Goal: Task Accomplishment & Management: Complete application form

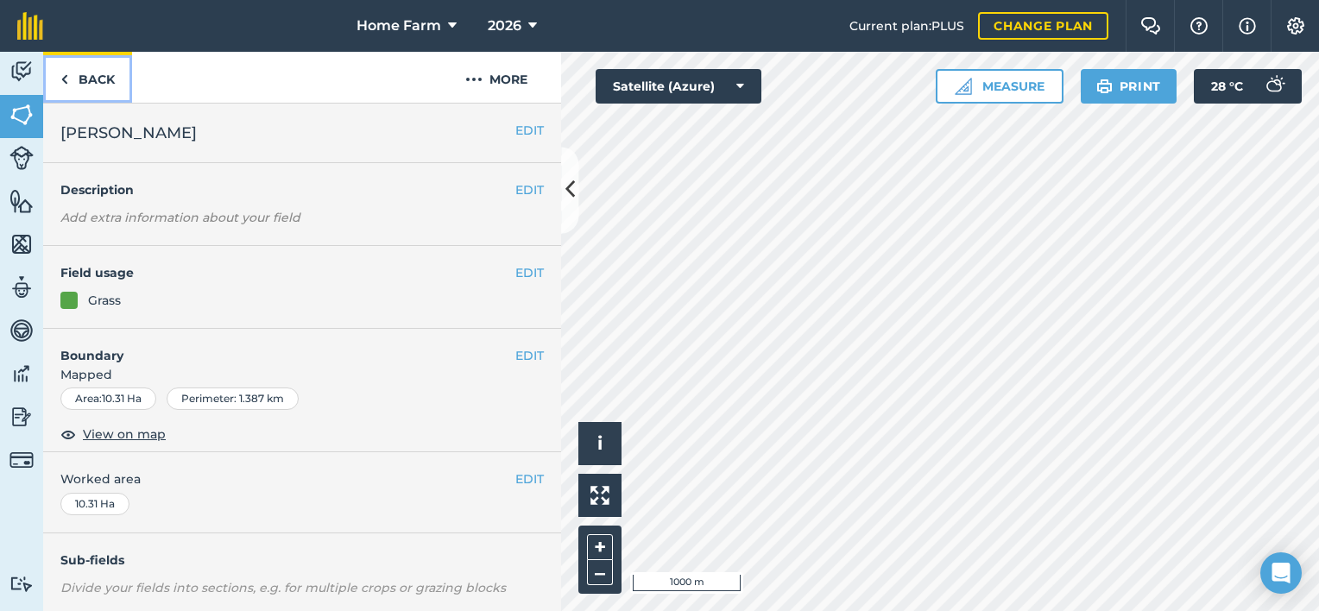
click at [102, 90] on link "Back" at bounding box center [87, 77] width 89 height 51
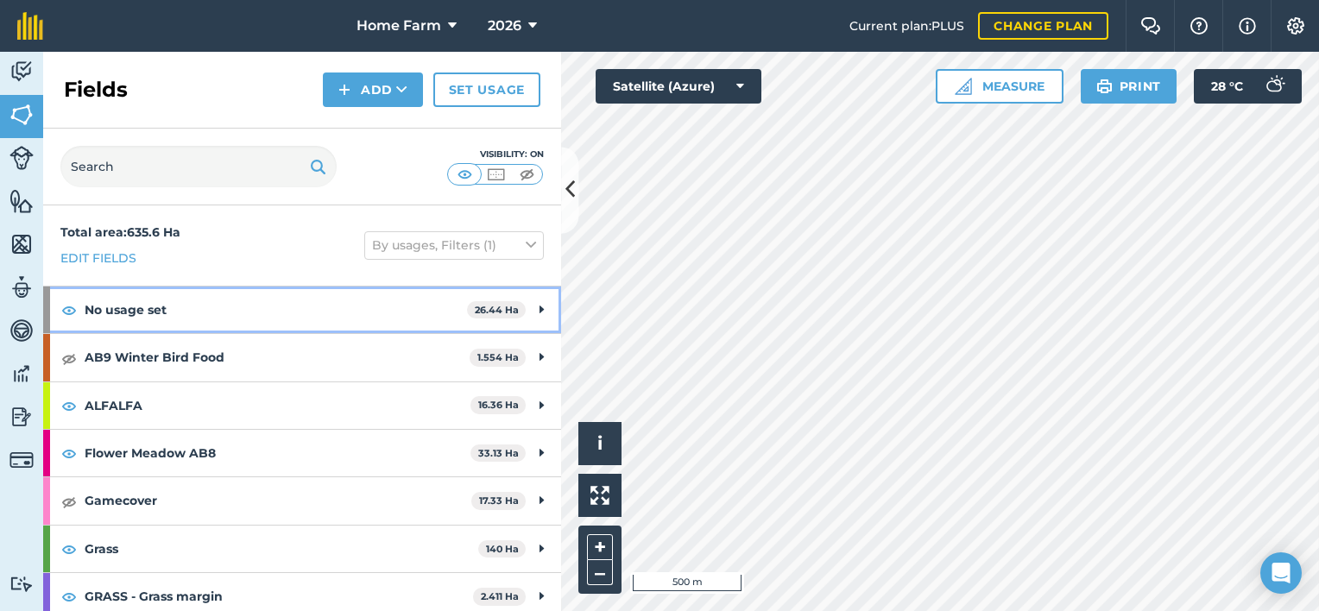
click at [533, 314] on div "No usage set 26.44 Ha" at bounding box center [302, 310] width 518 height 47
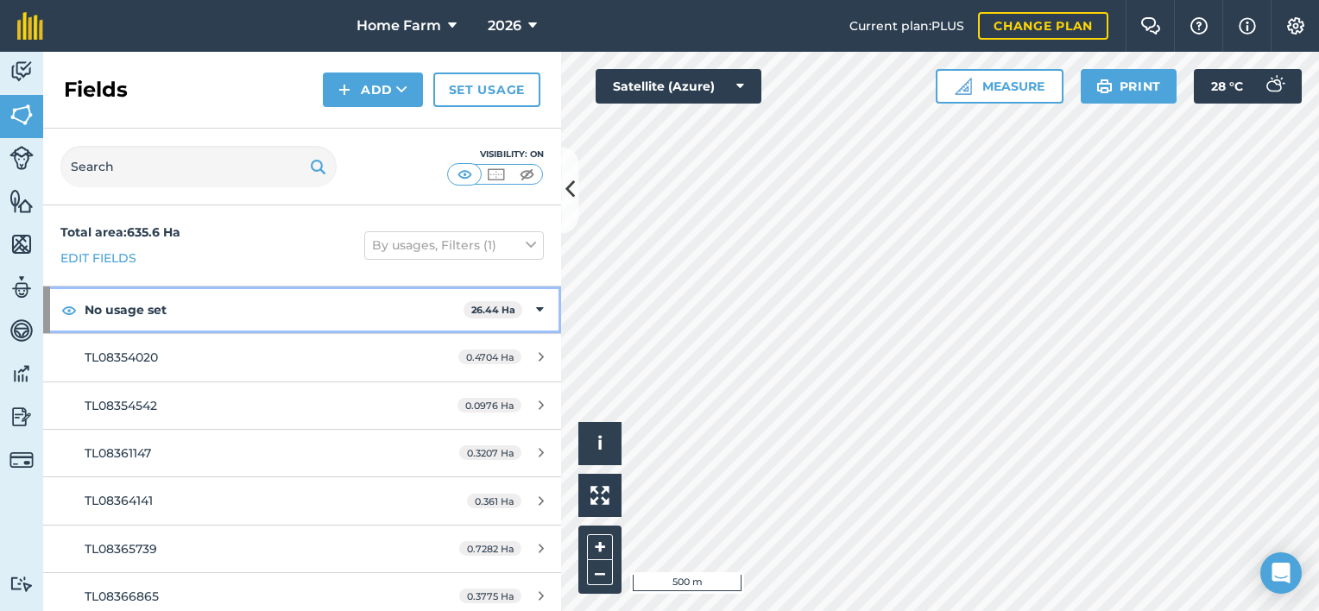
click at [162, 307] on strong "No usage set" at bounding box center [274, 310] width 379 height 47
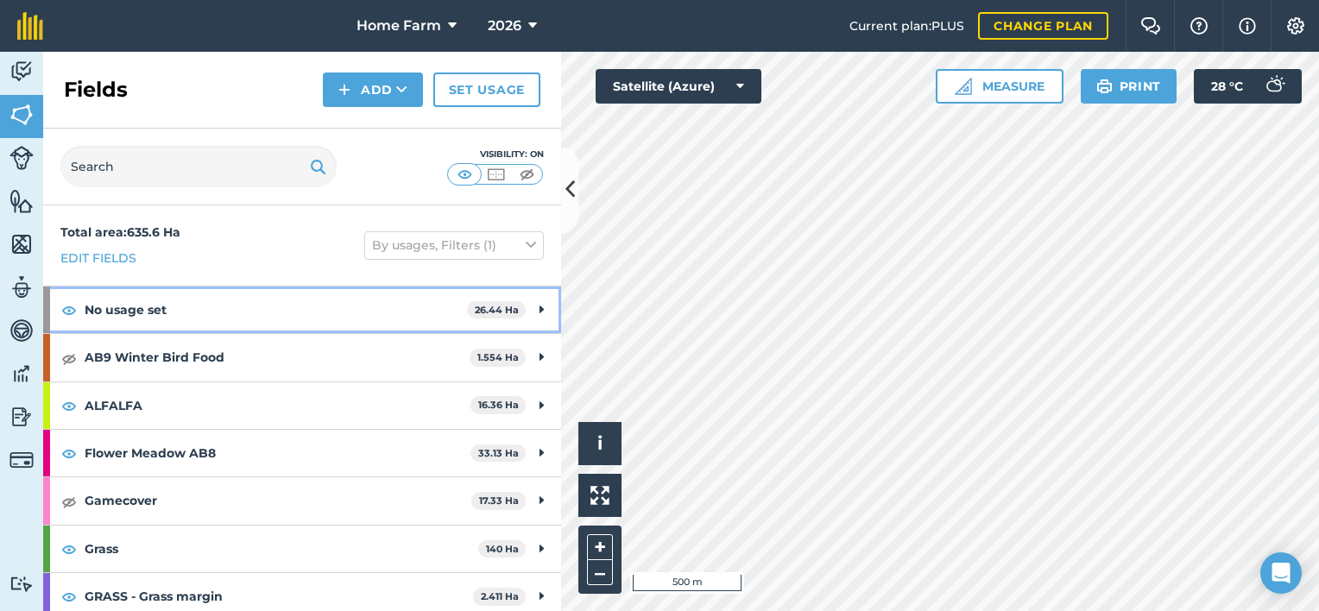
click at [183, 313] on strong "No usage set" at bounding box center [276, 310] width 383 height 47
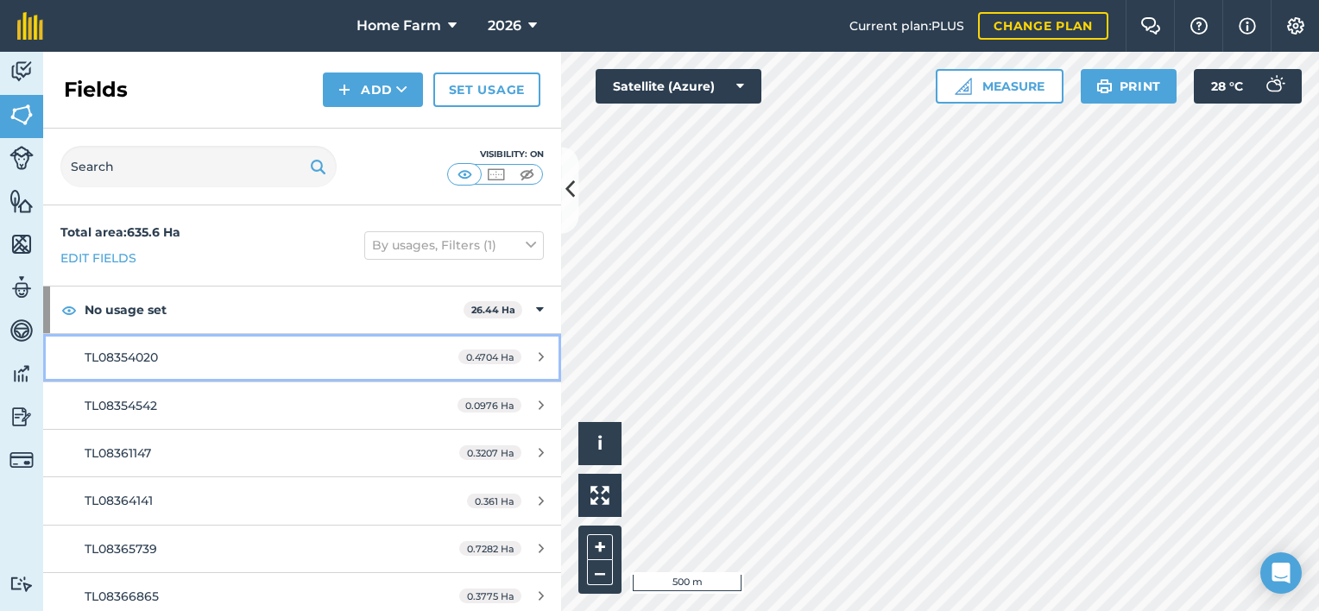
click at [258, 359] on div "TL08354020" at bounding box center [247, 357] width 325 height 19
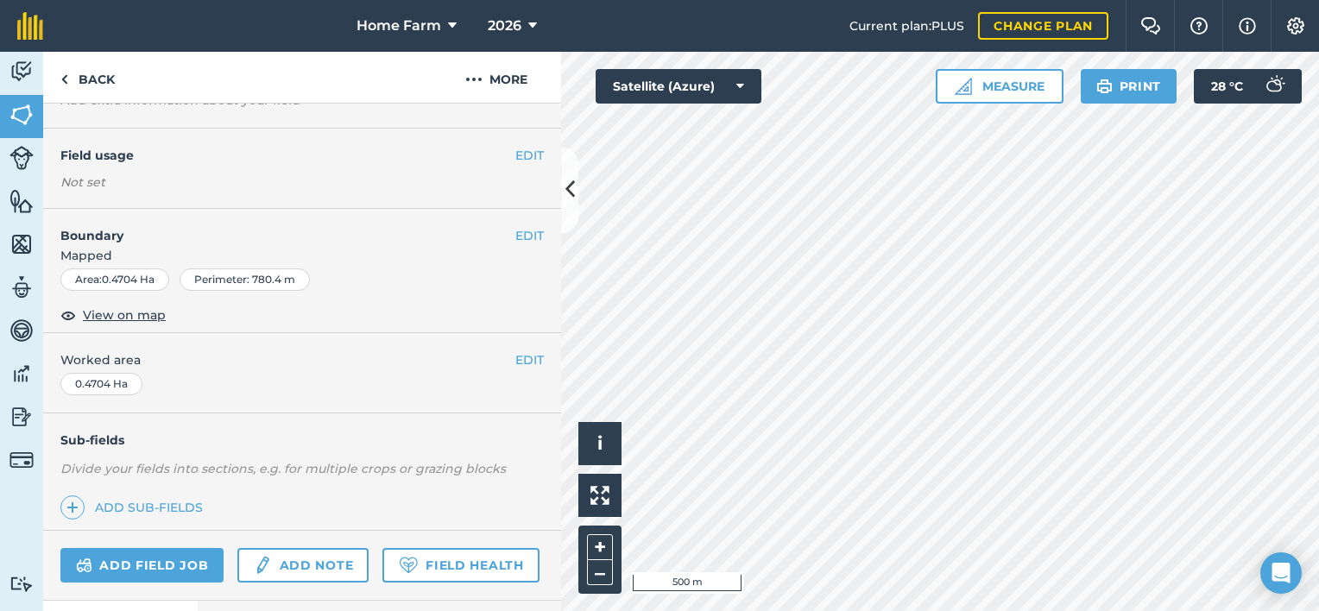
scroll to position [117, 0]
click at [97, 86] on link "Back" at bounding box center [87, 77] width 89 height 51
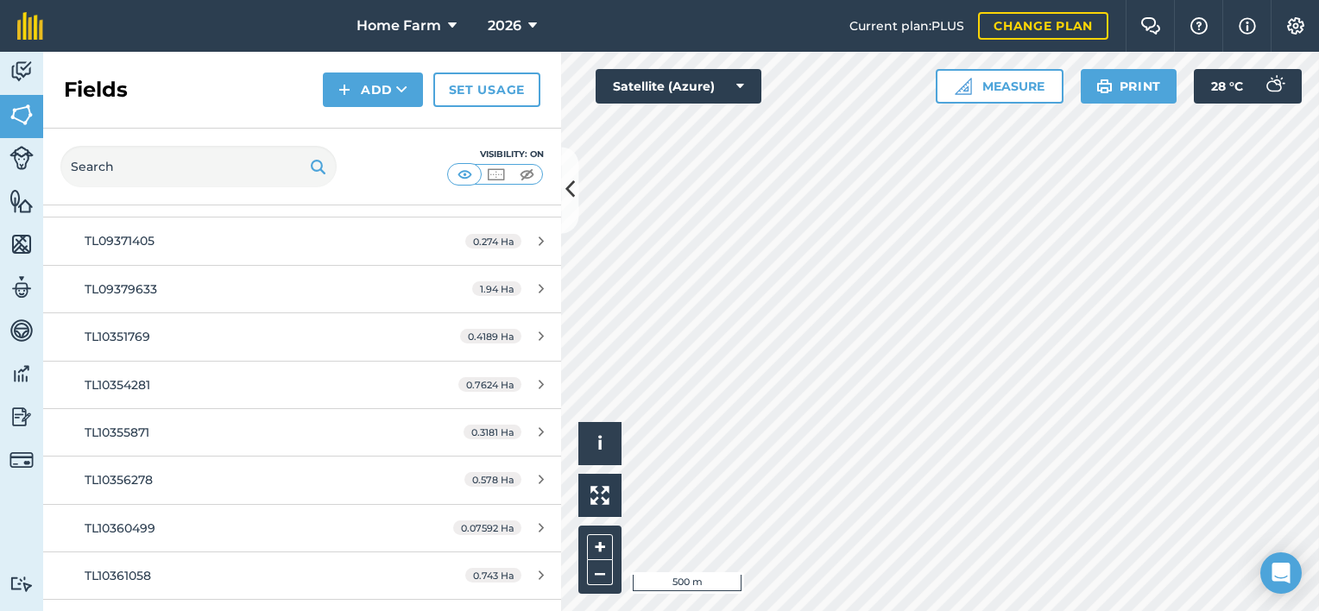
scroll to position [1363, 0]
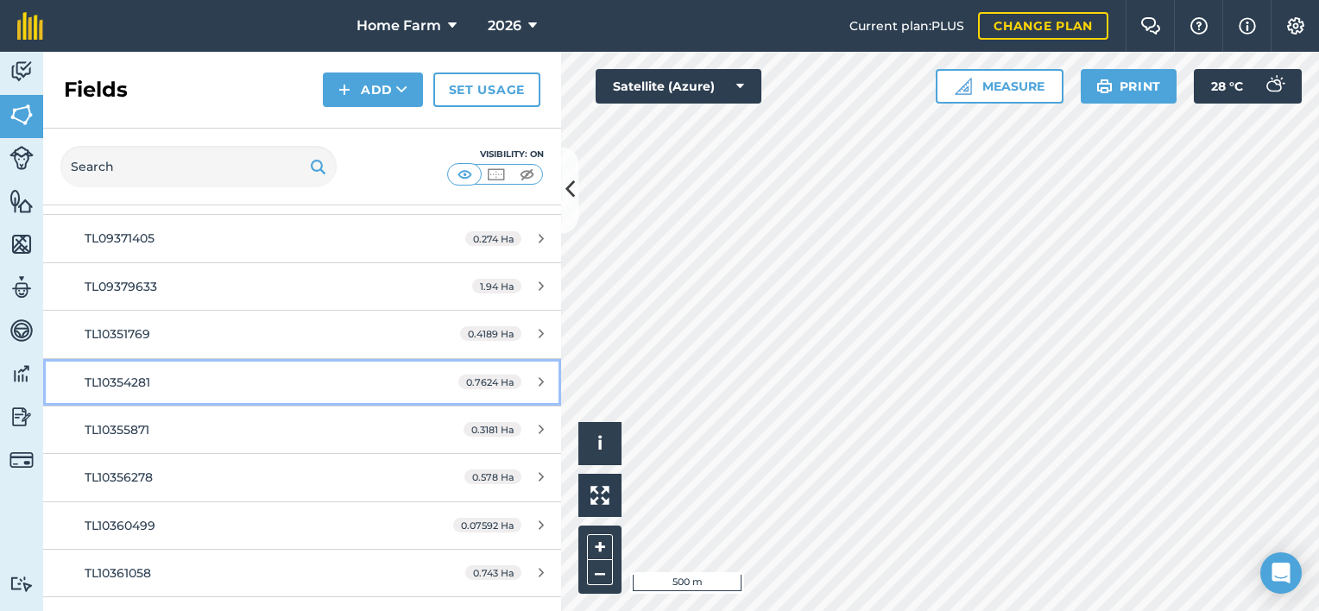
click at [404, 387] on link "TL10354281 0.7624 Ha" at bounding box center [302, 382] width 518 height 47
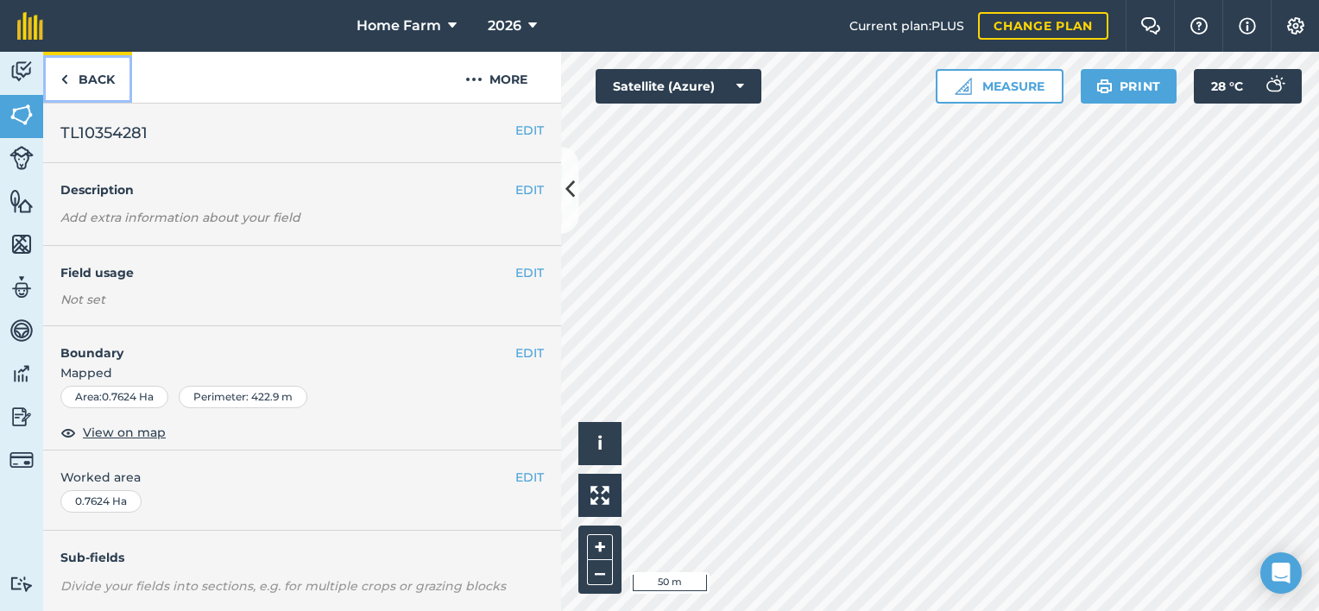
click at [79, 79] on link "Back" at bounding box center [87, 77] width 89 height 51
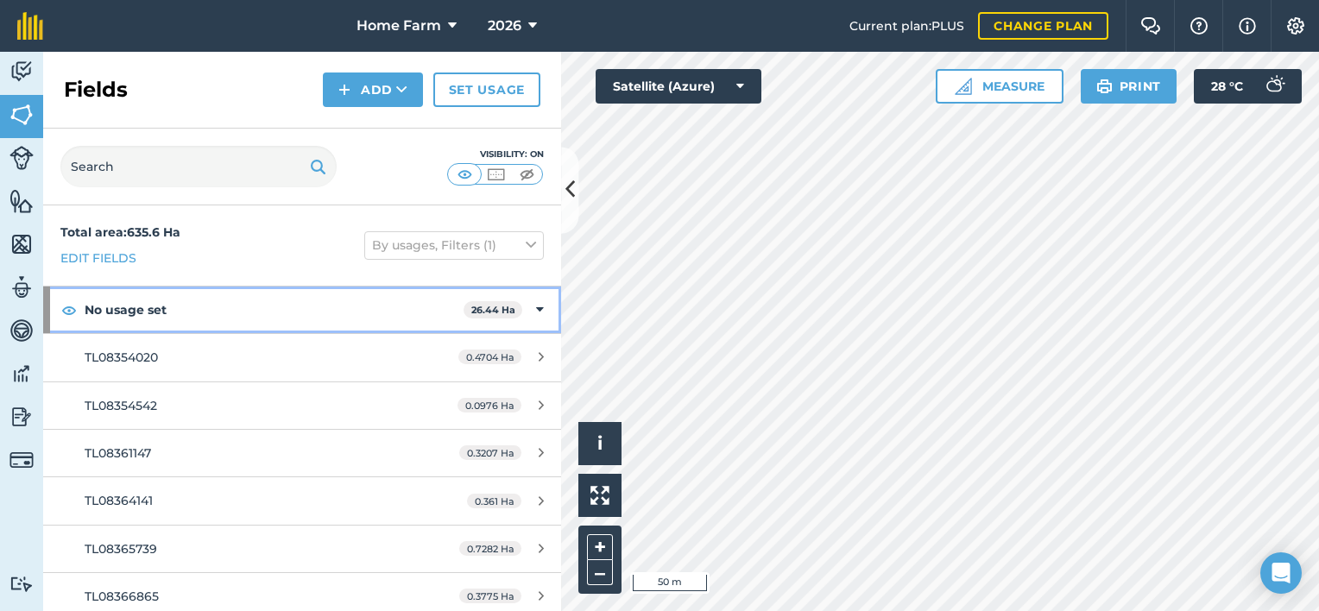
click at [518, 311] on div "No usage set 26.44 Ha" at bounding box center [302, 310] width 518 height 47
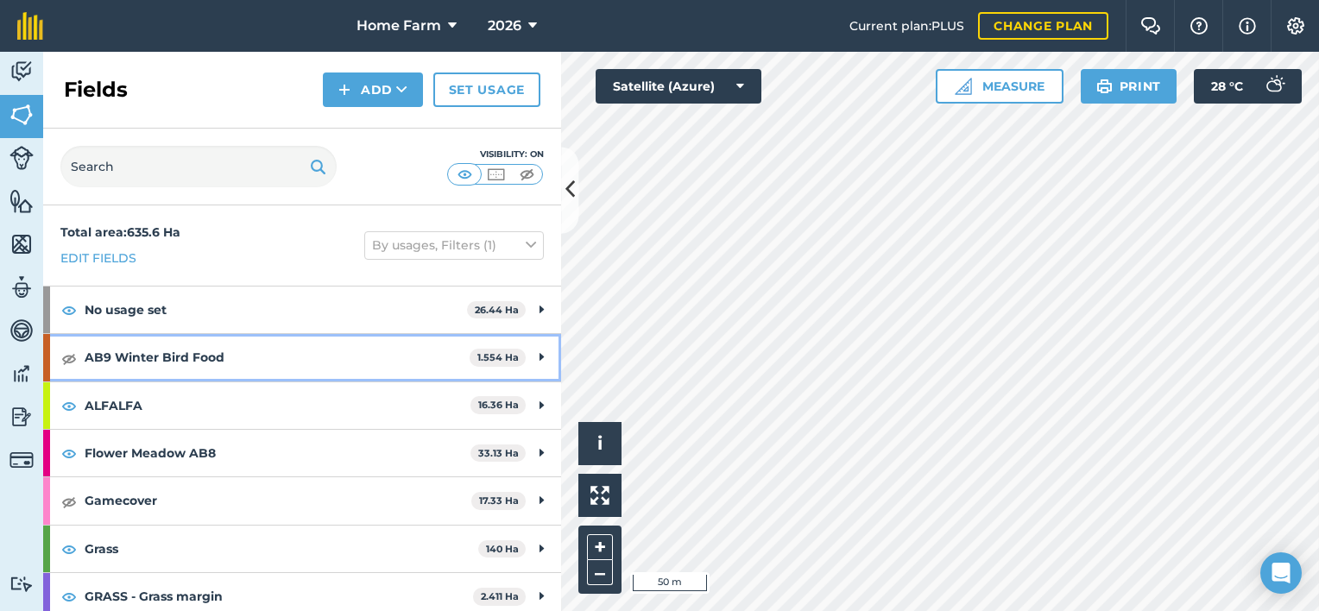
click at [493, 378] on div "AB9 Winter Bird Food 1.554 Ha" at bounding box center [302, 357] width 518 height 47
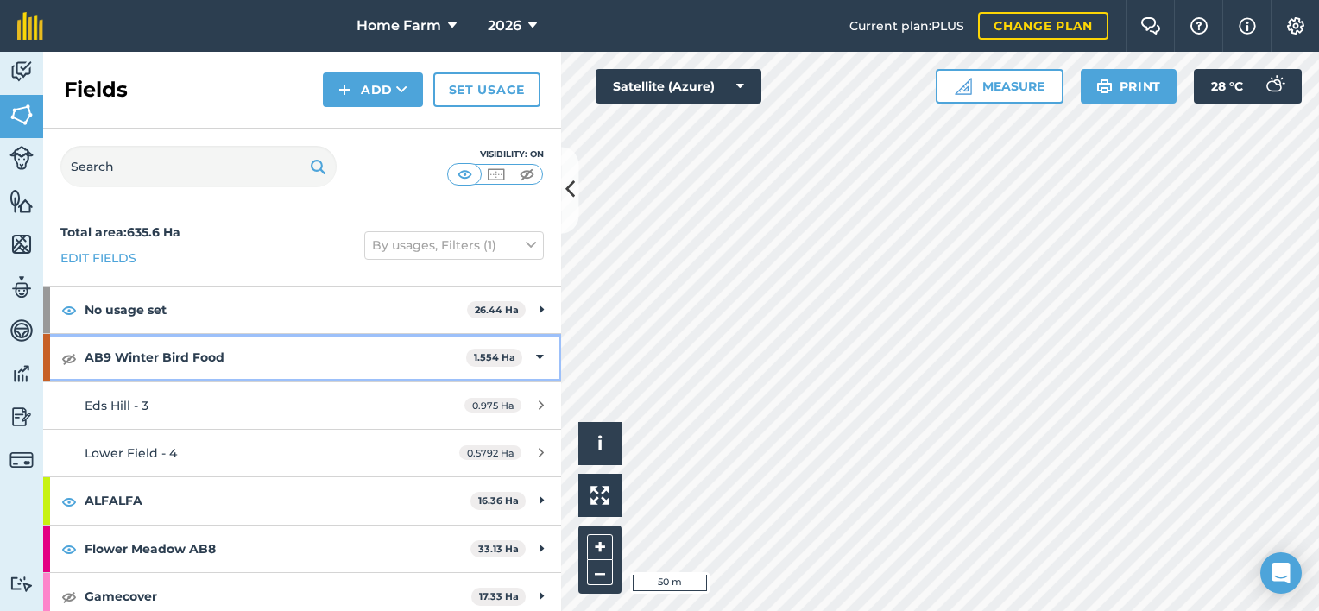
click at [536, 366] on icon at bounding box center [540, 357] width 8 height 19
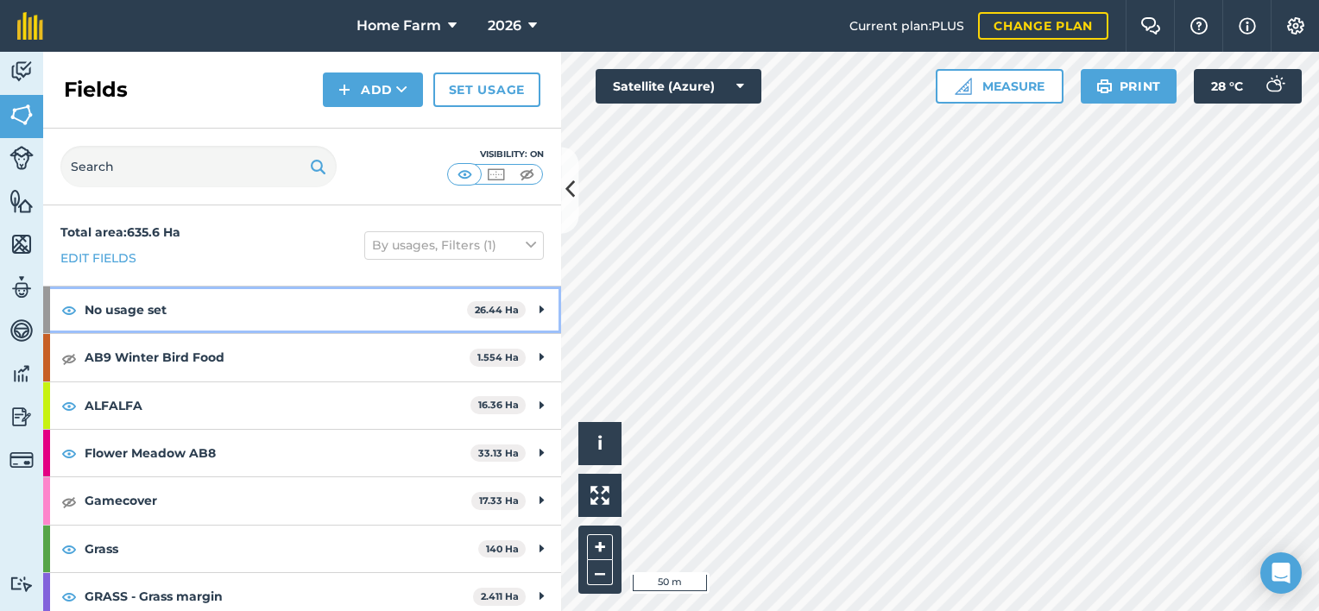
click at [540, 307] on icon at bounding box center [542, 310] width 4 height 19
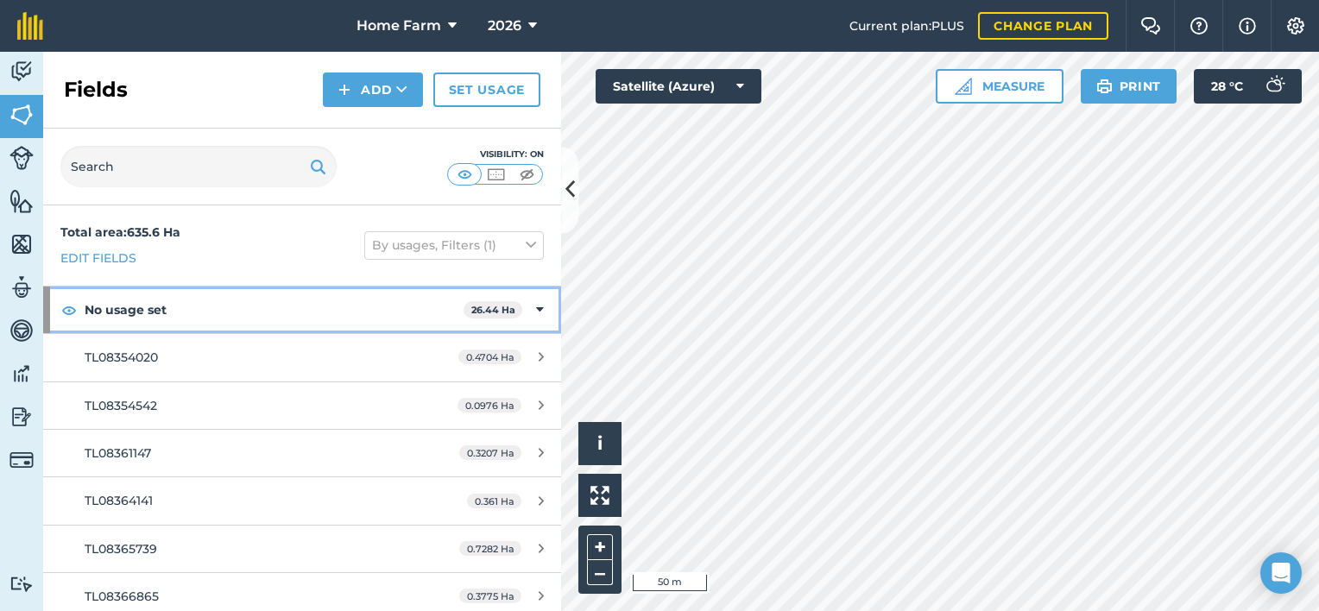
click at [536, 307] on icon at bounding box center [540, 310] width 8 height 19
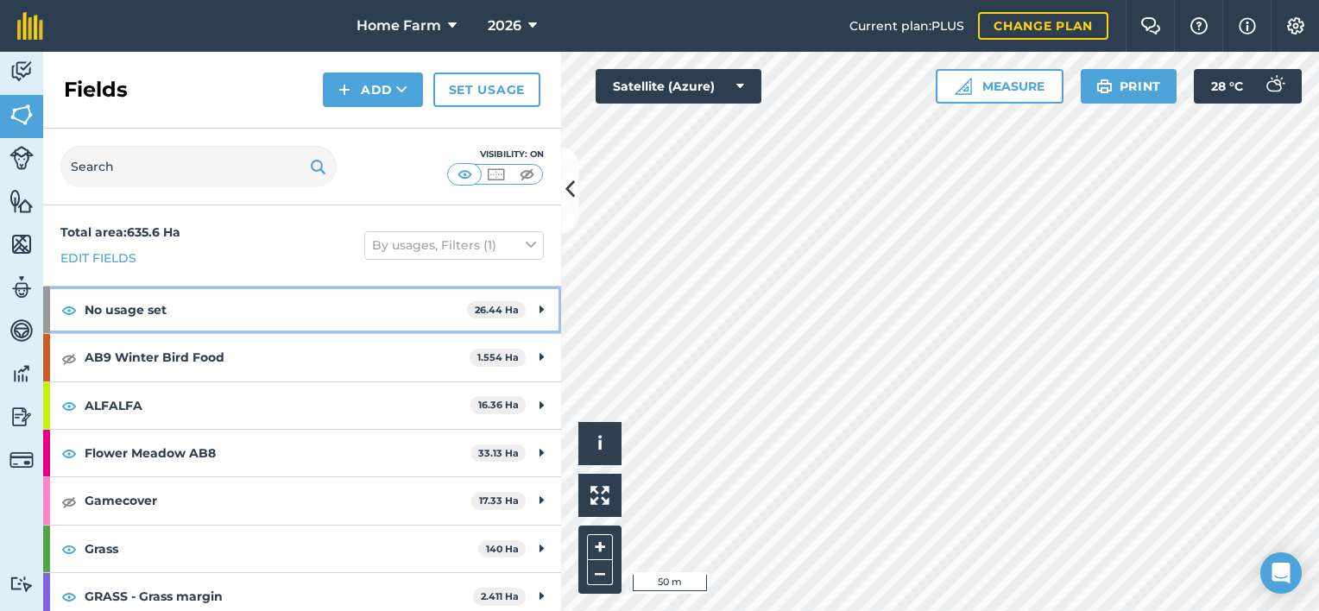
click at [540, 307] on icon at bounding box center [542, 310] width 4 height 19
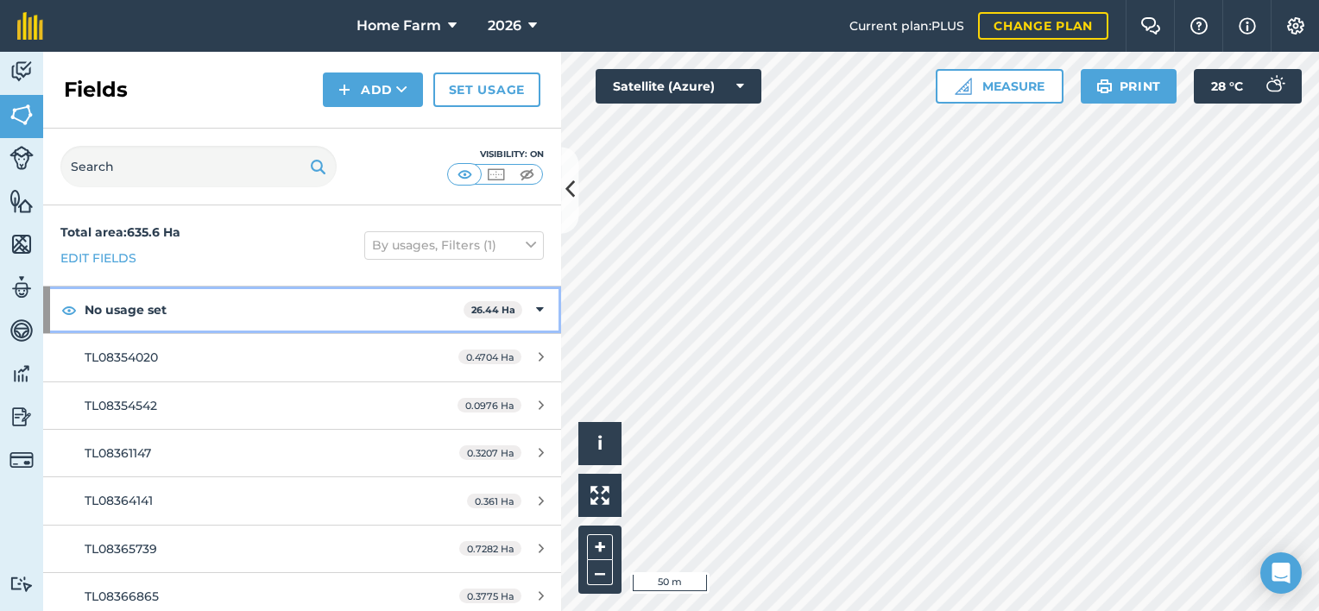
click at [536, 307] on icon at bounding box center [540, 310] width 8 height 19
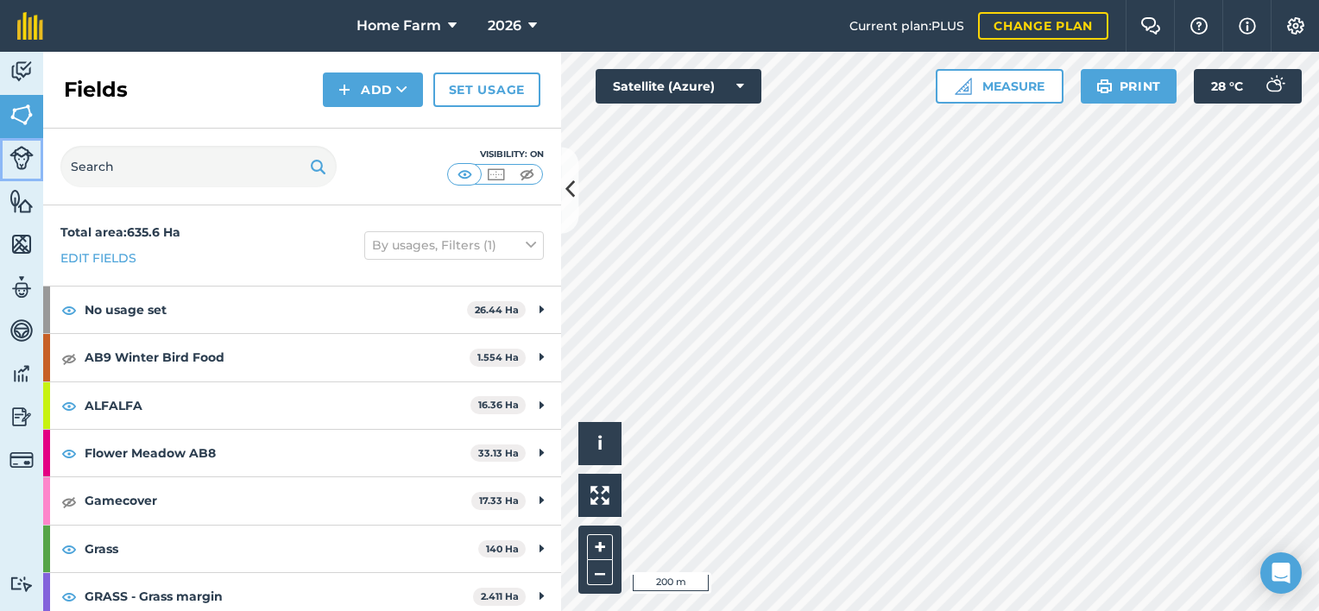
click at [16, 151] on img at bounding box center [21, 158] width 24 height 24
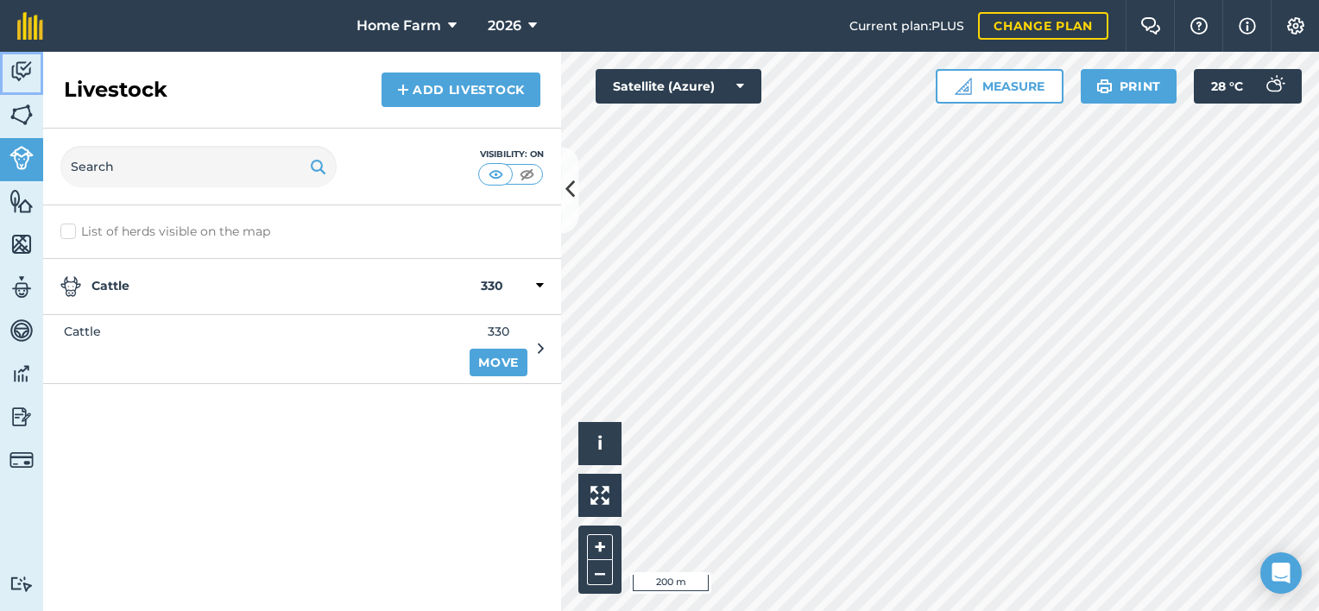
click at [28, 73] on img at bounding box center [21, 72] width 24 height 26
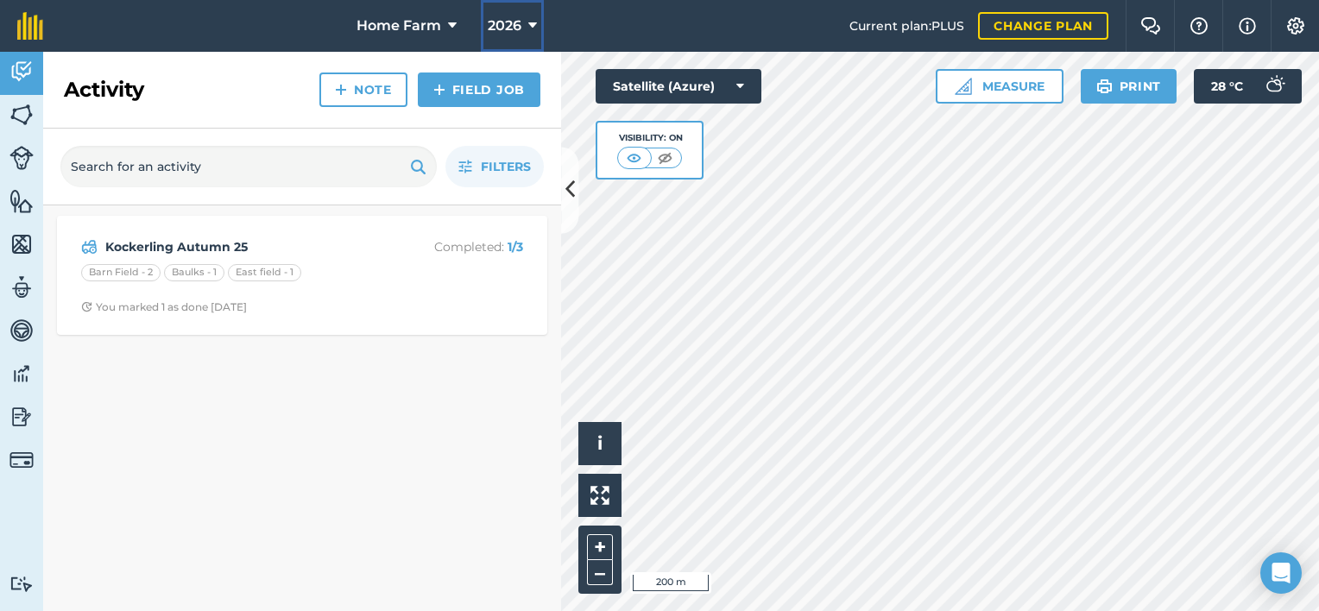
click at [524, 24] on button "2026" at bounding box center [512, 26] width 63 height 52
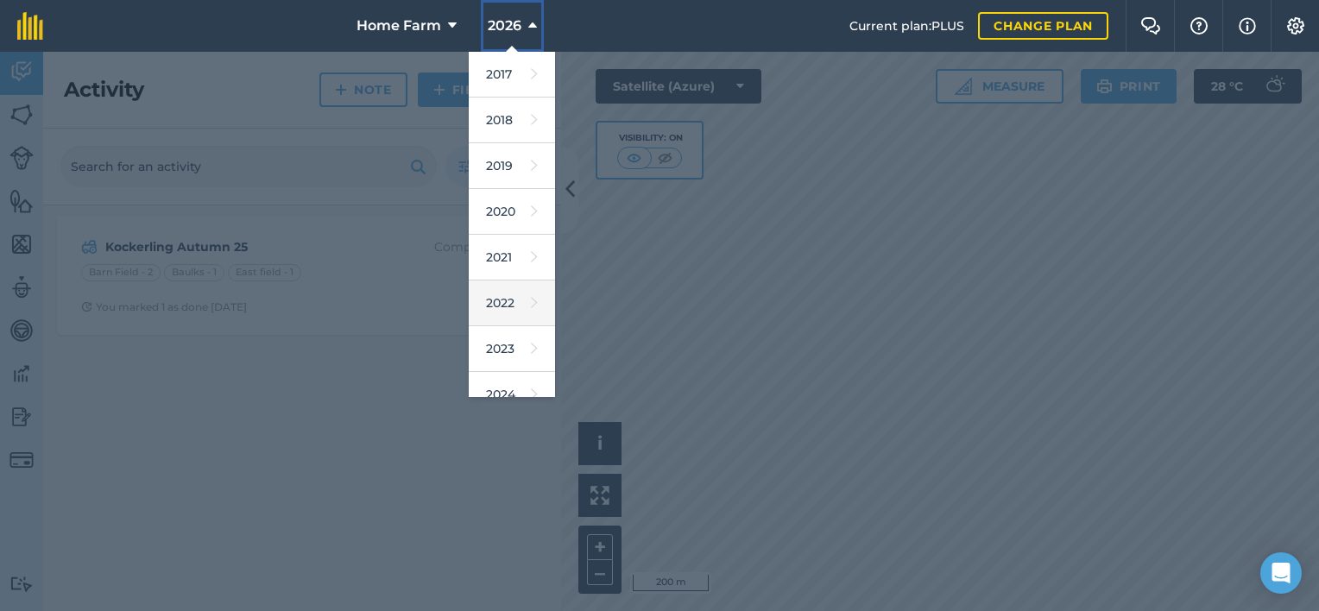
scroll to position [155, 0]
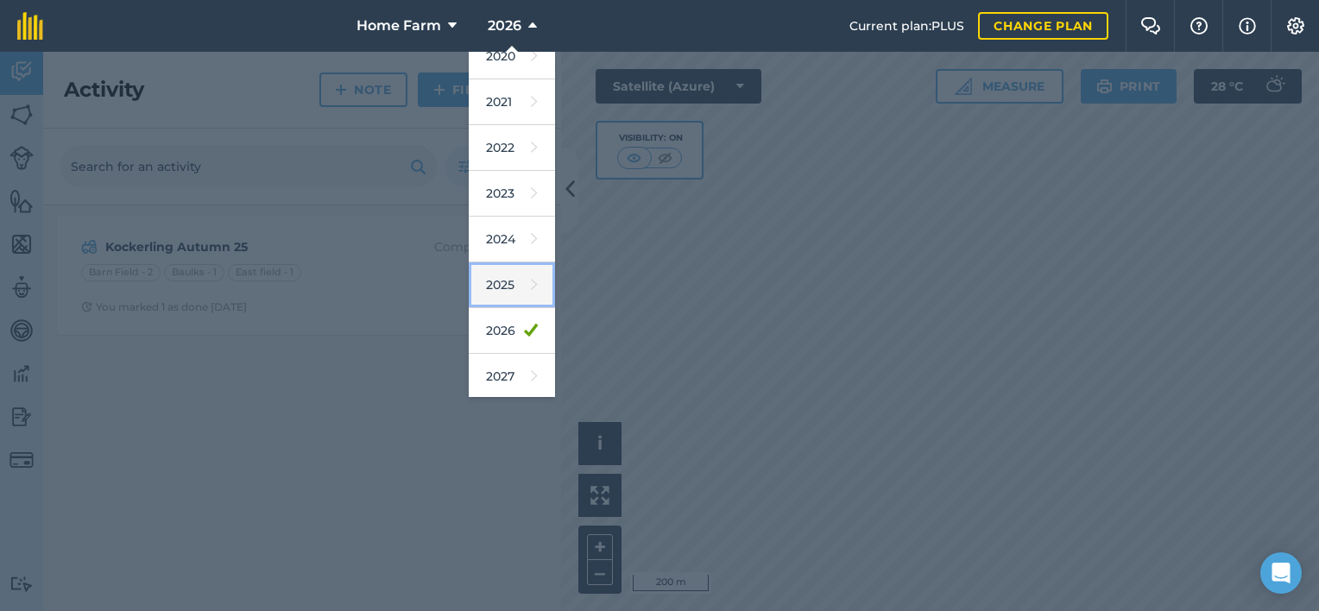
click at [513, 289] on link "2025" at bounding box center [512, 286] width 86 height 46
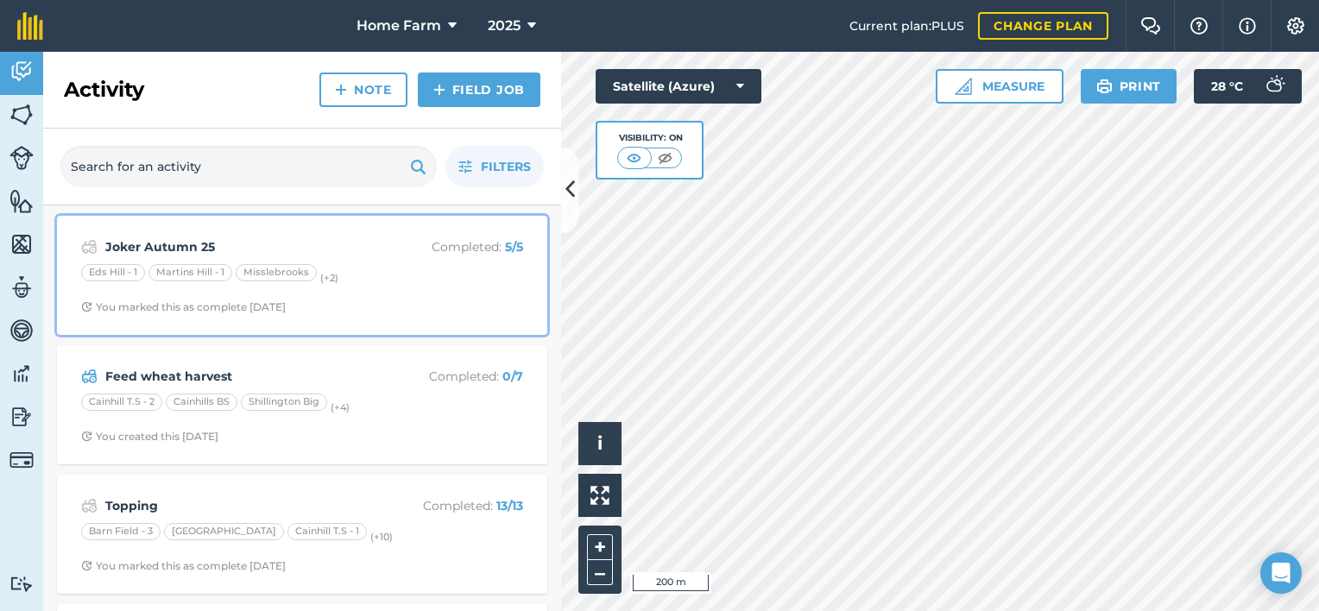
click at [419, 280] on div "[PERSON_NAME] - 1 [PERSON_NAME][GEOGRAPHIC_DATA][PERSON_NAME] - 1 [GEOGRAPHIC_D…" at bounding box center [302, 275] width 442 height 22
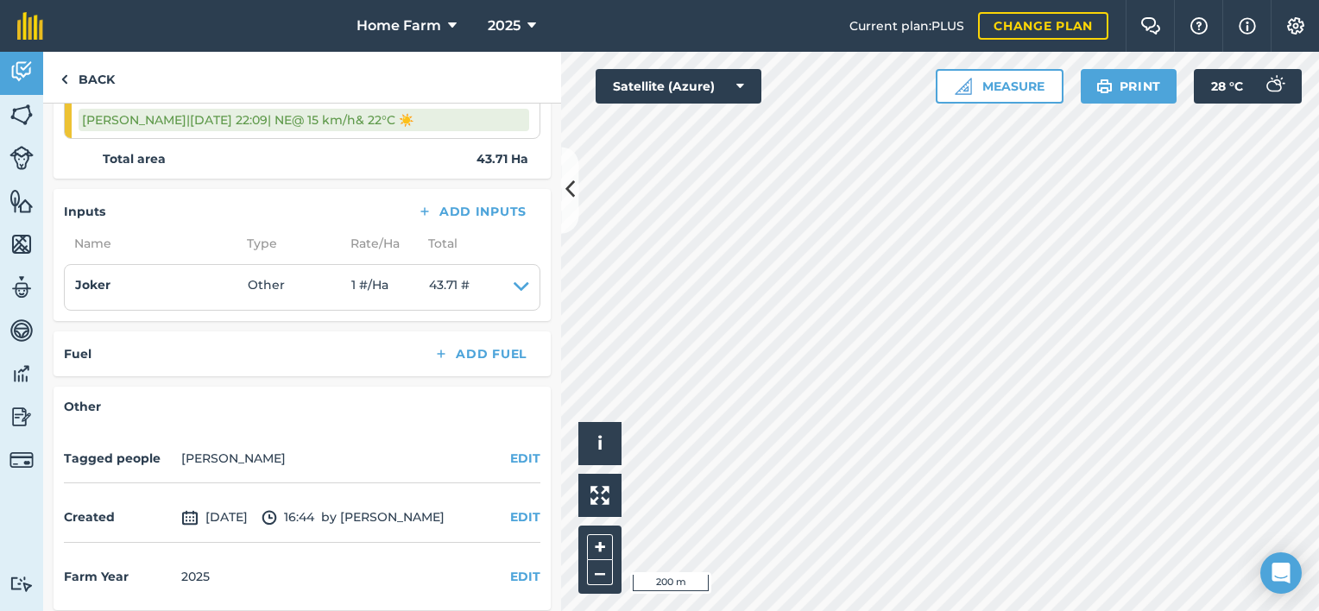
scroll to position [594, 0]
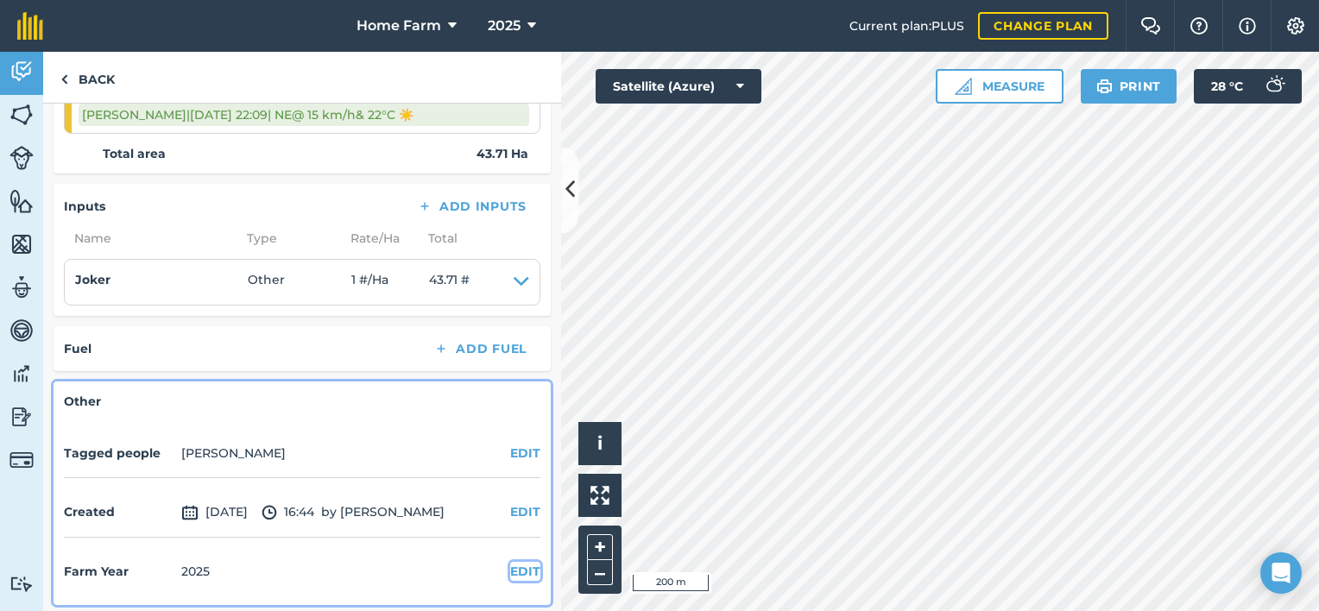
click at [510, 573] on button "EDIT" at bounding box center [525, 571] width 30 height 19
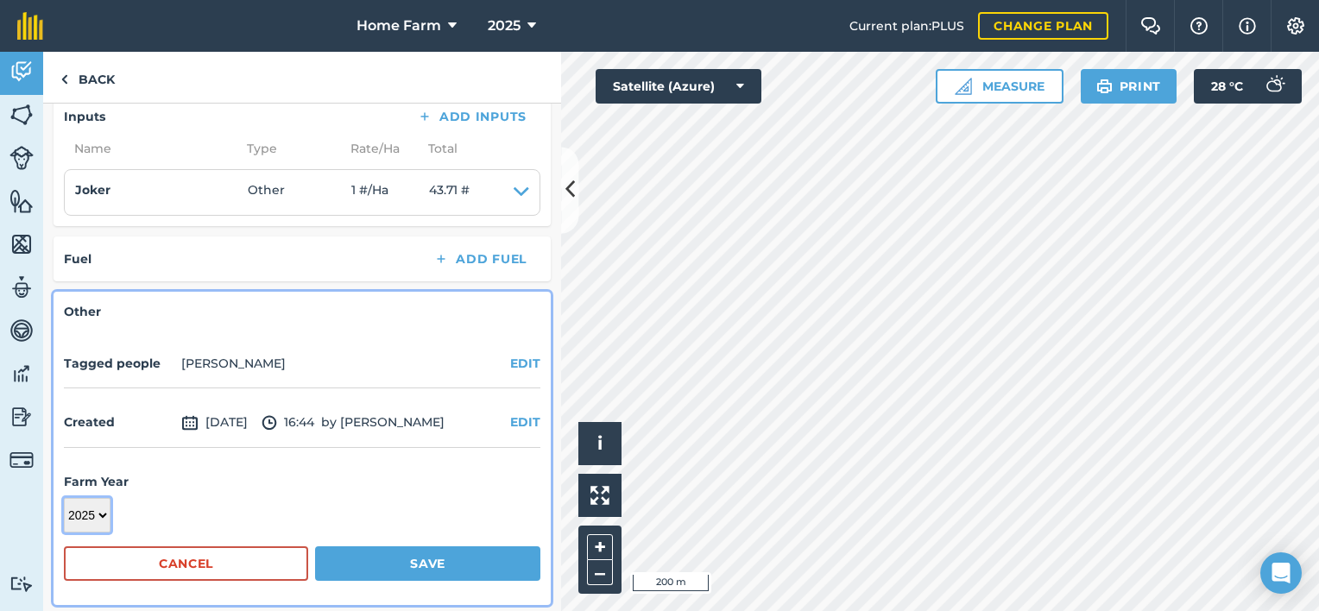
click at [86, 509] on select "2017 2018 2019 2020 2021 2022 2023 2024 2025 2026 2027" at bounding box center [87, 515] width 47 height 35
select select "2026"
click at [64, 498] on select "2017 2018 2019 2020 2021 2022 2023 2024 2025 2026 2027" at bounding box center [87, 515] width 47 height 35
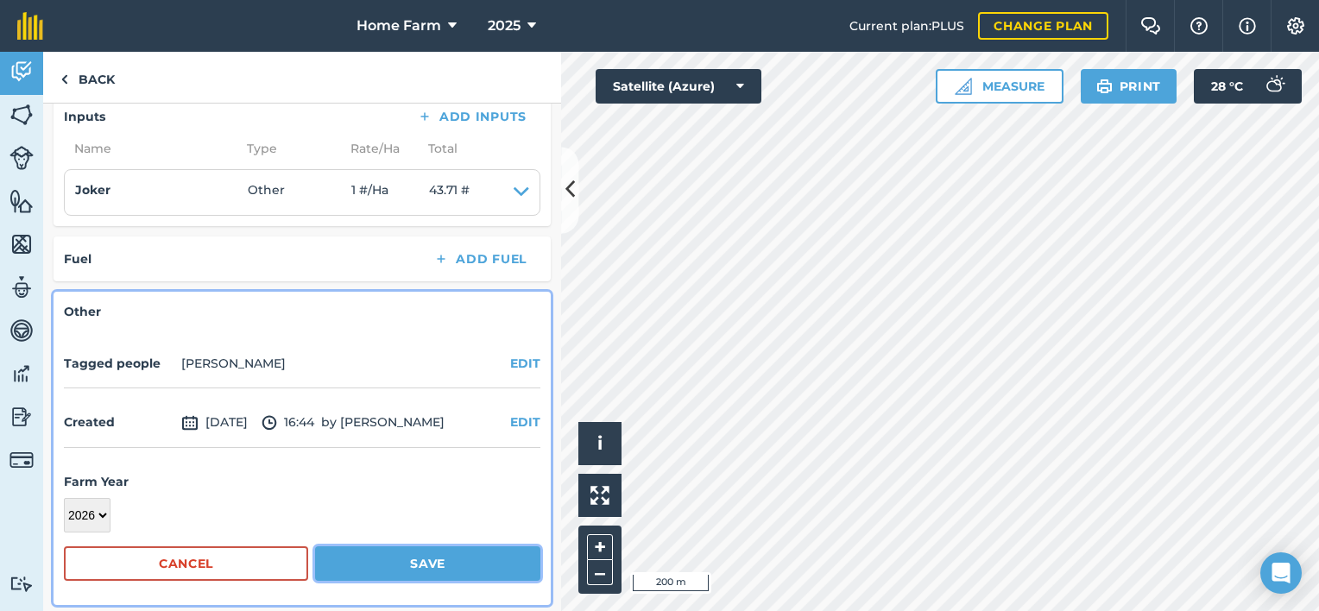
click at [449, 554] on button "Save" at bounding box center [427, 564] width 225 height 35
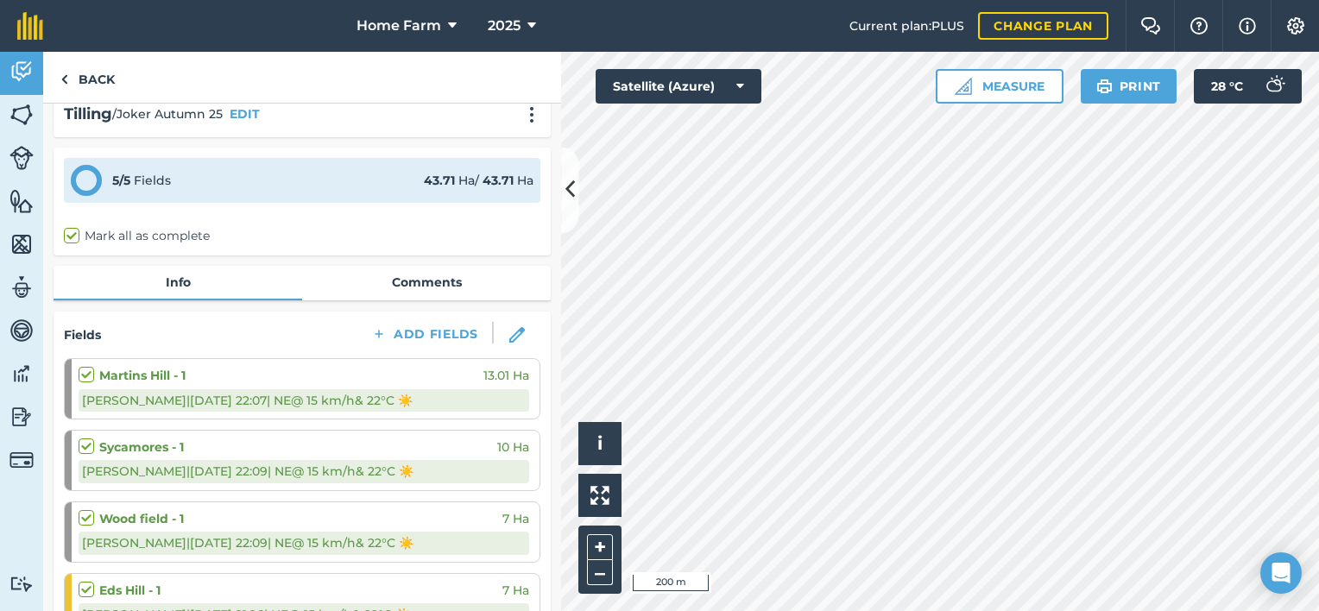
scroll to position [14, 0]
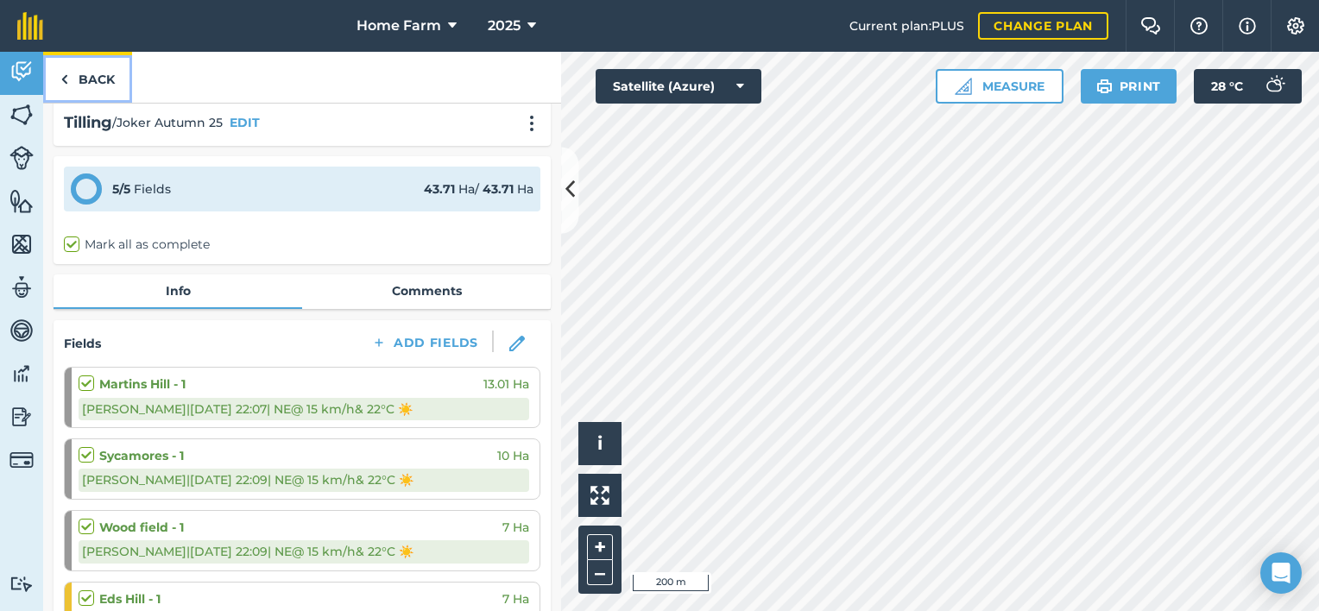
click at [108, 88] on link "Back" at bounding box center [87, 77] width 89 height 51
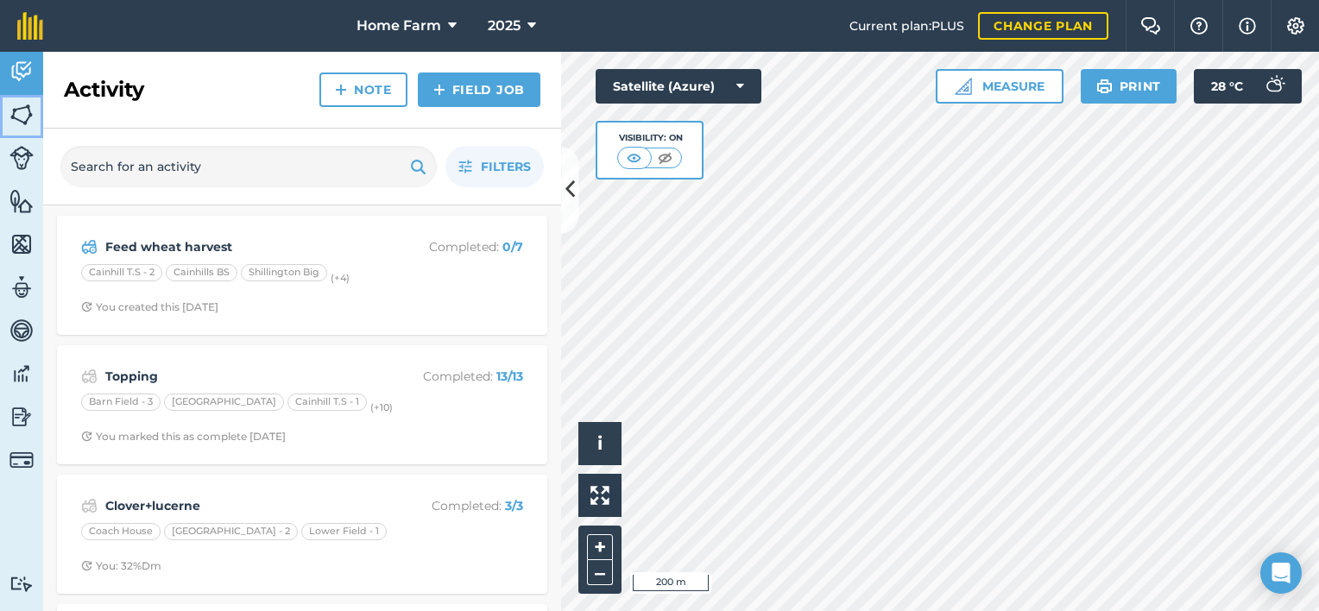
click at [27, 113] on img at bounding box center [21, 115] width 24 height 26
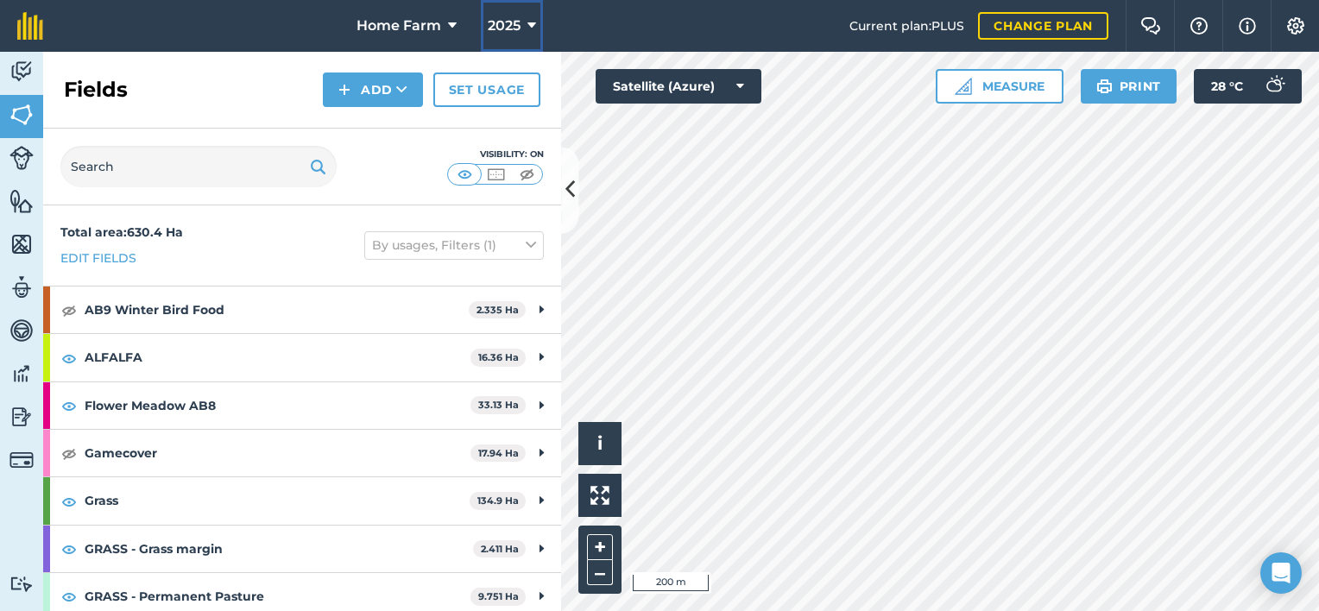
click at [508, 21] on span "2025" at bounding box center [504, 26] width 33 height 21
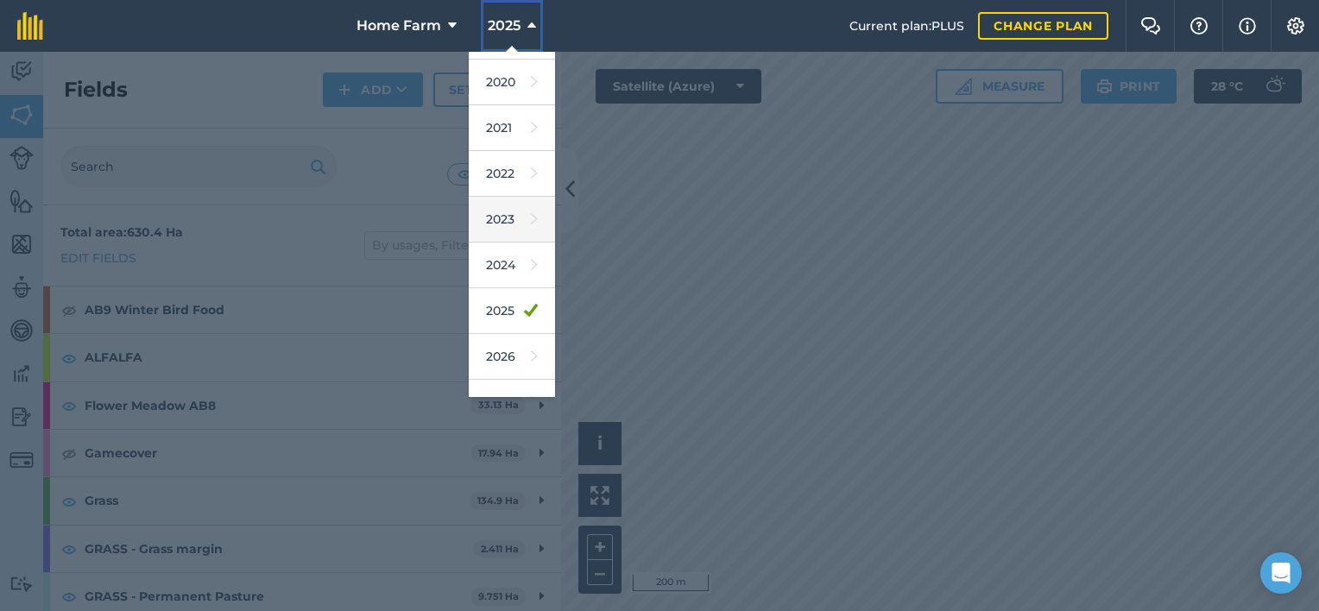
scroll to position [131, 0]
click at [489, 353] on link "2026" at bounding box center [512, 355] width 86 height 46
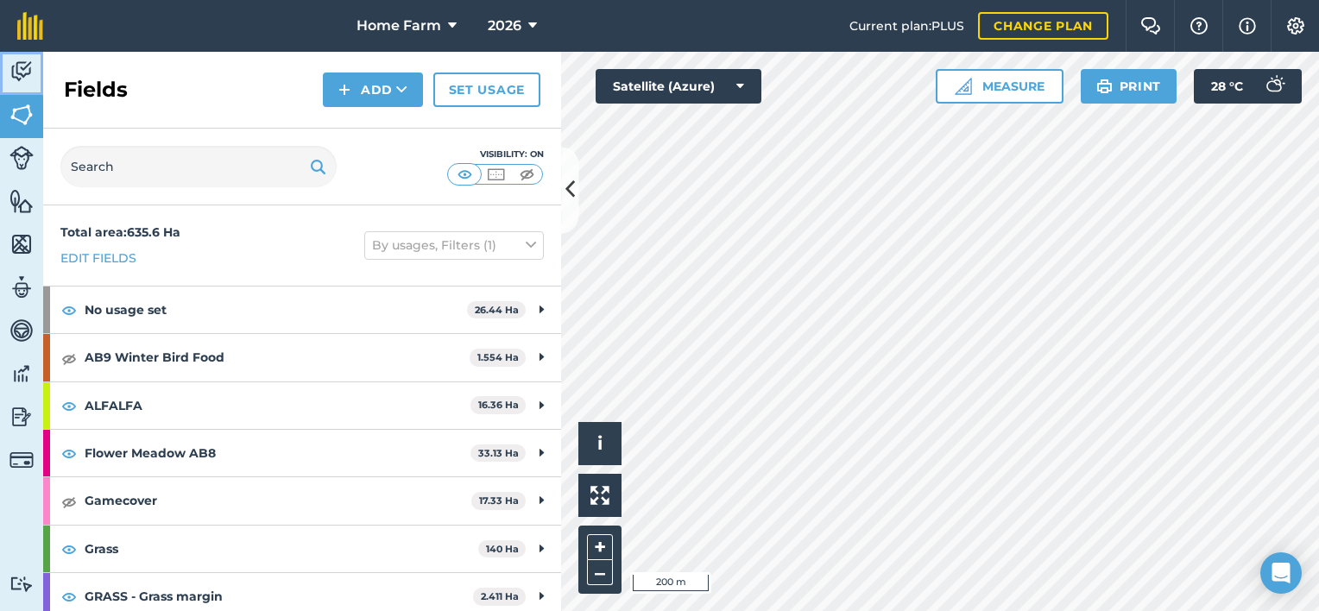
click at [0, 67] on link "Activity" at bounding box center [21, 73] width 43 height 43
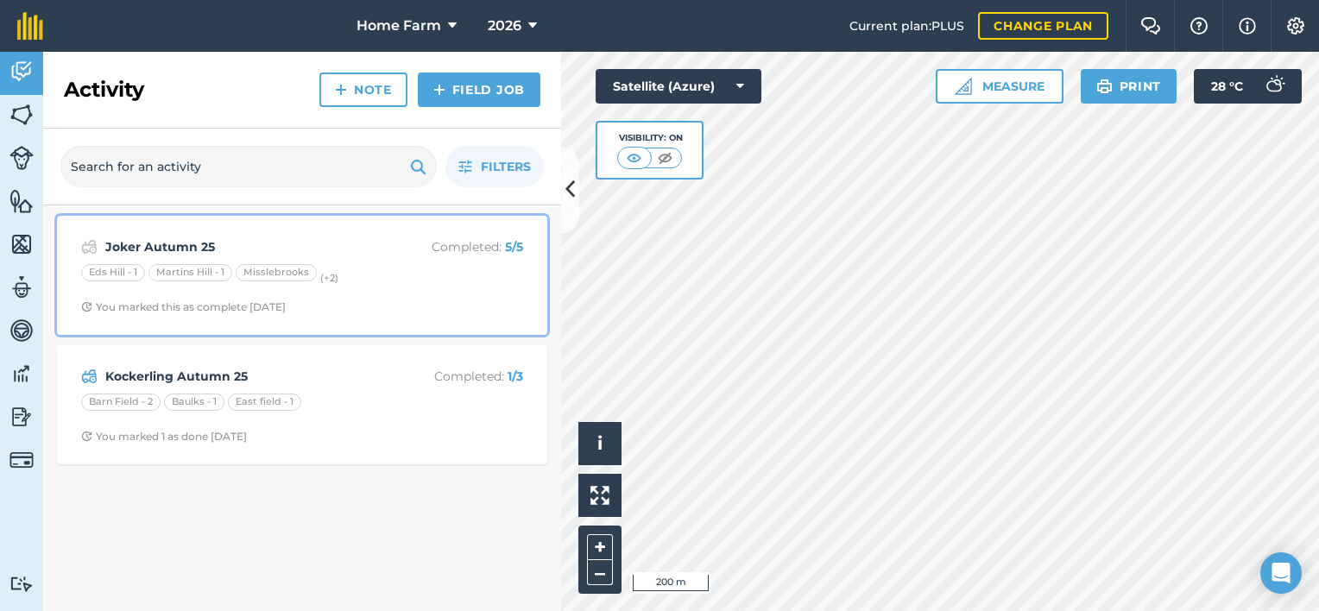
click at [401, 296] on div "Joker Autumn 25 Completed : 5 / 5 Eds Hill - 1 [PERSON_NAME][GEOGRAPHIC_DATA][P…" at bounding box center [302, 275] width 470 height 98
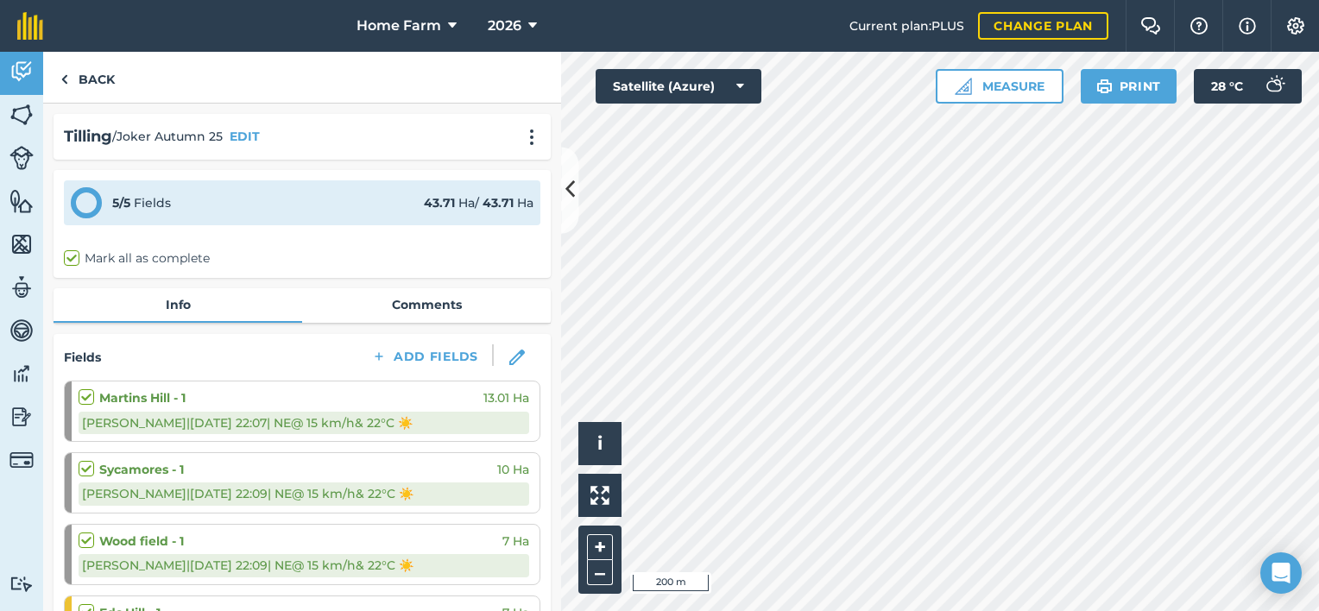
scroll to position [131, 0]
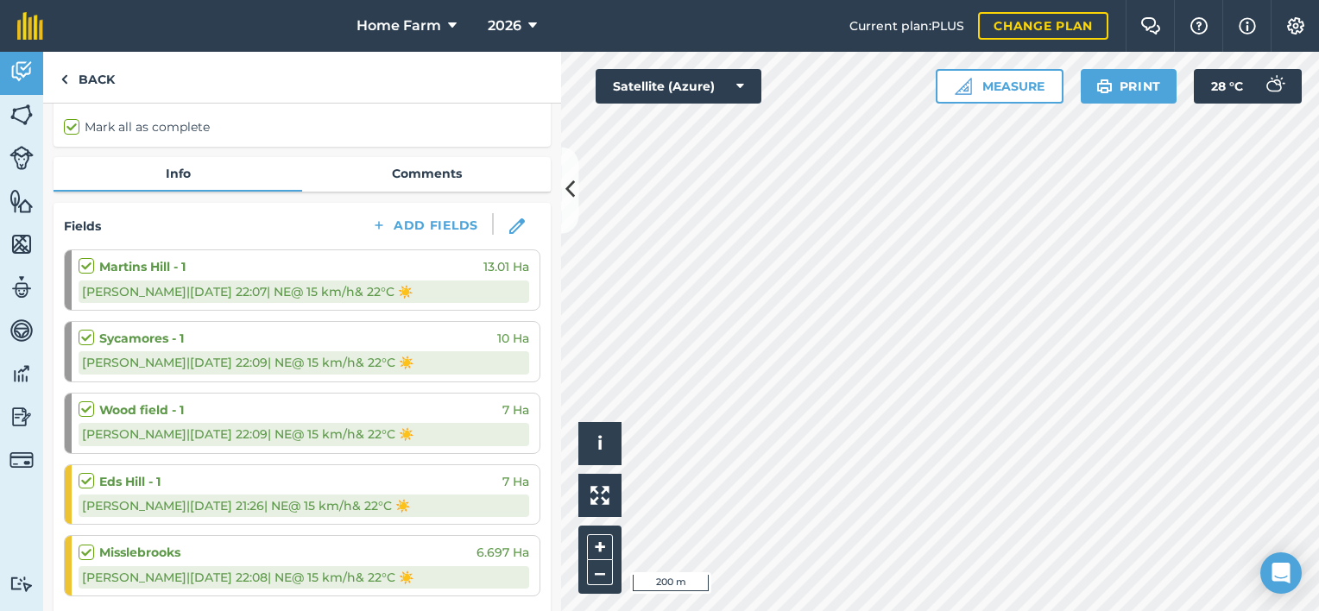
click at [387, 269] on div "Martins Hill - 1 13.01 Ha" at bounding box center [304, 266] width 451 height 19
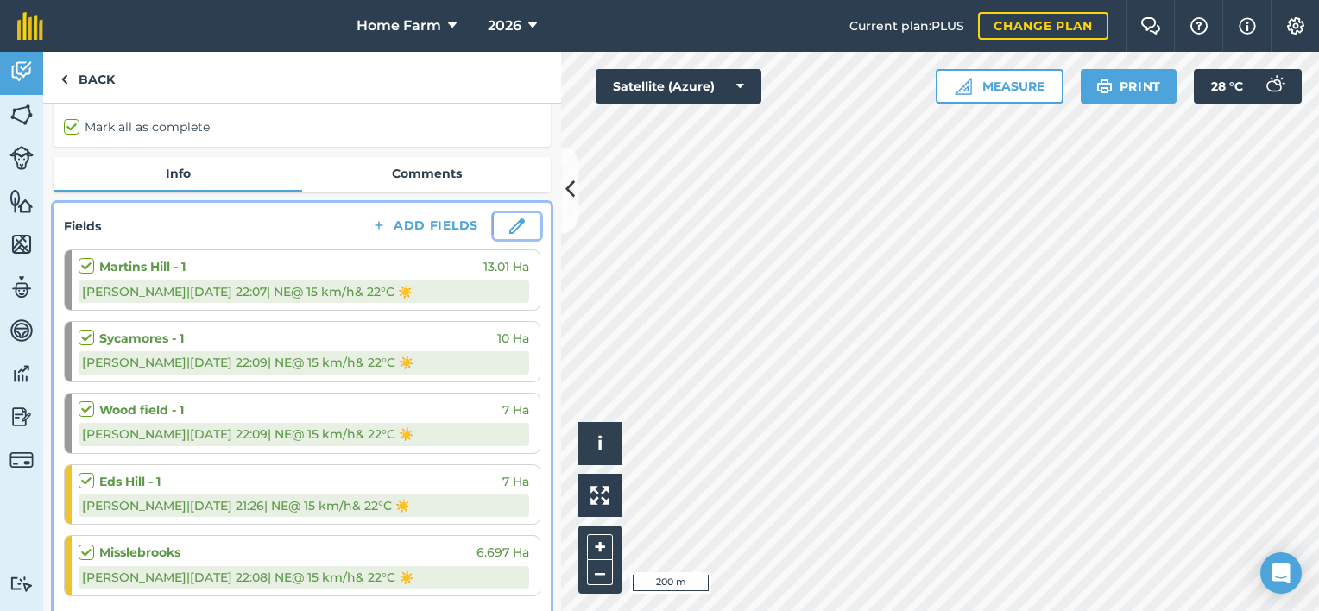
click at [509, 226] on img at bounding box center [517, 226] width 16 height 16
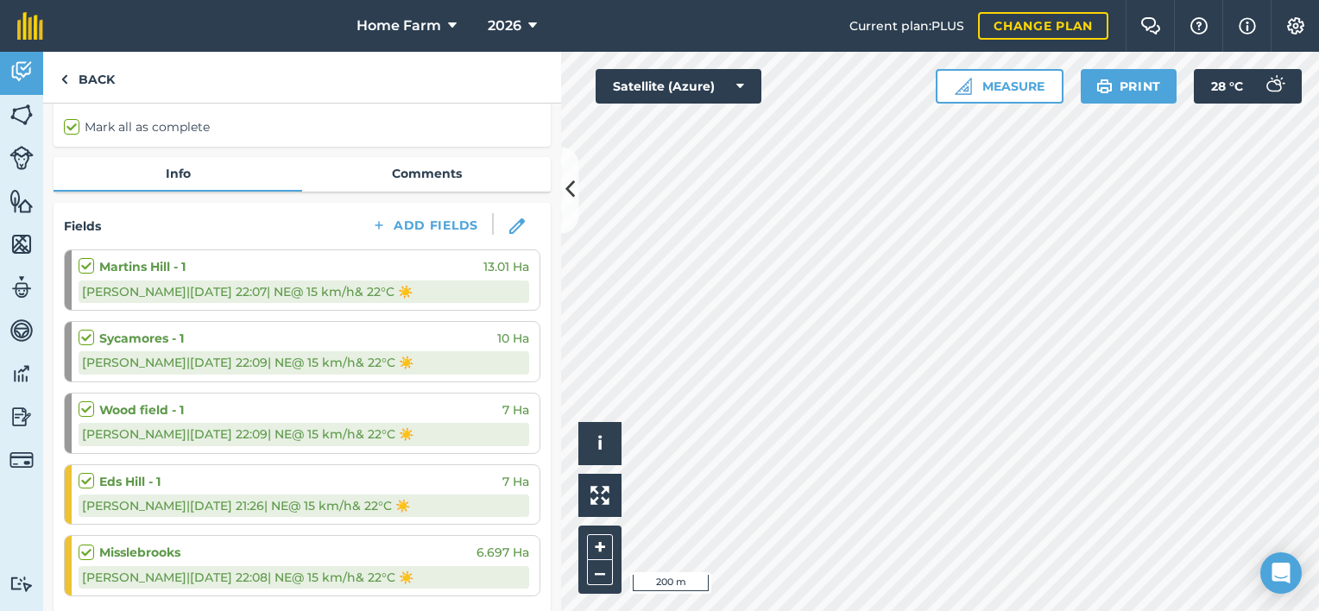
select select "NE"
select select "Sunny"
select select "NE"
select select "Sunny"
select select "NE"
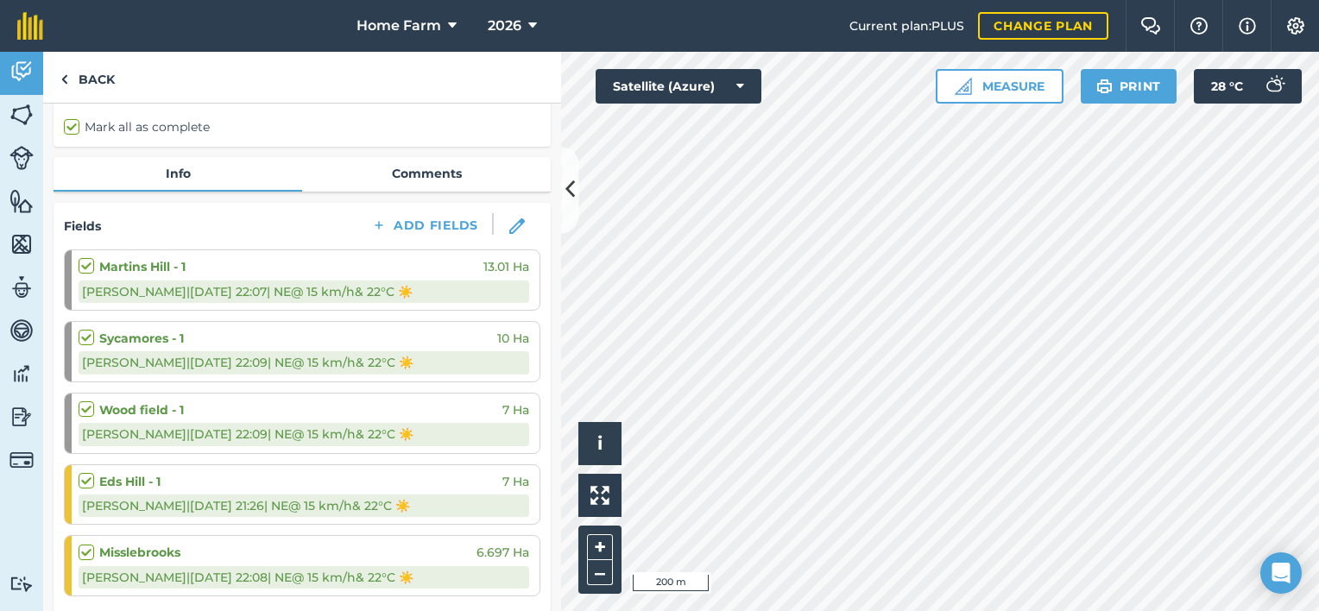
select select "Sunny"
select select "NE"
select select "Sunny"
select select "NE"
select select "Sunny"
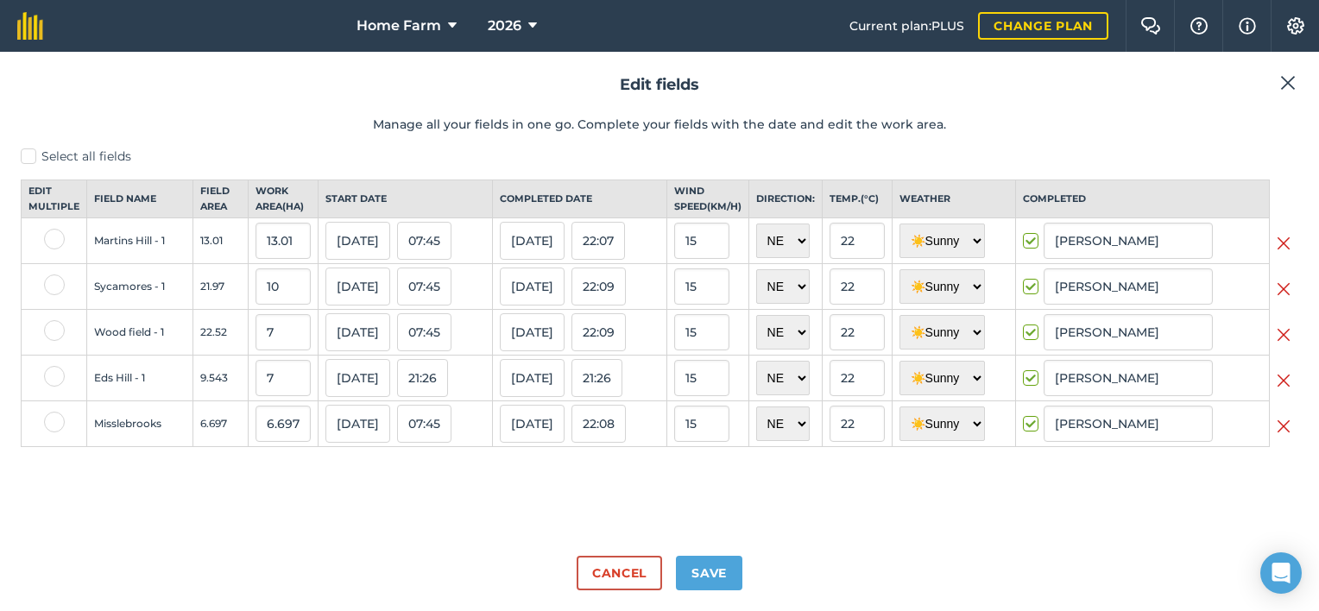
click at [136, 249] on td "Martins Hill - 1" at bounding box center [140, 241] width 106 height 46
click at [724, 579] on button "Save" at bounding box center [709, 573] width 66 height 35
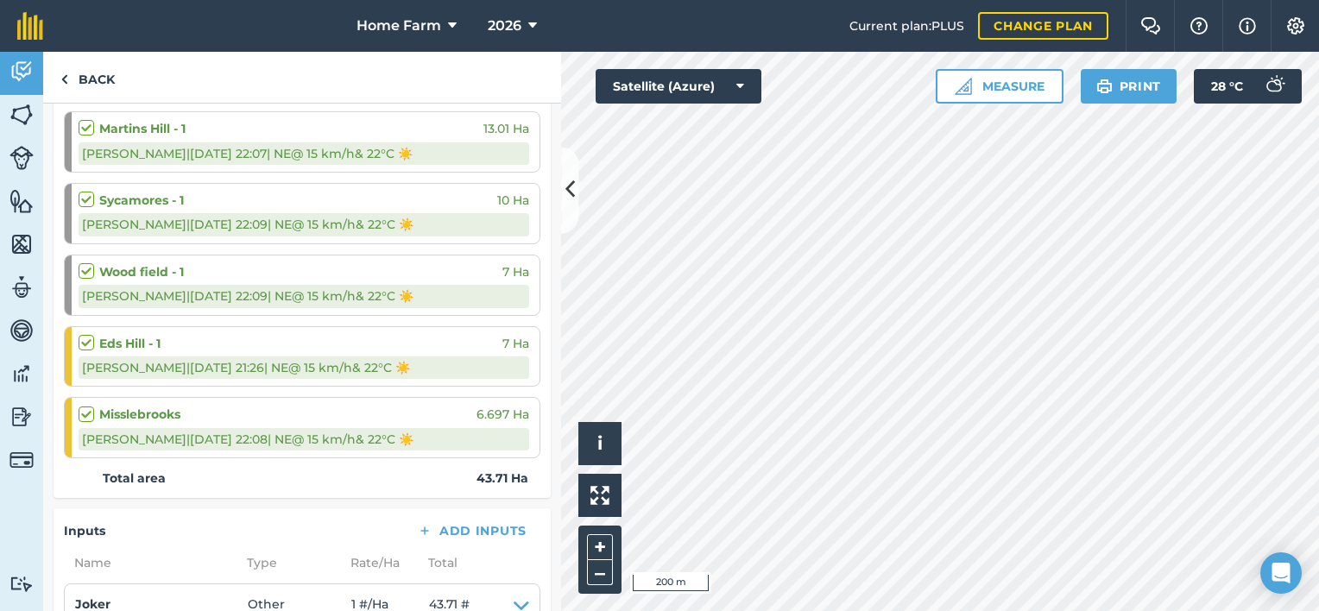
scroll to position [269, 0]
click at [337, 301] on div "[PERSON_NAME] | [DATE] 22:09 | NE @ 15 km/h & 22 ° C ☀️" at bounding box center [304, 296] width 451 height 22
click at [155, 271] on strong "Wood field - 1" at bounding box center [141, 272] width 85 height 19
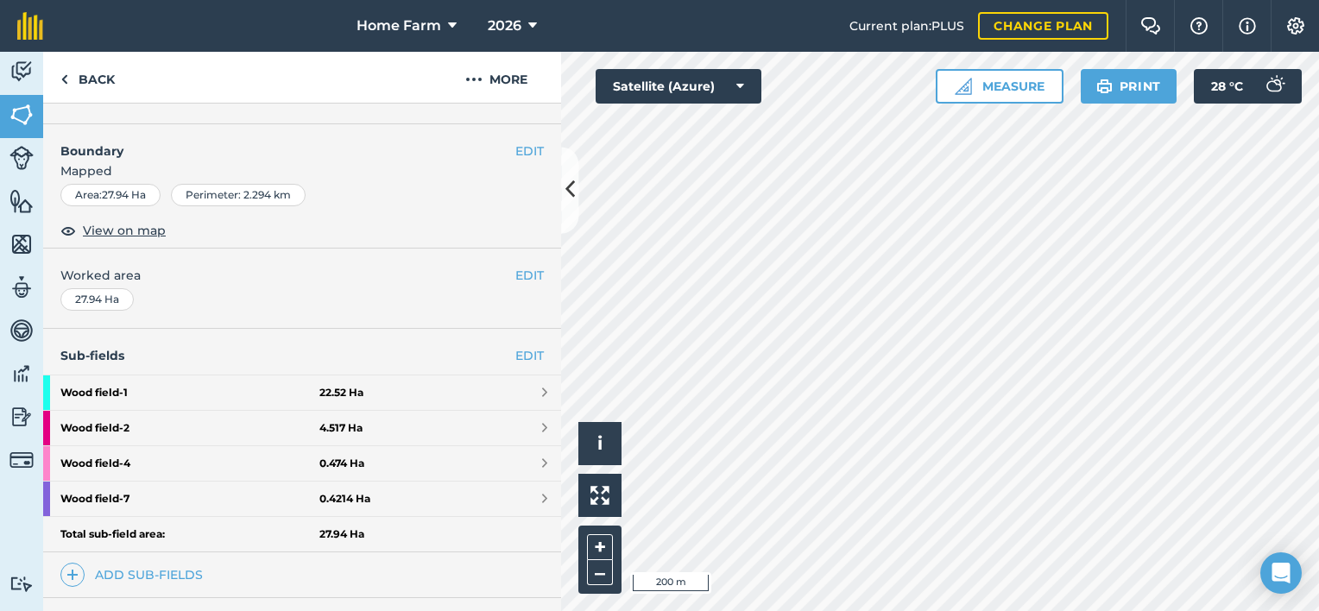
scroll to position [200, 0]
click at [101, 70] on link "Back" at bounding box center [87, 77] width 89 height 51
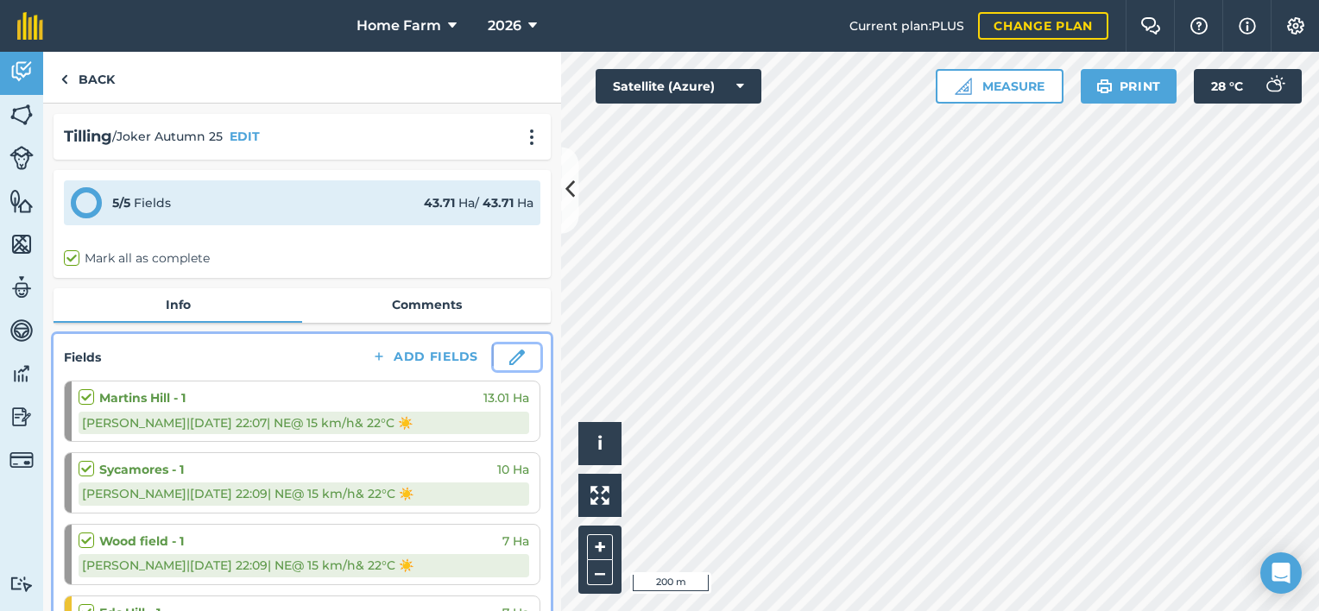
click at [515, 359] on button at bounding box center [517, 358] width 47 height 26
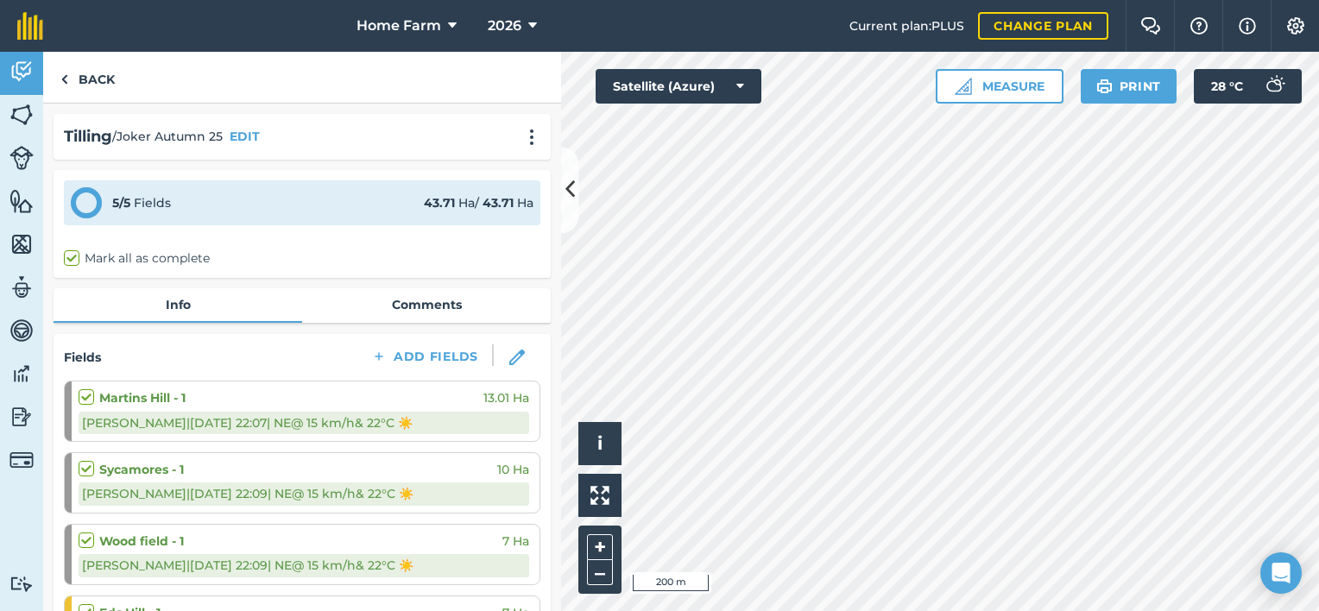
select select "NE"
select select "Sunny"
select select "NE"
select select "Sunny"
select select "NE"
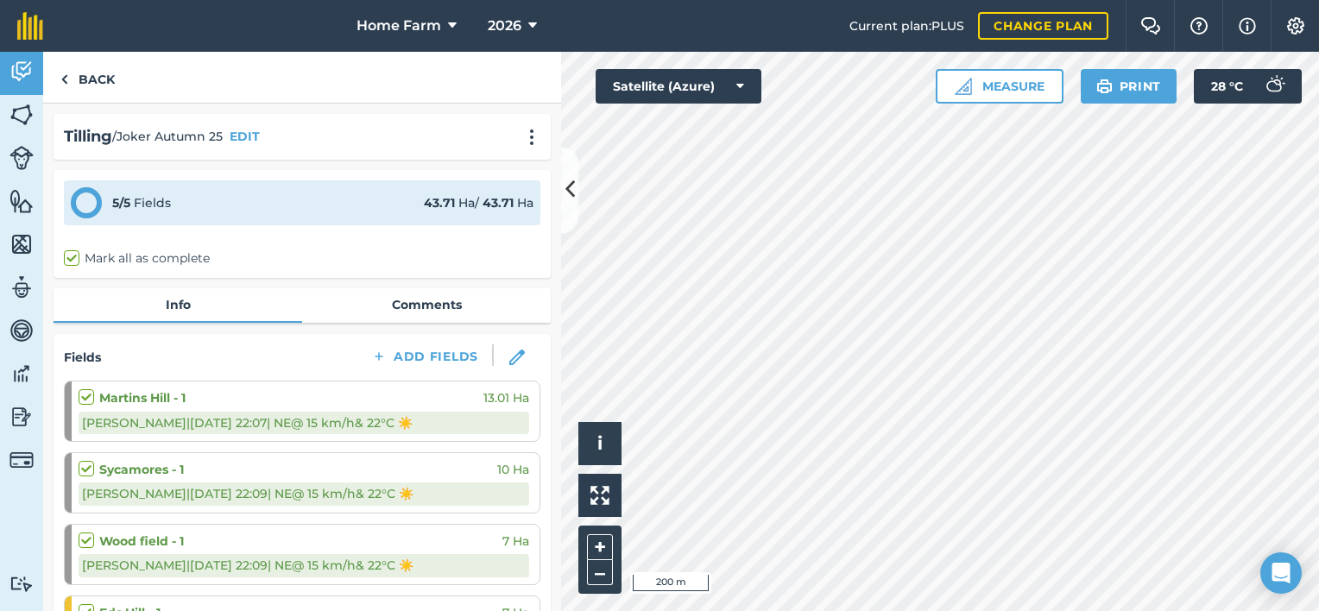
select select "Sunny"
select select "NE"
select select "Sunny"
select select "NE"
select select "Sunny"
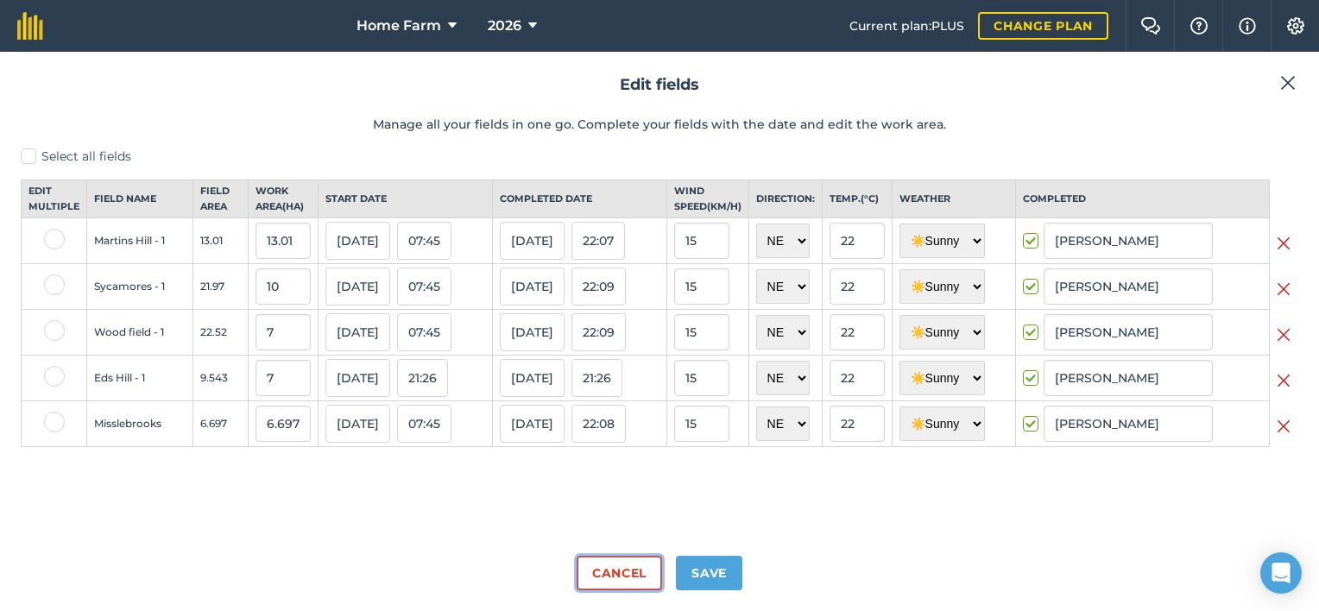
click at [623, 577] on button "Cancel" at bounding box center [619, 573] width 85 height 35
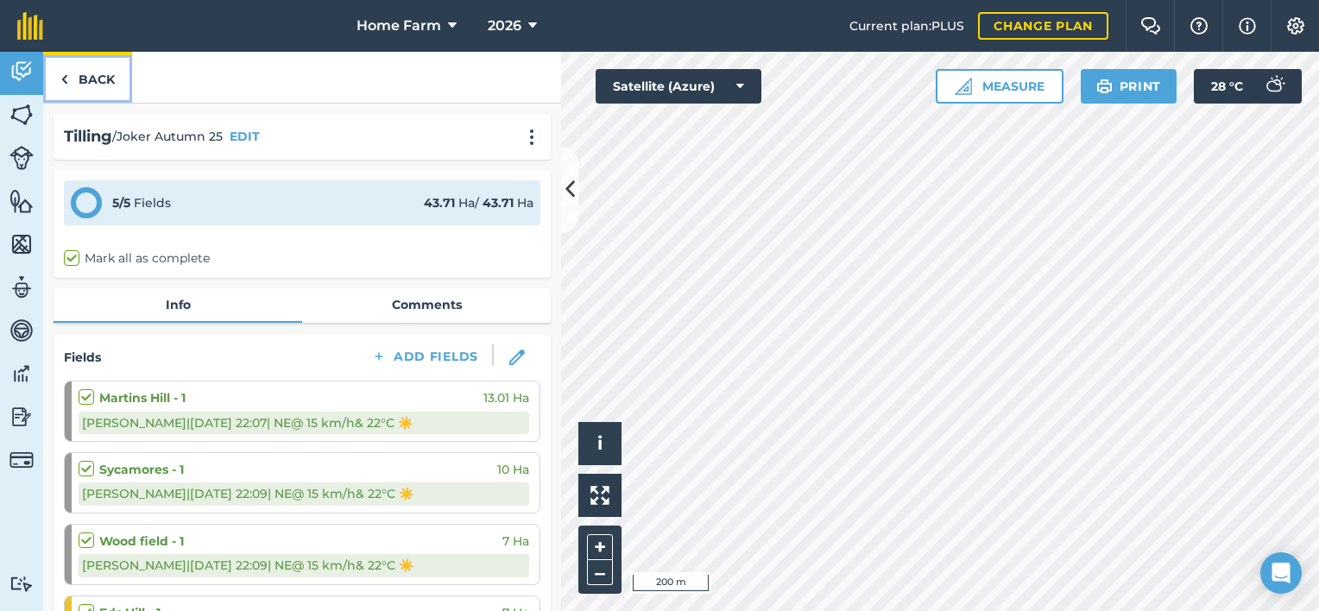
click at [79, 69] on link "Back" at bounding box center [87, 77] width 89 height 51
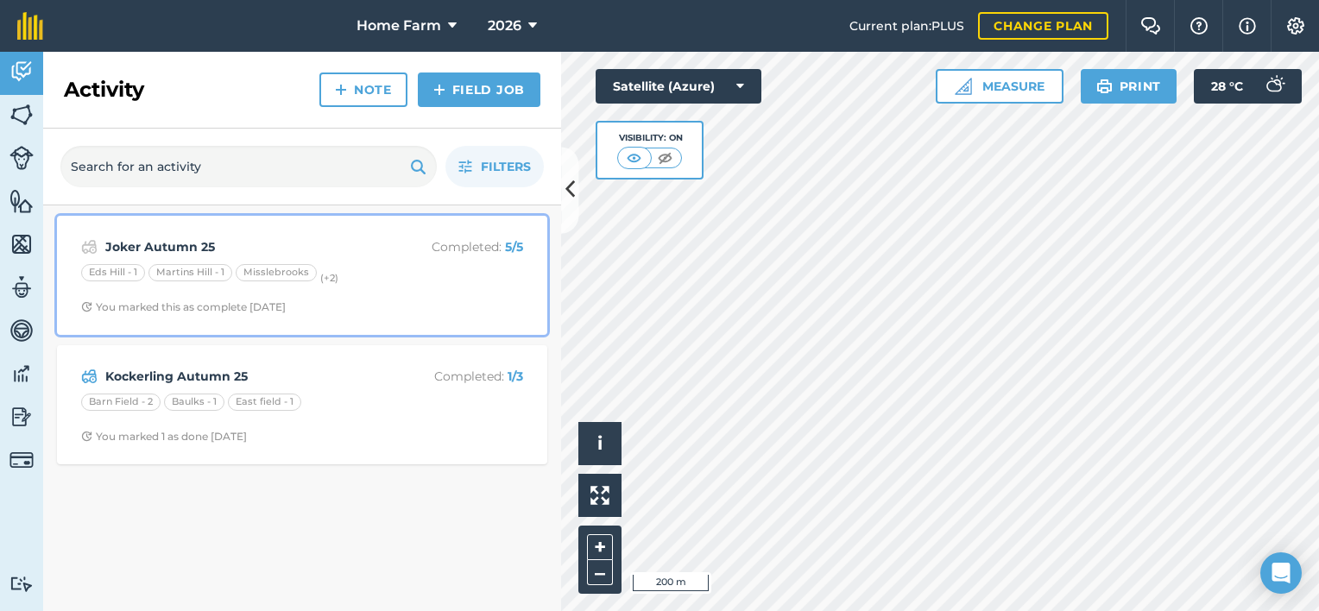
click at [441, 288] on div "Joker Autumn 25 Completed : 5 / 5 Eds Hill - 1 [PERSON_NAME][GEOGRAPHIC_DATA][P…" at bounding box center [302, 275] width 470 height 98
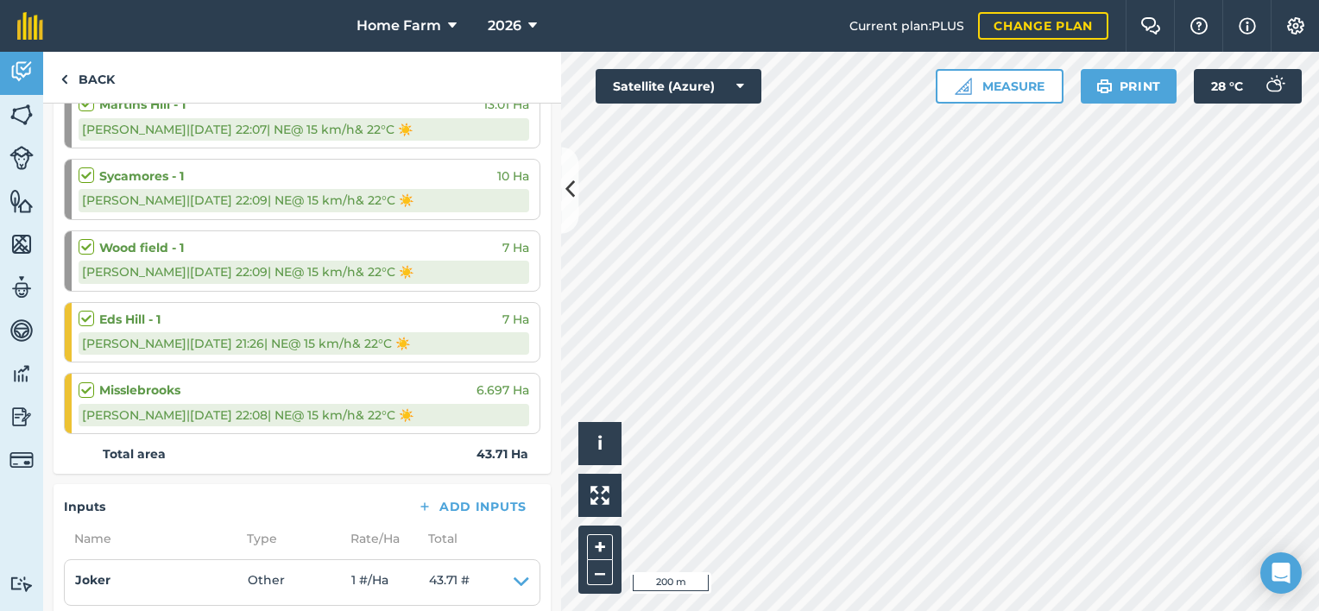
scroll to position [294, 0]
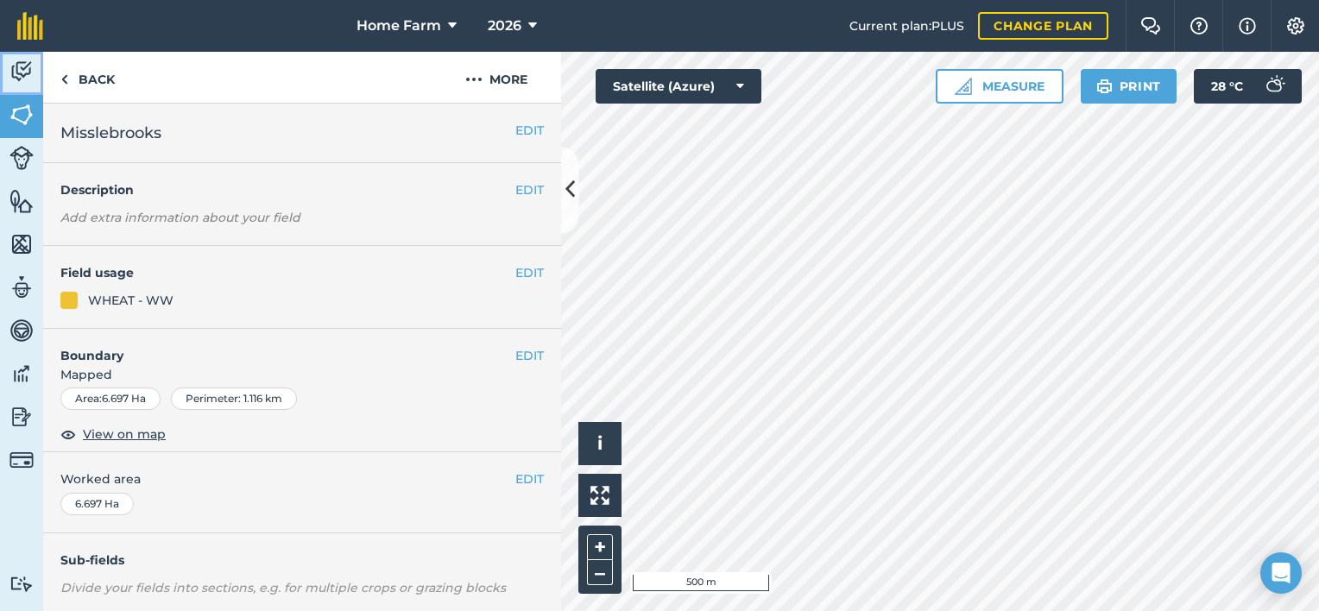
click at [22, 73] on img at bounding box center [21, 72] width 24 height 26
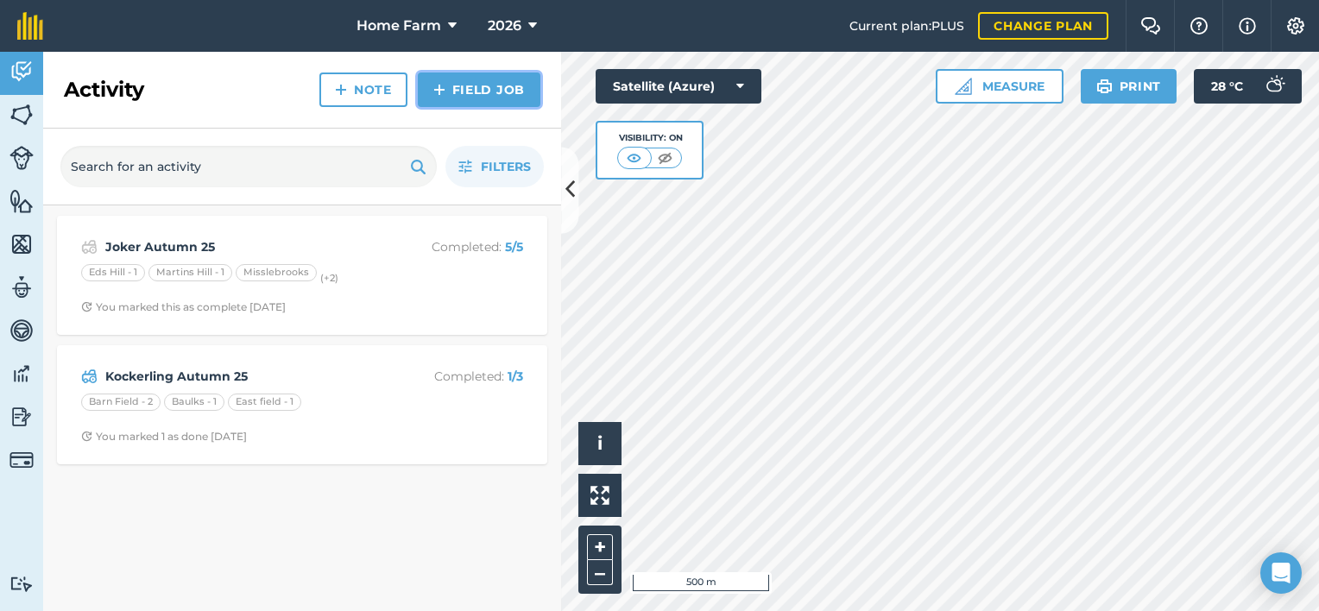
click at [460, 83] on link "Field Job" at bounding box center [479, 90] width 123 height 35
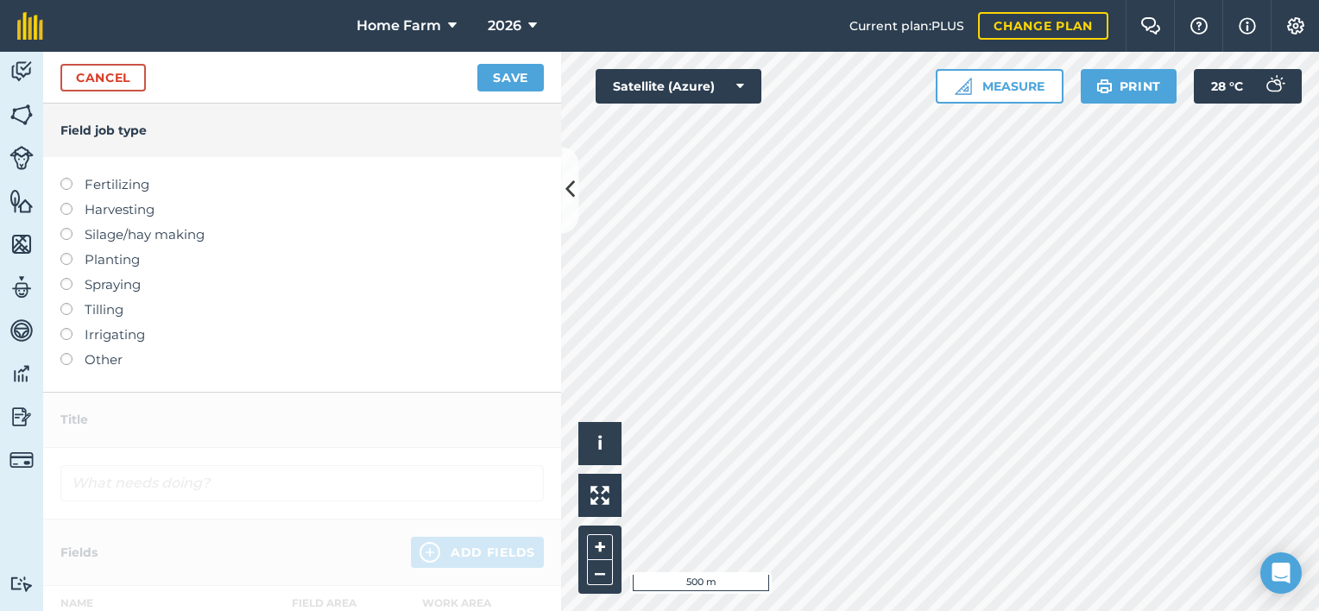
click at [93, 356] on label "Other" at bounding box center [302, 360] width 484 height 21
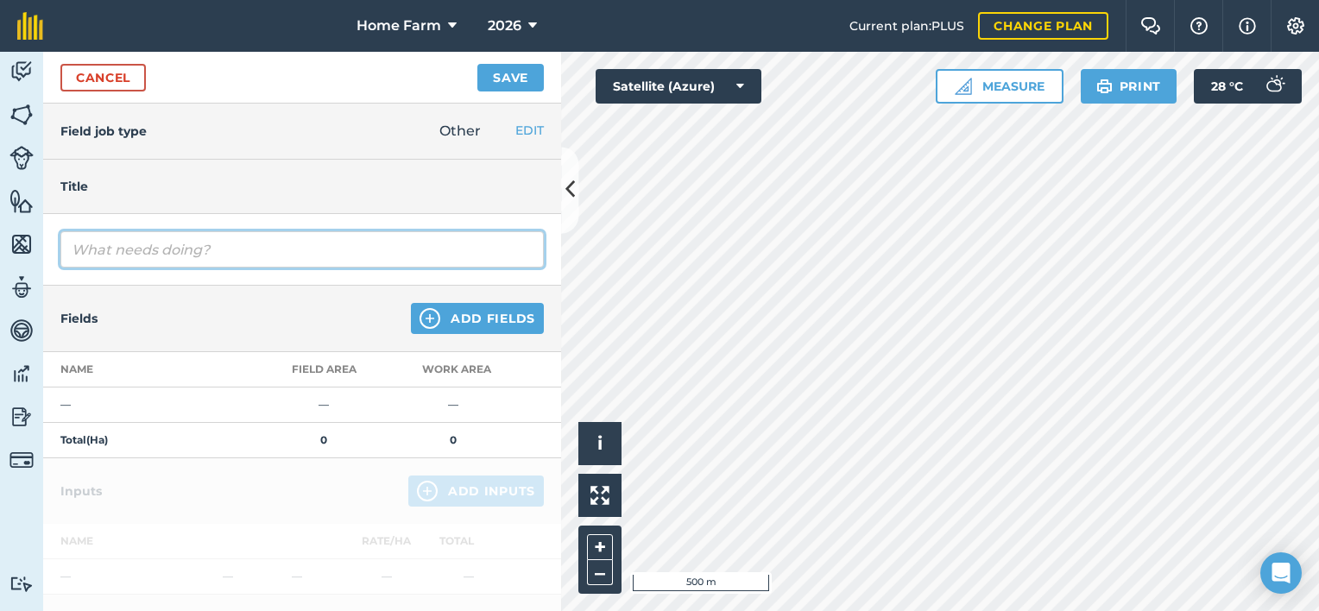
drag, startPoint x: 283, startPoint y: 244, endPoint x: -3, endPoint y: 257, distance: 287.0
click at [0, 257] on html "Home Farm 2026 Current plan : PLUS Change plan Farm Chat Help Info Settings Hom…" at bounding box center [659, 305] width 1319 height 611
click at [183, 252] on input "Muckspreading 26" at bounding box center [302, 249] width 484 height 36
type input "Muckspreading Autumn 26"
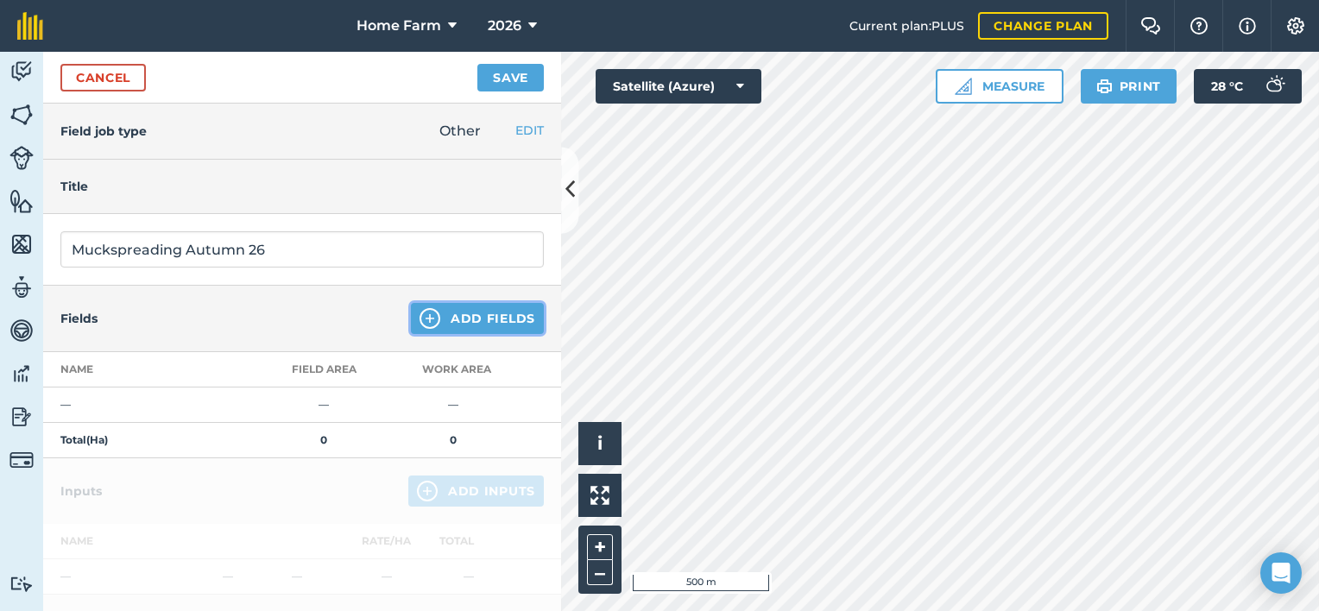
click at [440, 311] on button "Add Fields" at bounding box center [477, 318] width 133 height 31
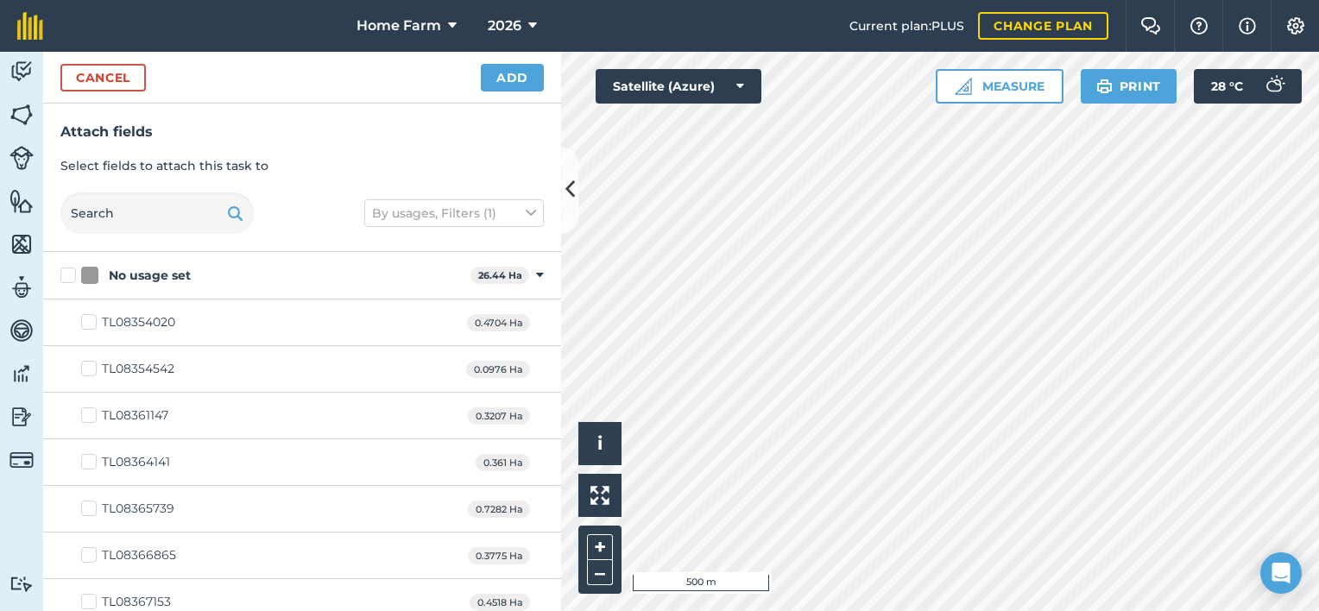
checkbox input "true"
click at [515, 79] on button "Add" at bounding box center [512, 78] width 63 height 28
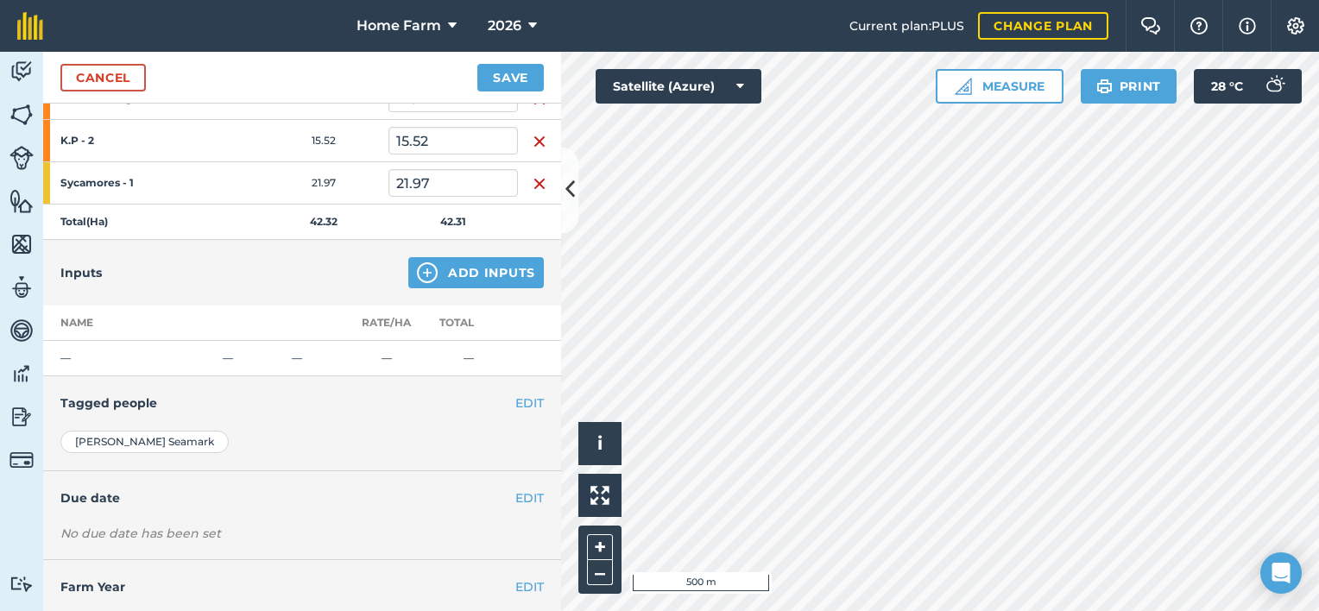
scroll to position [311, 0]
click at [490, 256] on button "Add Inputs" at bounding box center [476, 271] width 136 height 31
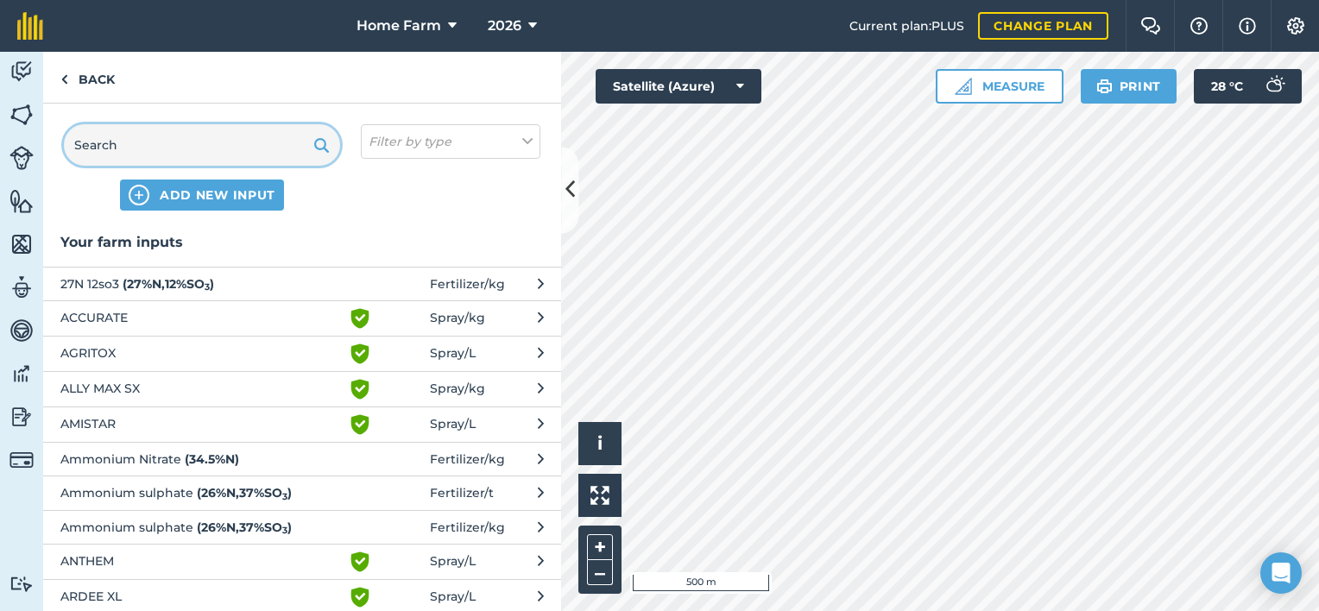
click at [271, 145] on input "text" at bounding box center [202, 144] width 276 height 41
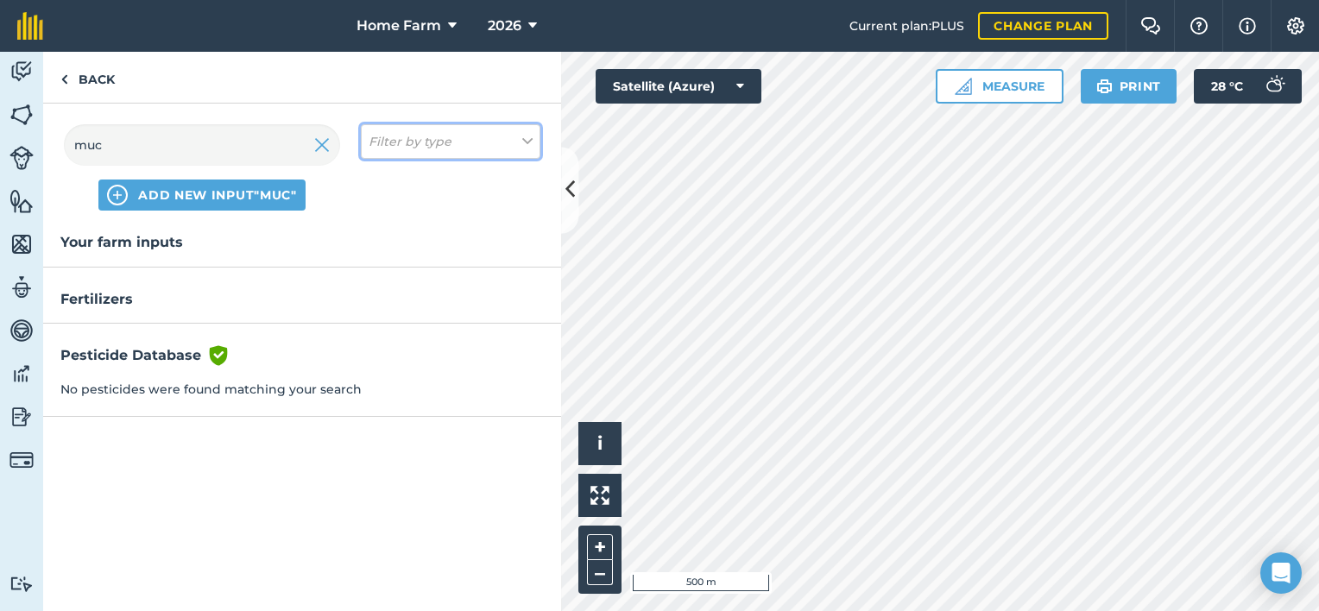
click at [424, 135] on em "Filter by type" at bounding box center [410, 141] width 83 height 19
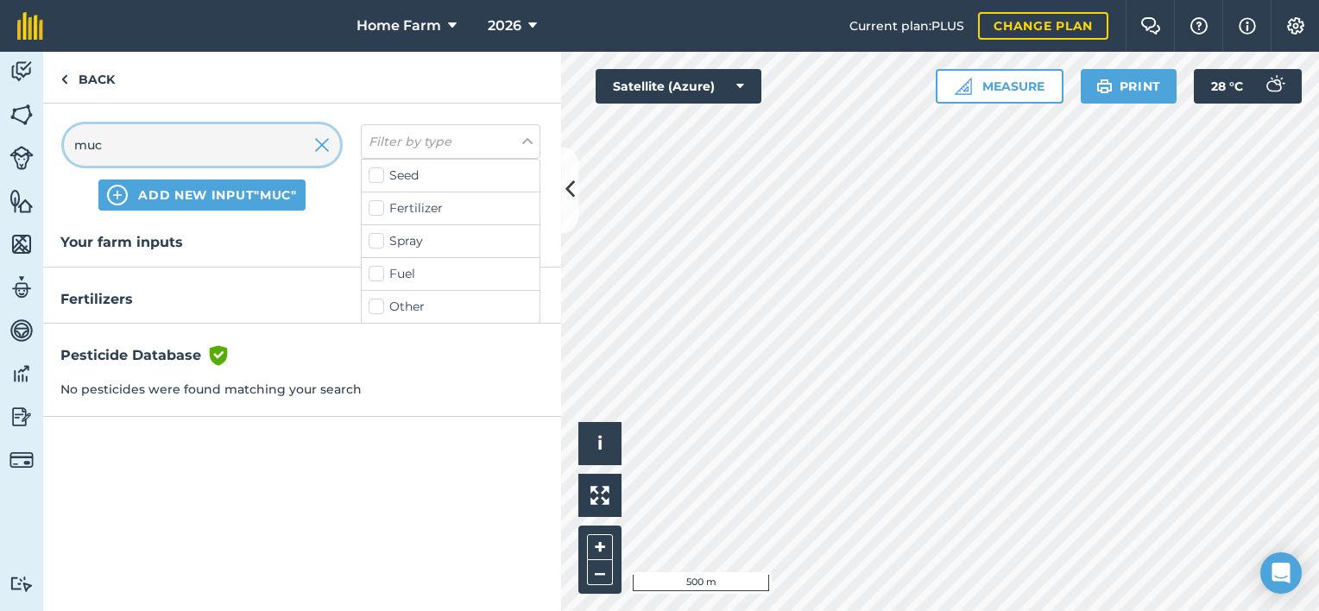
click at [212, 135] on input "muc" at bounding box center [202, 144] width 276 height 41
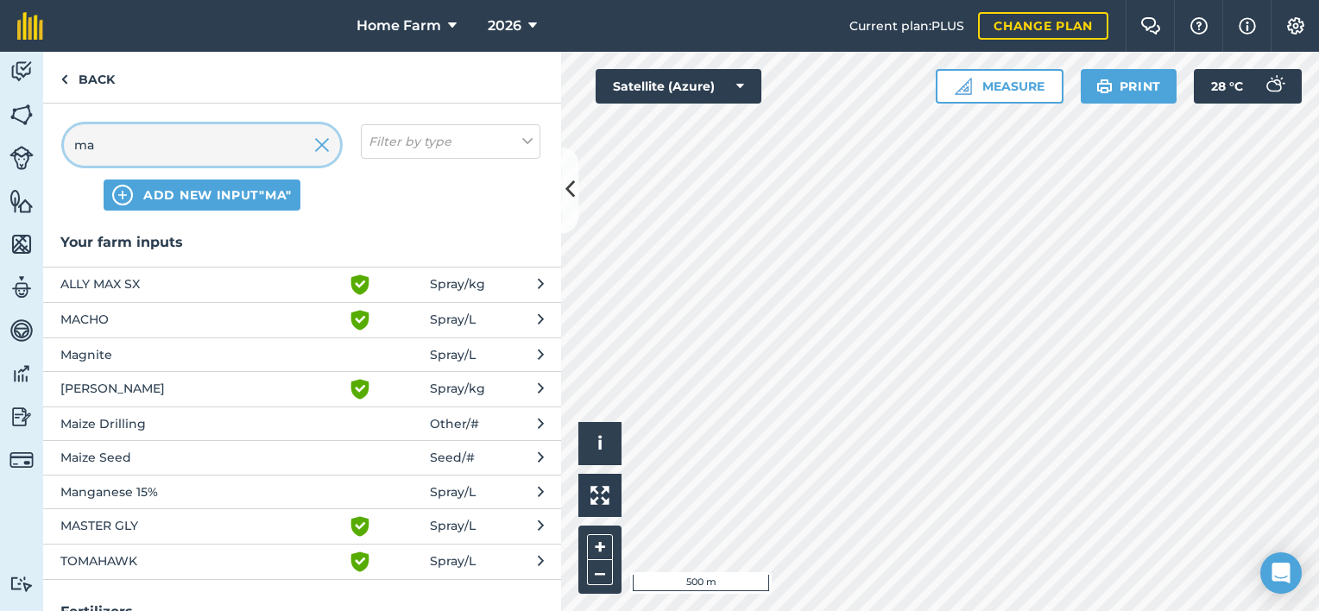
type input "m"
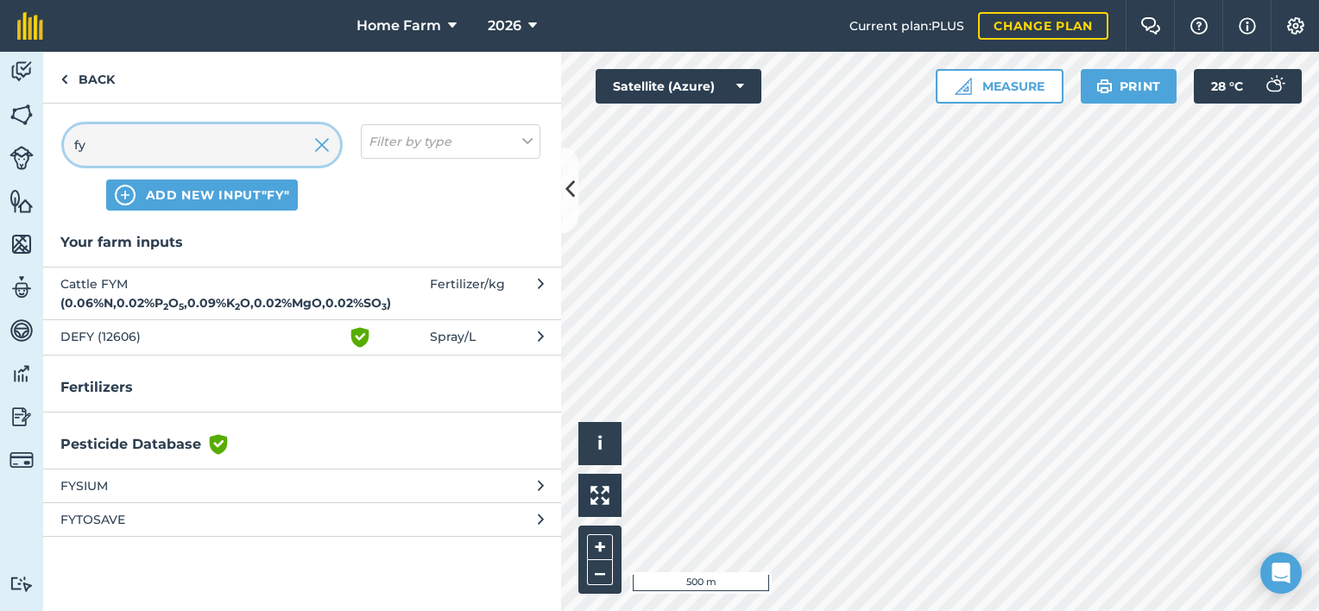
type input "fy"
click at [239, 292] on span "Cattle FYM ( 0.06 % N , 0.02 % P 2 O 5 , 0.09 % K 2 O , 0.02 % MgO , 0.02 % SO …" at bounding box center [201, 294] width 282 height 39
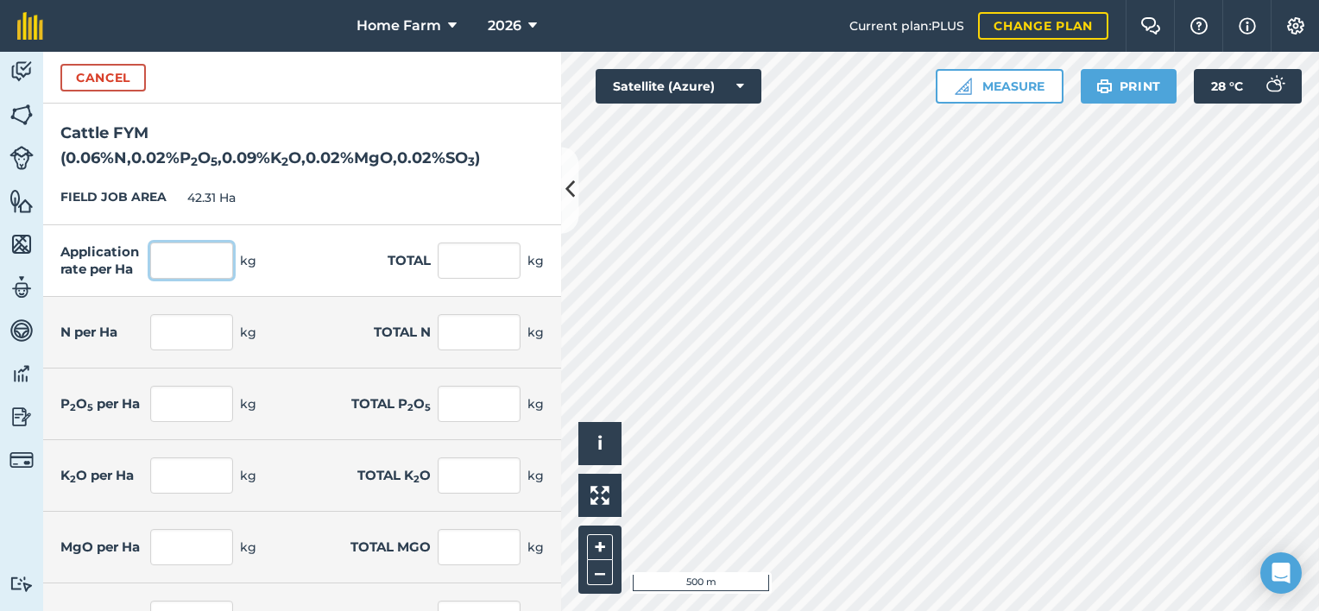
click at [192, 263] on input "text" at bounding box center [191, 261] width 83 height 36
type input "25,000"
type input "1,057,750"
type input "15"
type input "634.65"
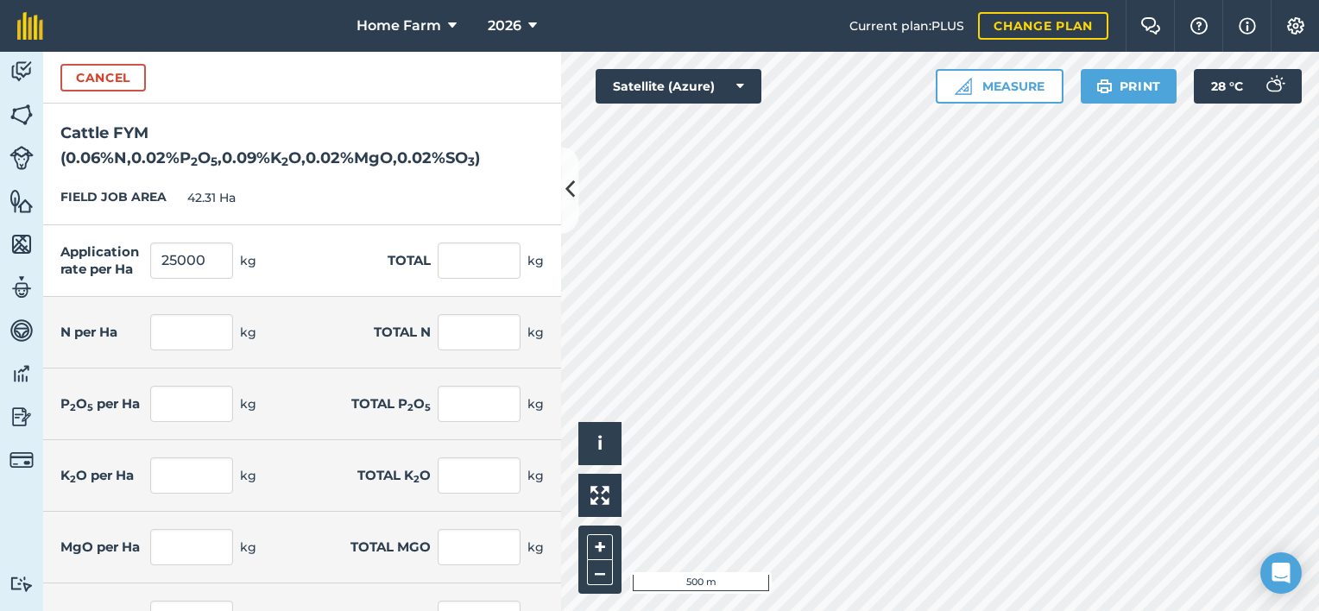
type input "4.75"
type input "200.973"
type input "21.25"
type input "899.088"
type input "4.5"
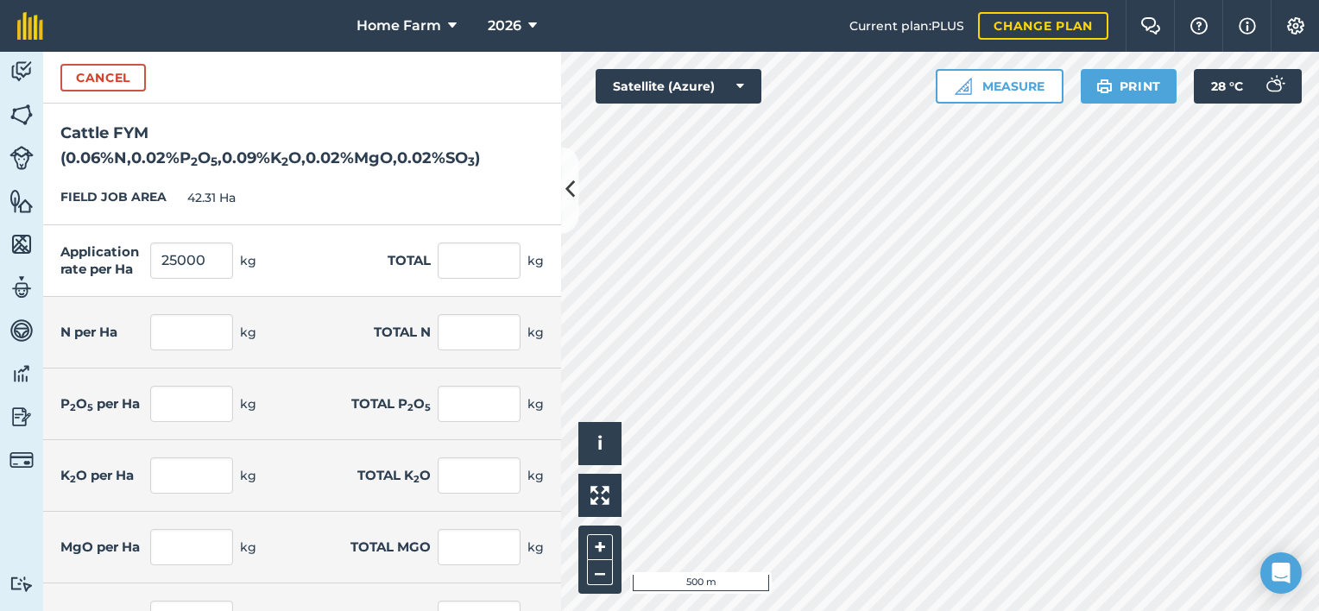
type input "190.395"
type input "6"
type input "253.86"
click at [269, 253] on div "Application rate per Ha 25,000 kg Total 1,057,750 kg" at bounding box center [302, 261] width 518 height 72
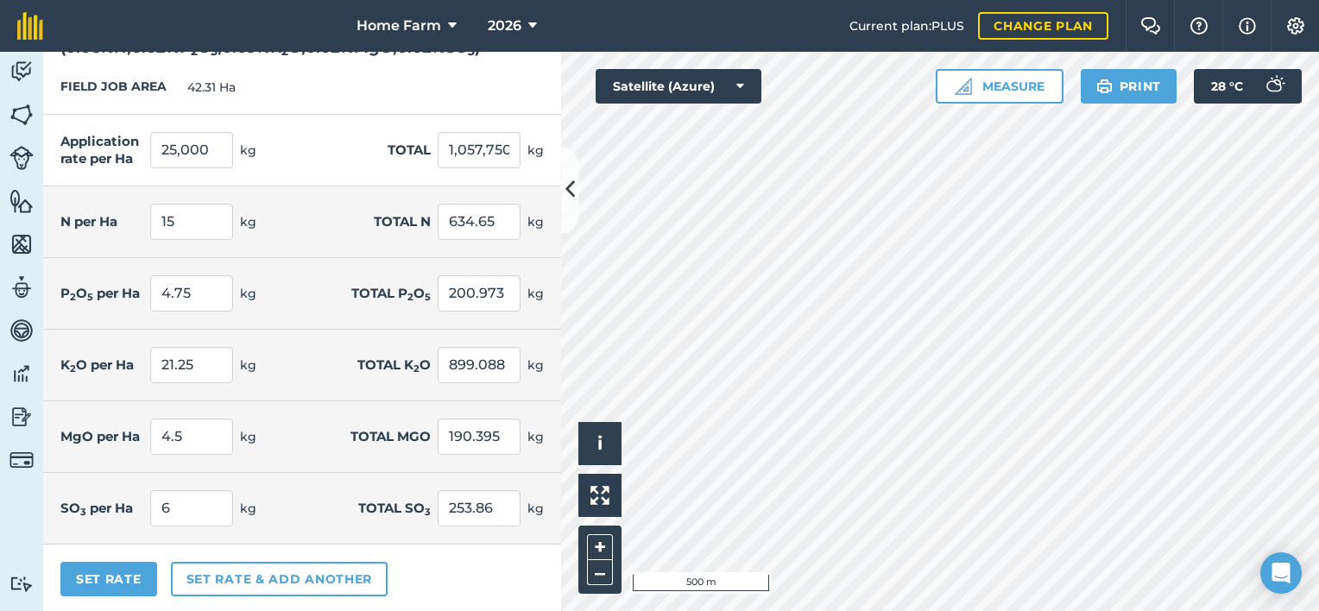
click at [142, 600] on div "Set Rate Set rate & add another" at bounding box center [302, 579] width 518 height 69
click at [108, 573] on button "Set Rate" at bounding box center [108, 579] width 97 height 35
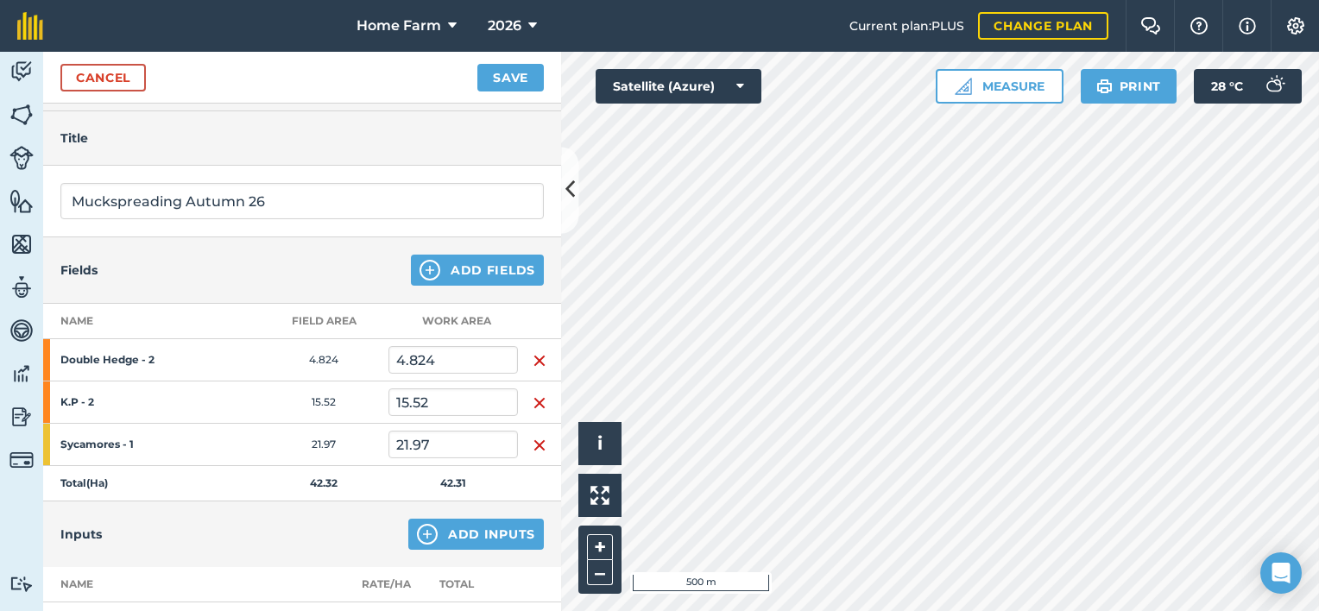
scroll to position [48, 0]
click at [465, 269] on button "Add Fields" at bounding box center [477, 270] width 133 height 31
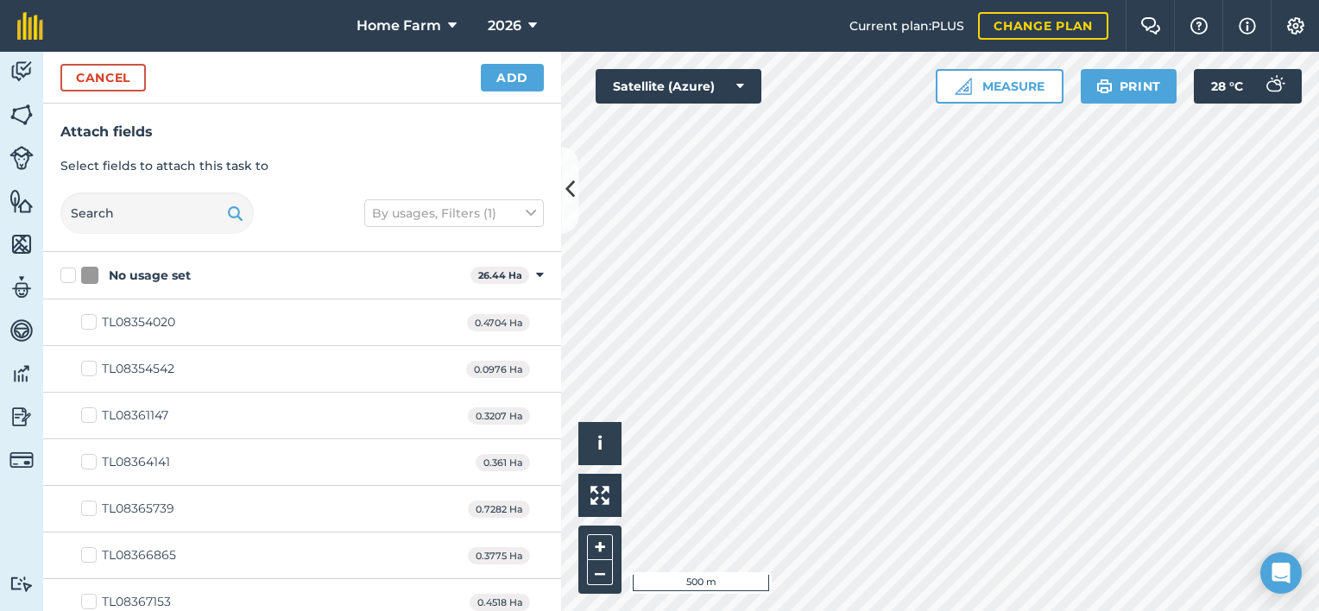
checkbox input "true"
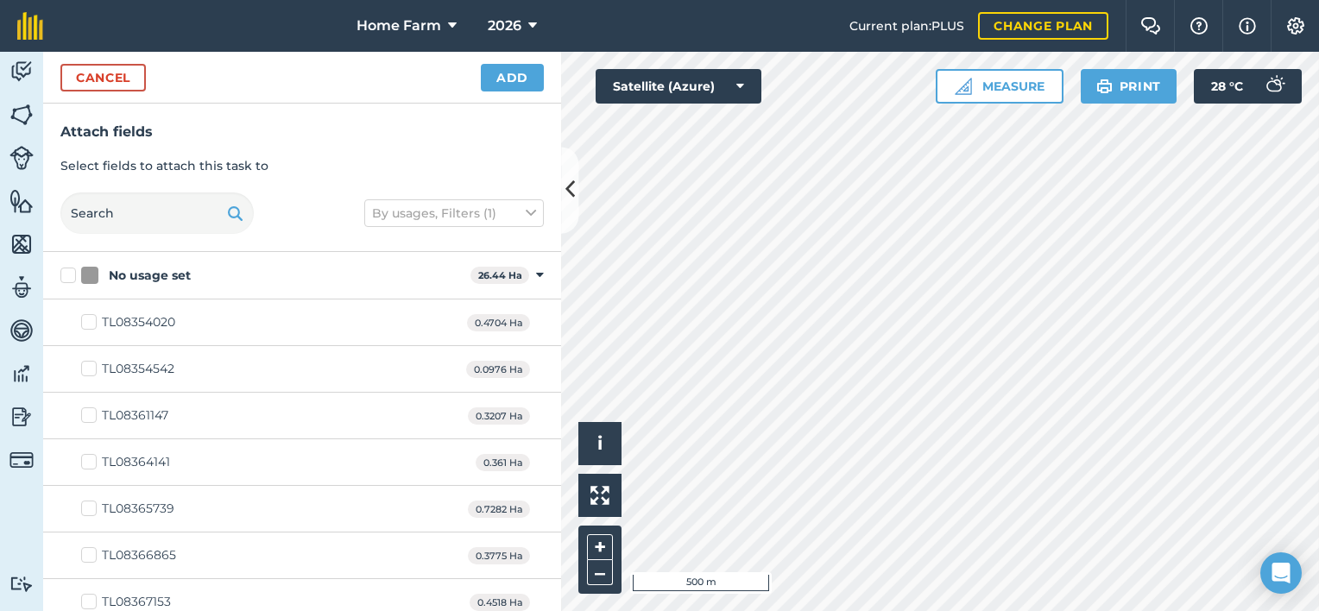
checkbox input "true"
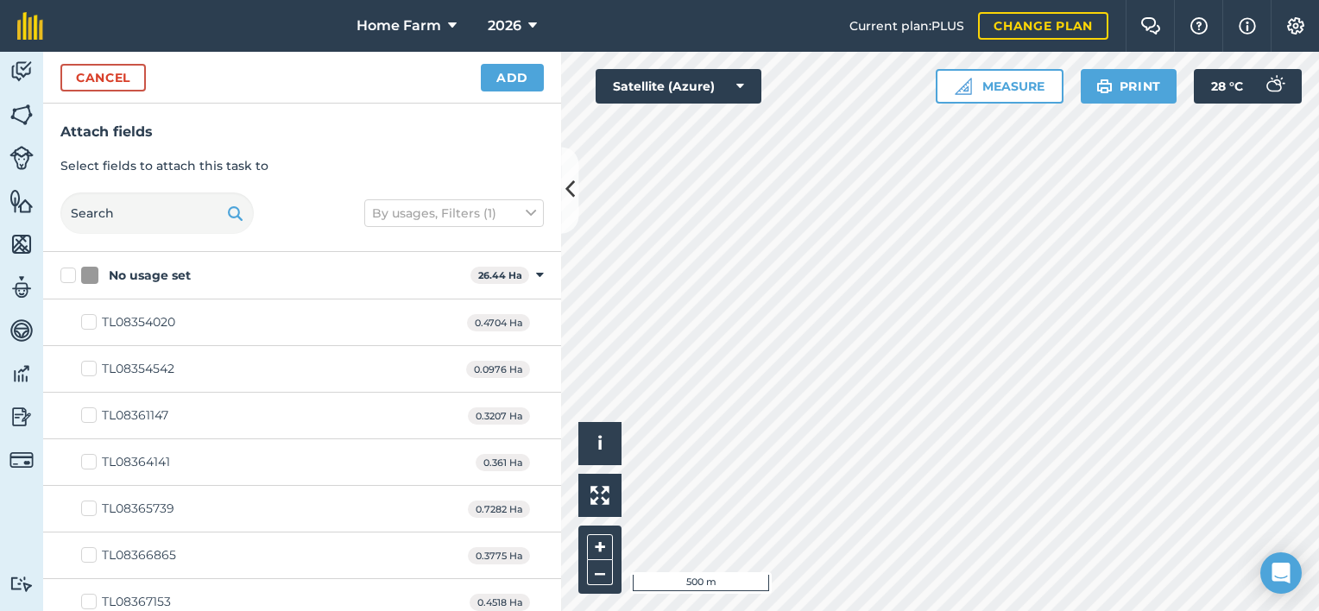
checkbox input "true"
click at [521, 73] on button "Add" at bounding box center [512, 78] width 63 height 28
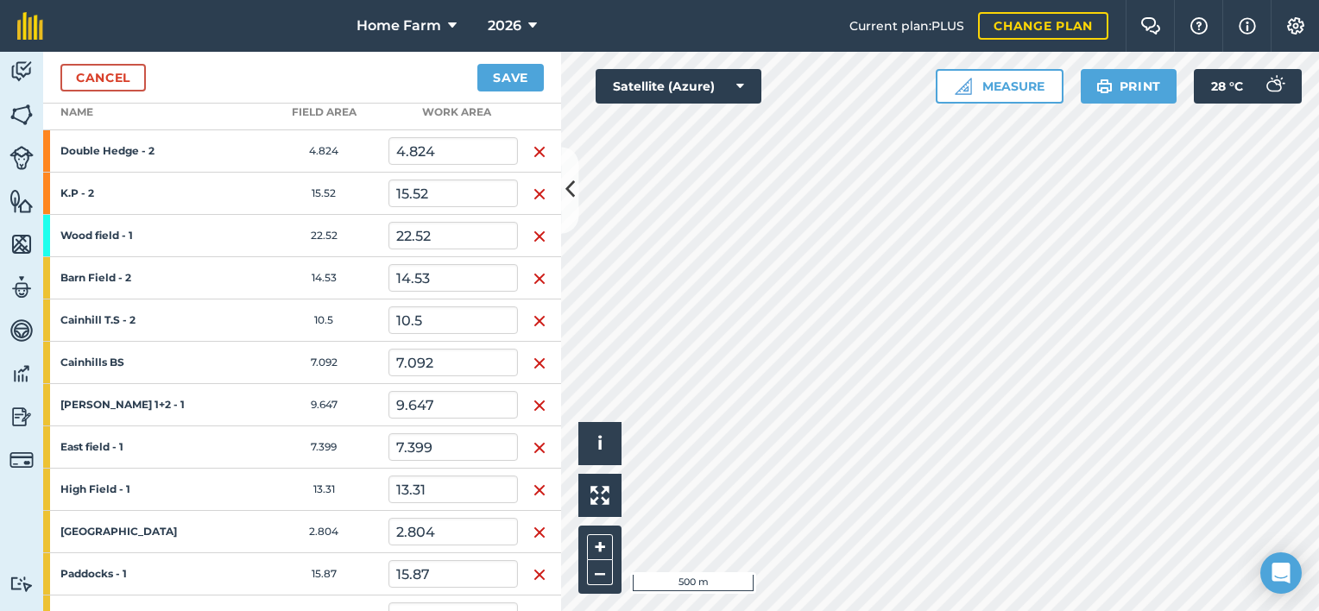
scroll to position [272, 0]
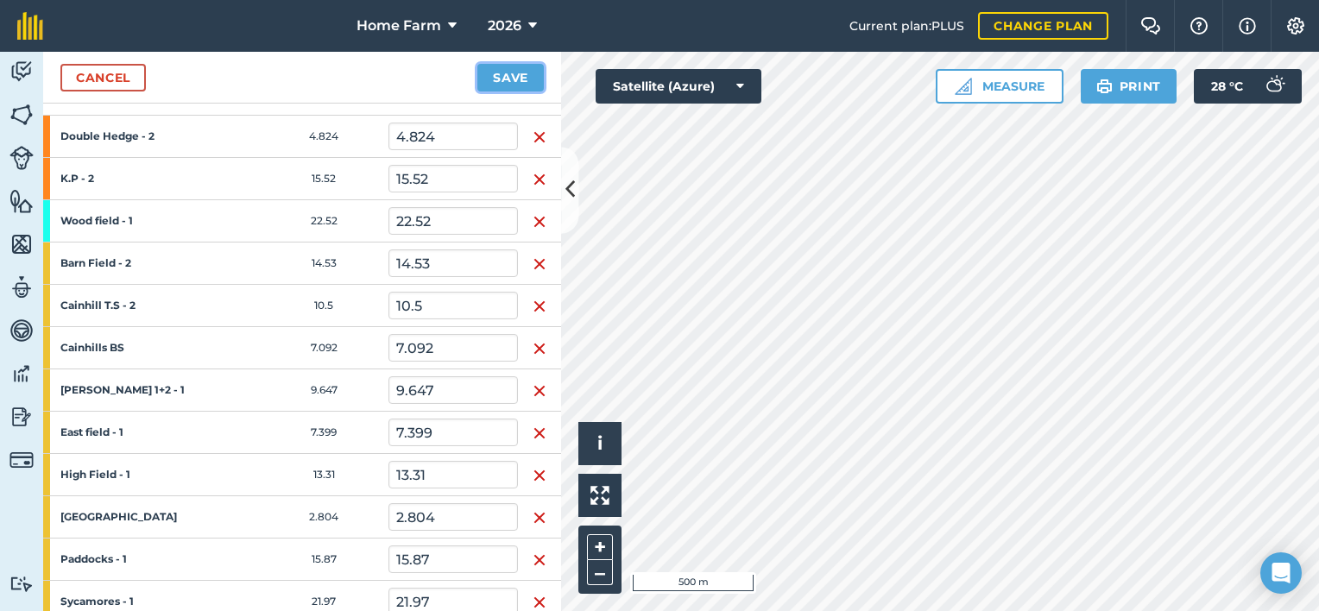
click at [499, 79] on button "Save" at bounding box center [511, 78] width 66 height 28
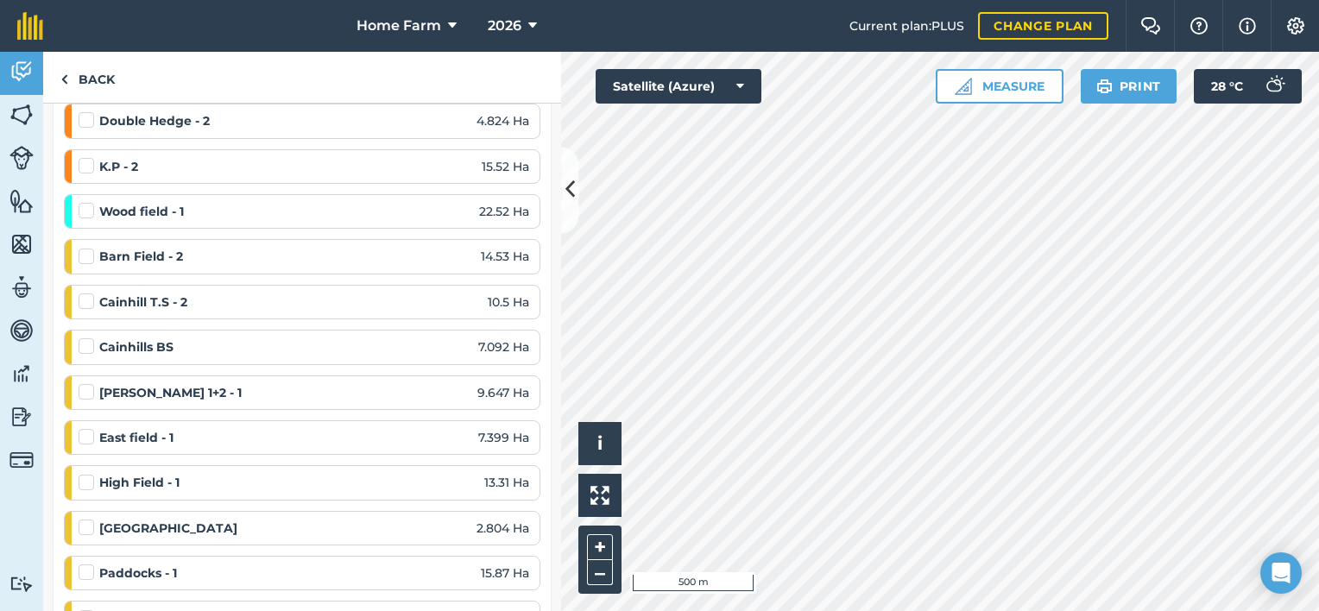
scroll to position [276, 0]
click at [87, 203] on label at bounding box center [89, 203] width 21 height 0
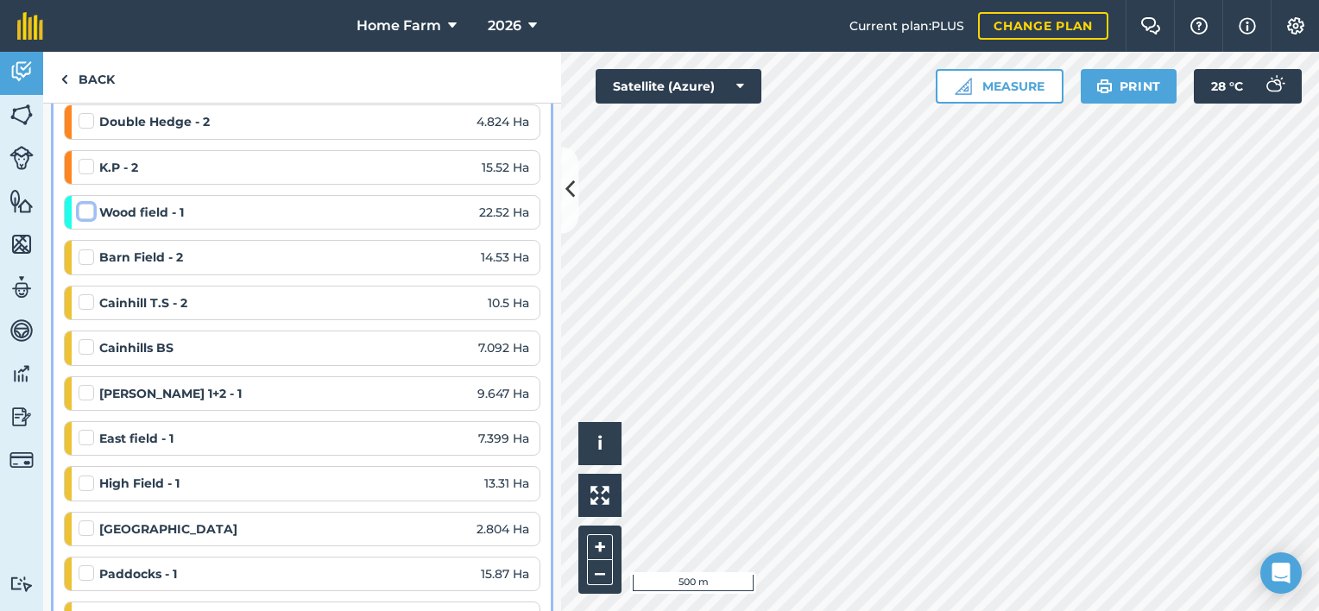
click at [87, 213] on input "checkbox" at bounding box center [84, 208] width 11 height 11
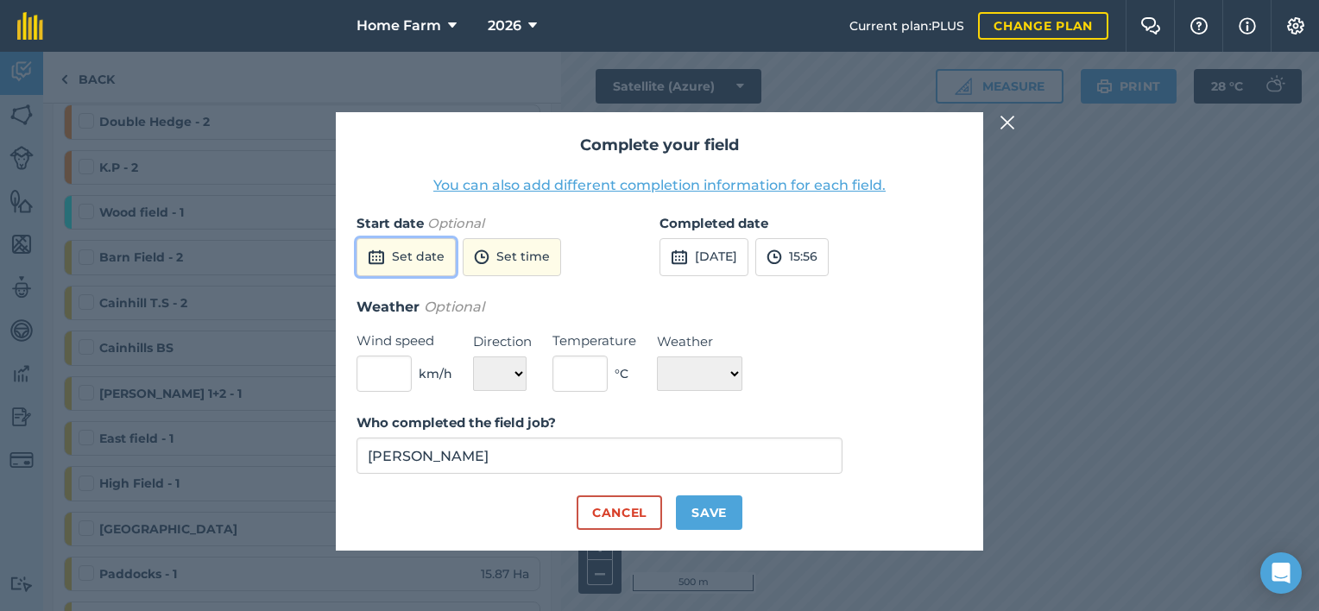
click at [400, 263] on button "Set date" at bounding box center [406, 257] width 99 height 38
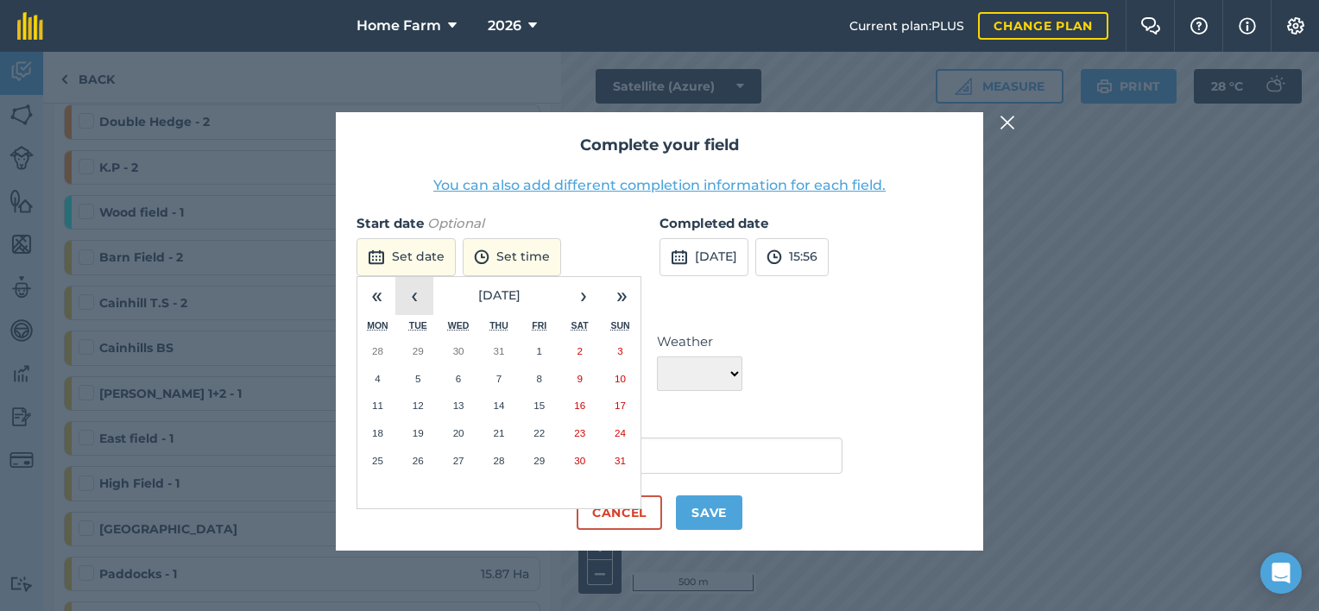
click at [418, 297] on button "‹" at bounding box center [415, 296] width 38 height 38
click at [496, 427] on abbr "24" at bounding box center [498, 432] width 11 height 11
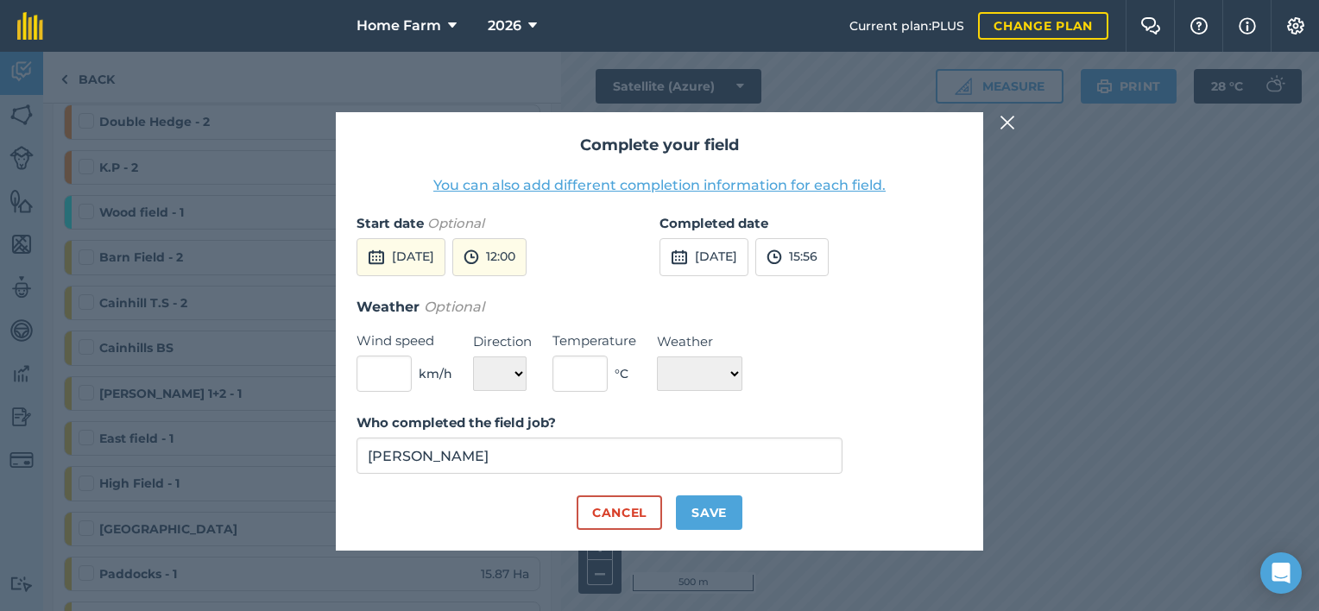
click at [726, 286] on div "Completed date [DATE] 15:56" at bounding box center [811, 254] width 303 height 83
click at [720, 263] on button "[DATE]" at bounding box center [704, 257] width 89 height 38
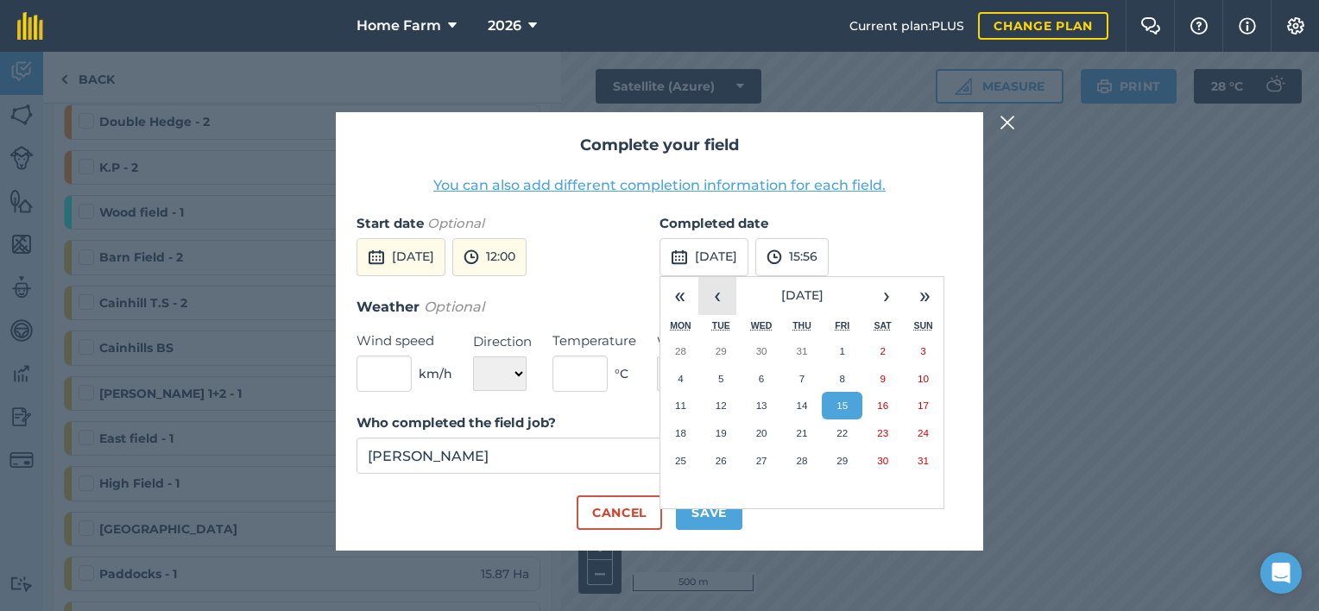
click at [710, 300] on button "‹" at bounding box center [718, 296] width 38 height 38
click at [800, 428] on abbr "24" at bounding box center [801, 432] width 11 height 11
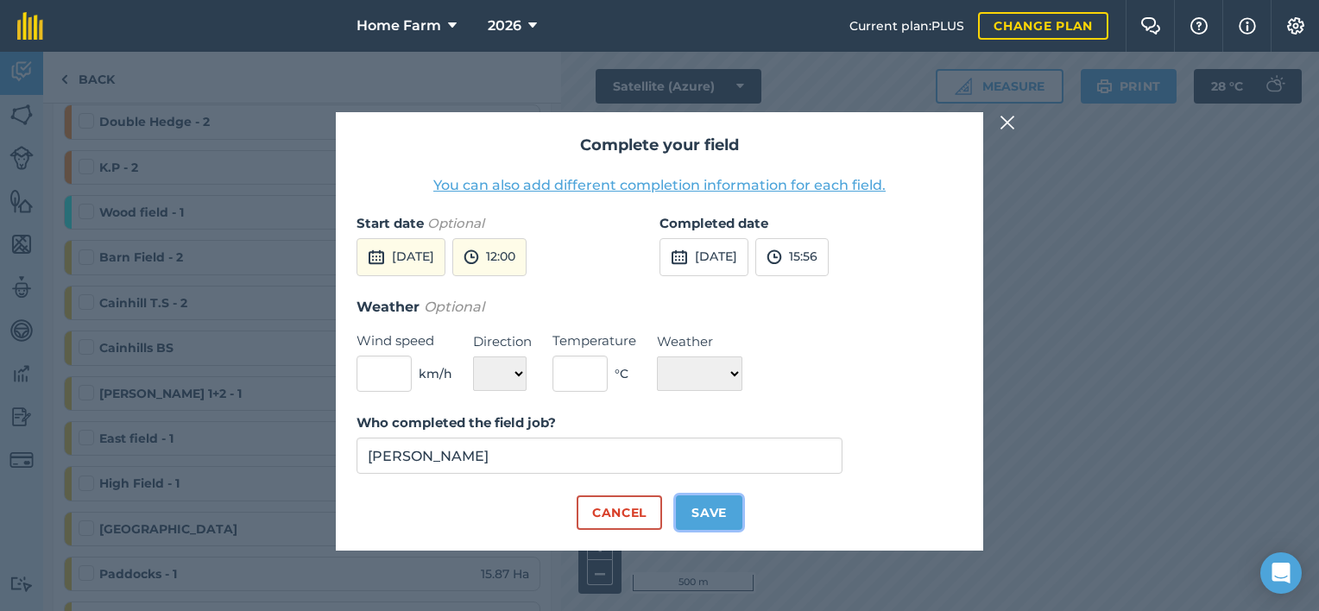
click at [690, 508] on button "Save" at bounding box center [709, 513] width 66 height 35
checkbox input "true"
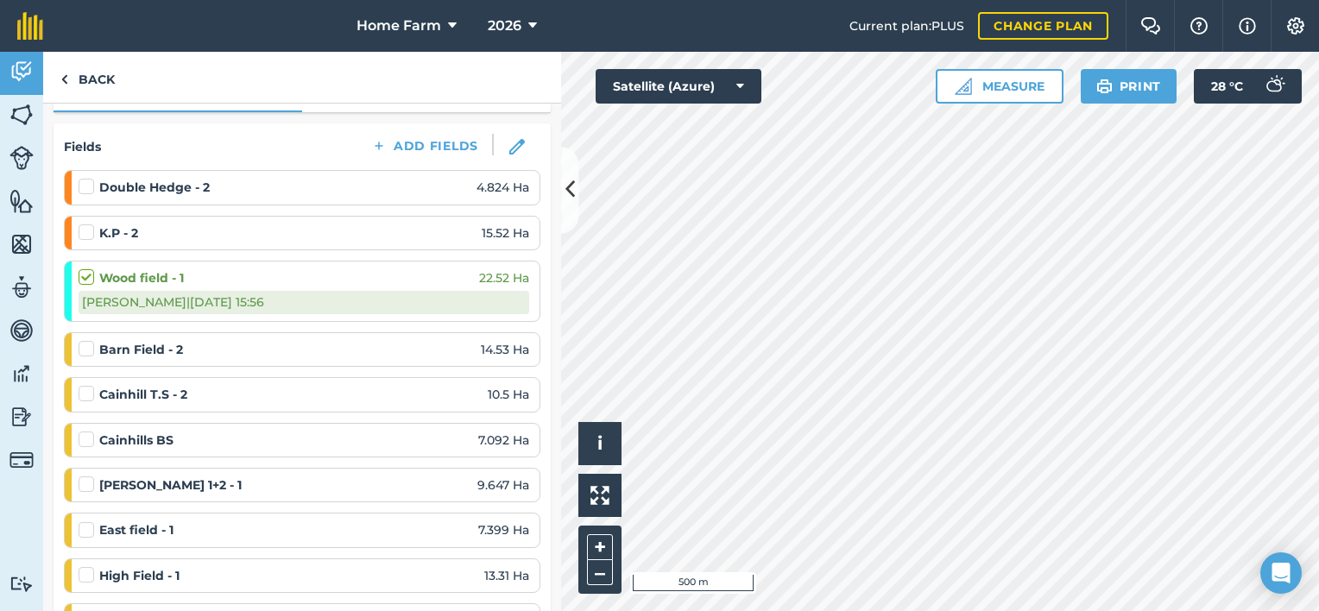
scroll to position [207, 0]
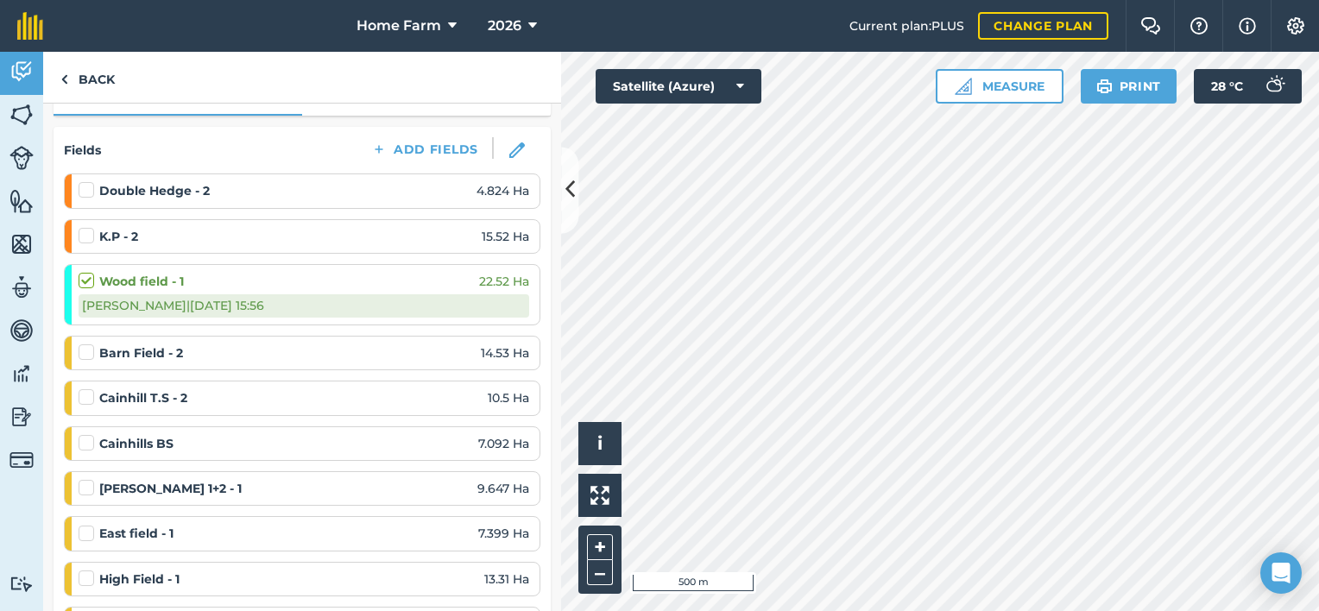
click at [83, 181] on label at bounding box center [89, 181] width 21 height 0
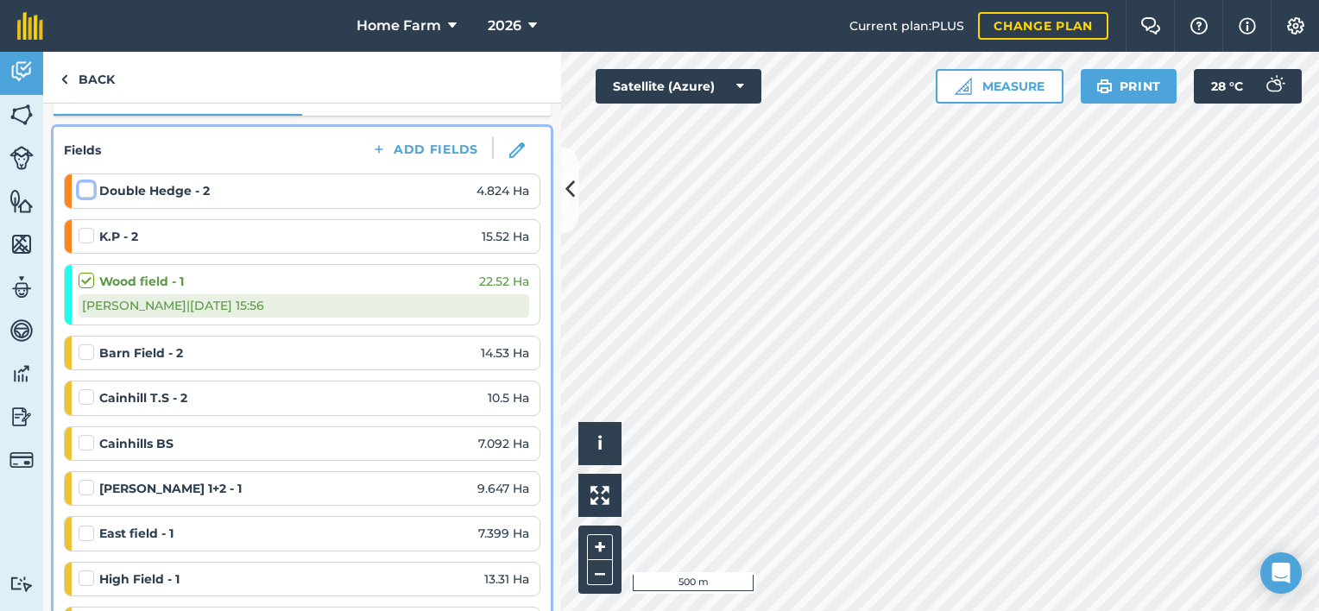
click at [83, 187] on input "checkbox" at bounding box center [84, 186] width 11 height 11
checkbox input "false"
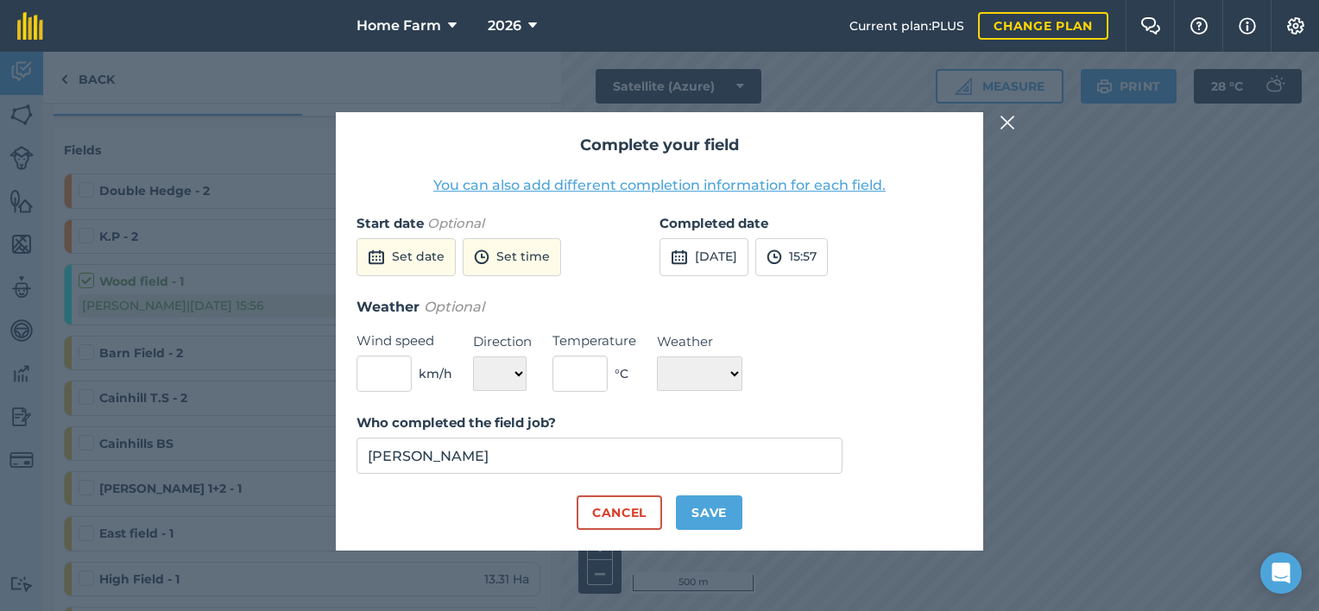
click at [427, 237] on div "Start date Optional Set date Set time" at bounding box center [508, 254] width 303 height 83
click at [425, 259] on button "Set date" at bounding box center [406, 257] width 99 height 38
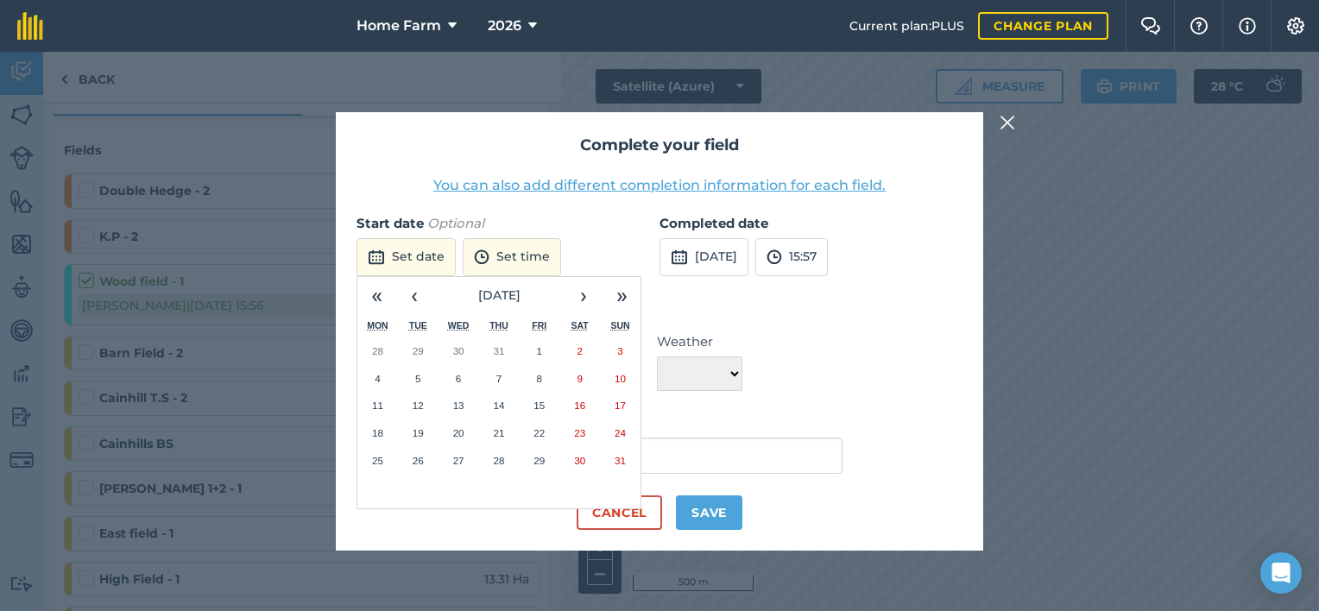
click at [541, 408] on abbr "15" at bounding box center [539, 405] width 11 height 11
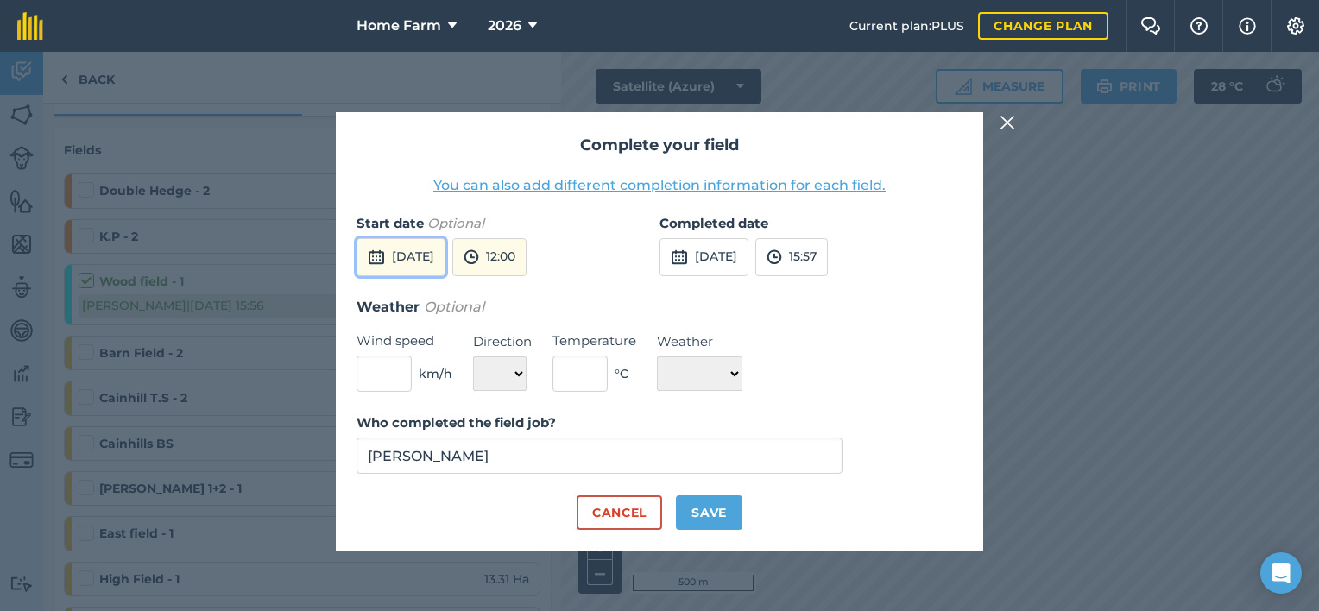
click at [430, 264] on button "[DATE]" at bounding box center [401, 257] width 89 height 38
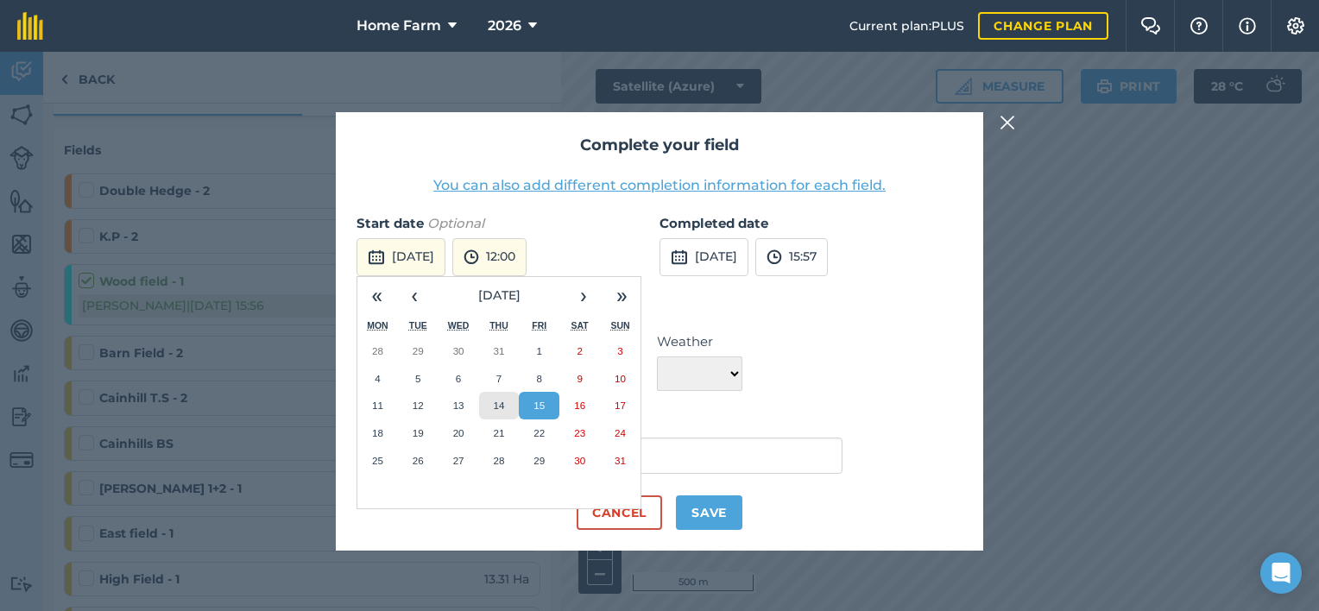
click at [491, 409] on button "14" at bounding box center [499, 406] width 41 height 28
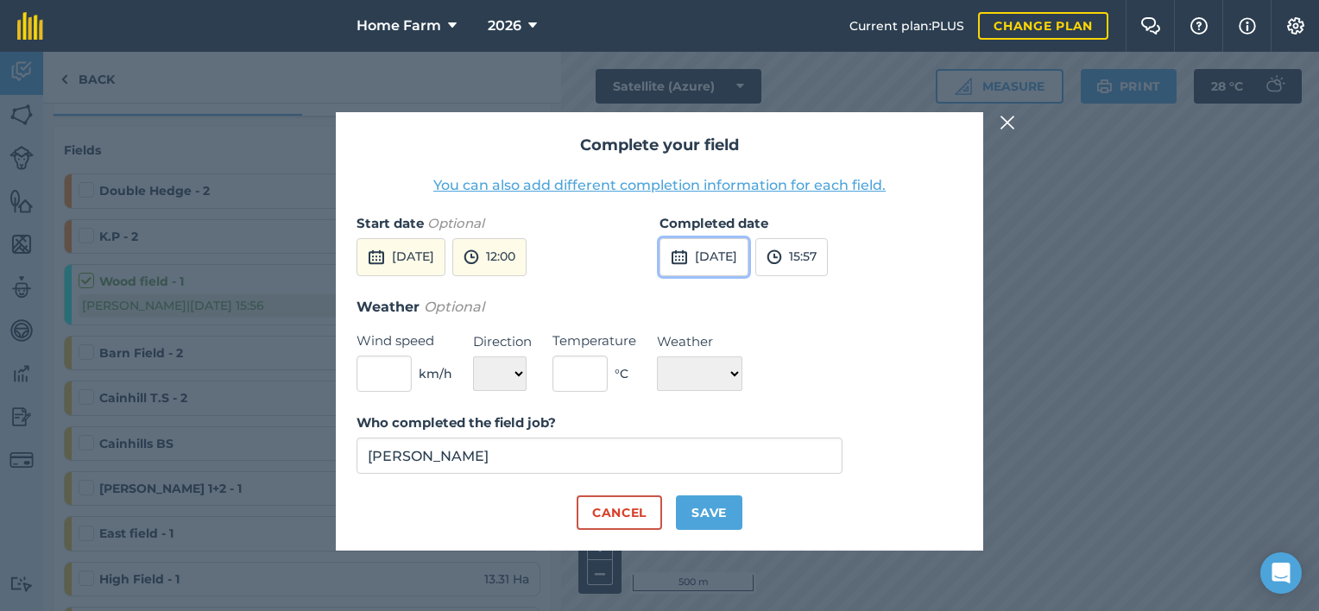
click at [716, 242] on button "[DATE]" at bounding box center [704, 257] width 89 height 38
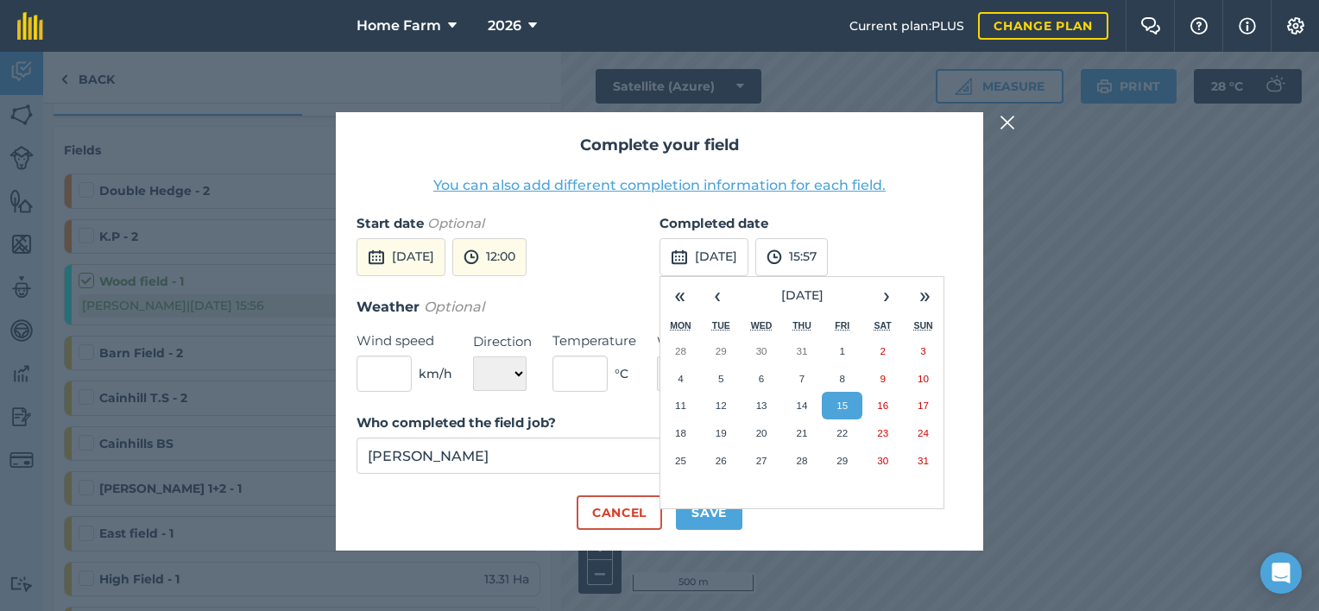
click at [846, 408] on abbr "15" at bounding box center [842, 405] width 11 height 11
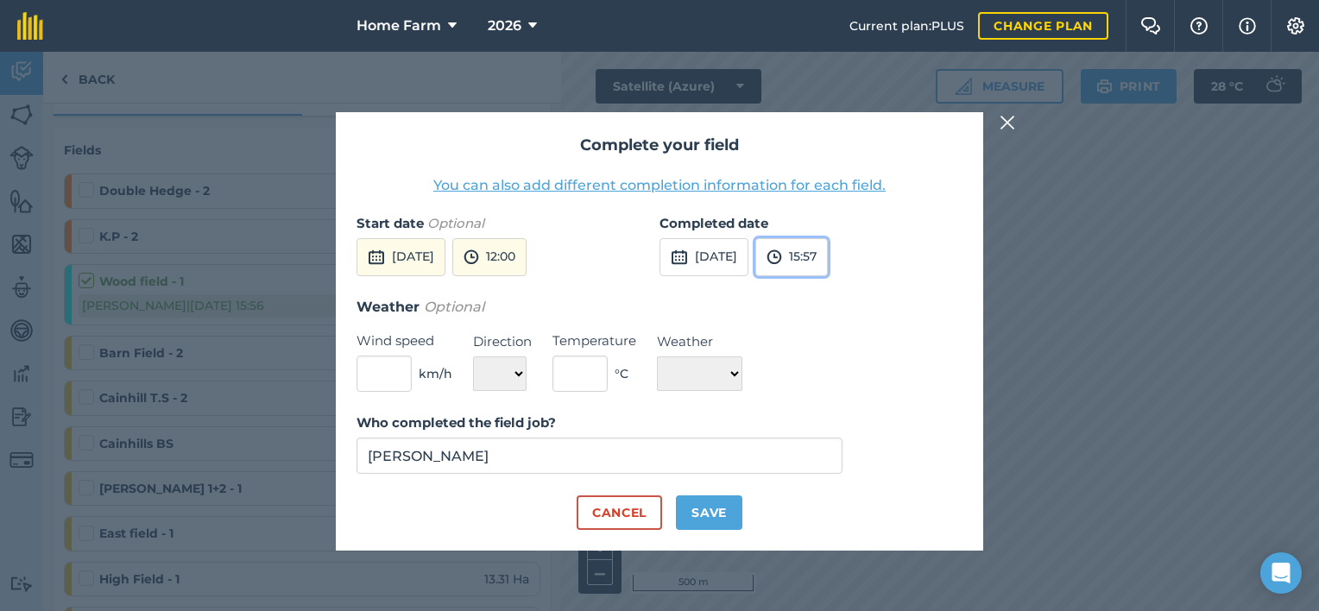
click at [828, 255] on button "15:57" at bounding box center [792, 257] width 73 height 38
click at [836, 329] on button "10:00" at bounding box center [796, 327] width 81 height 28
click at [690, 368] on select "☀️ Sunny 🌧 Rainy ⛅️ Cloudy 🌨 Snow ❄️ Icy" at bounding box center [699, 374] width 85 height 35
select select "Sunny"
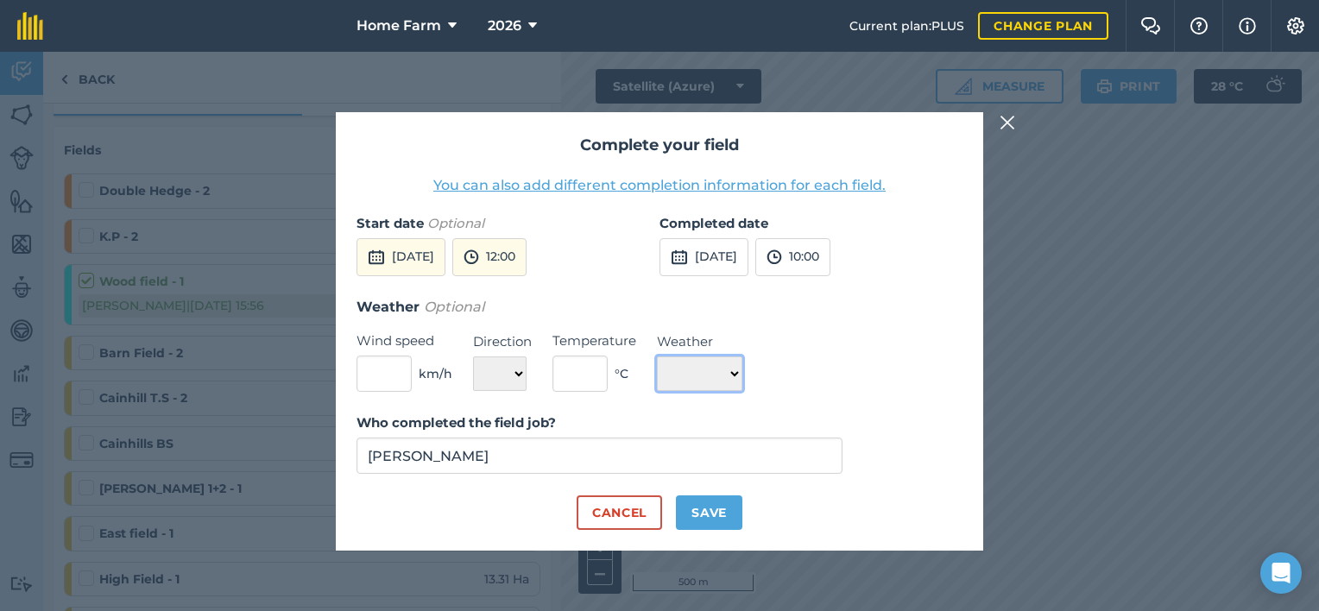
click at [657, 357] on select "☀️ Sunny 🌧 Rainy ⛅️ Cloudy 🌨 Snow ❄️ Icy" at bounding box center [699, 374] width 85 height 35
click at [699, 510] on button "Save" at bounding box center [709, 513] width 66 height 35
checkbox input "true"
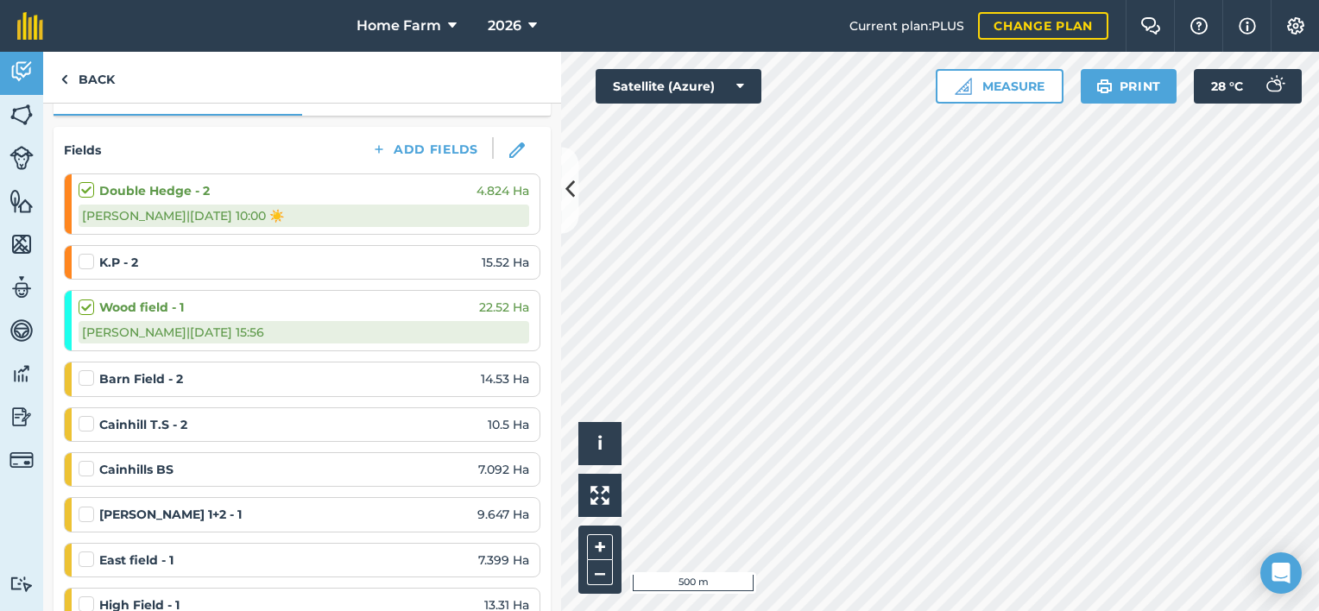
click at [84, 253] on label at bounding box center [89, 253] width 21 height 0
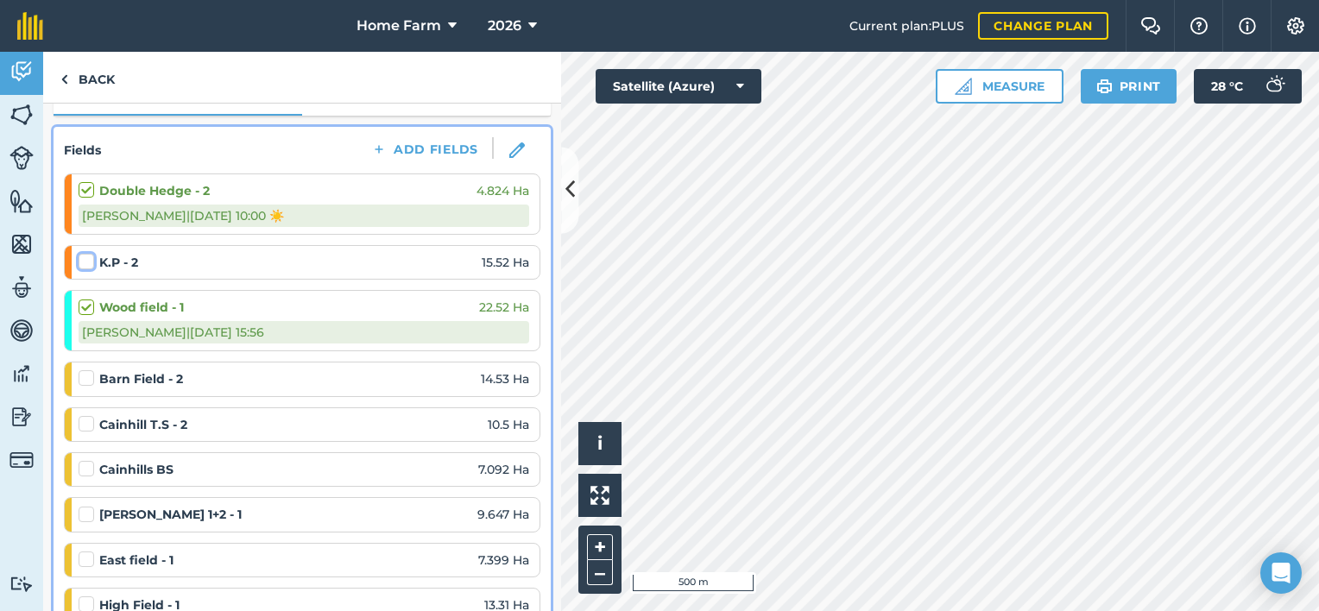
click at [84, 261] on input "checkbox" at bounding box center [84, 258] width 11 height 11
checkbox input "false"
select select "Sunny"
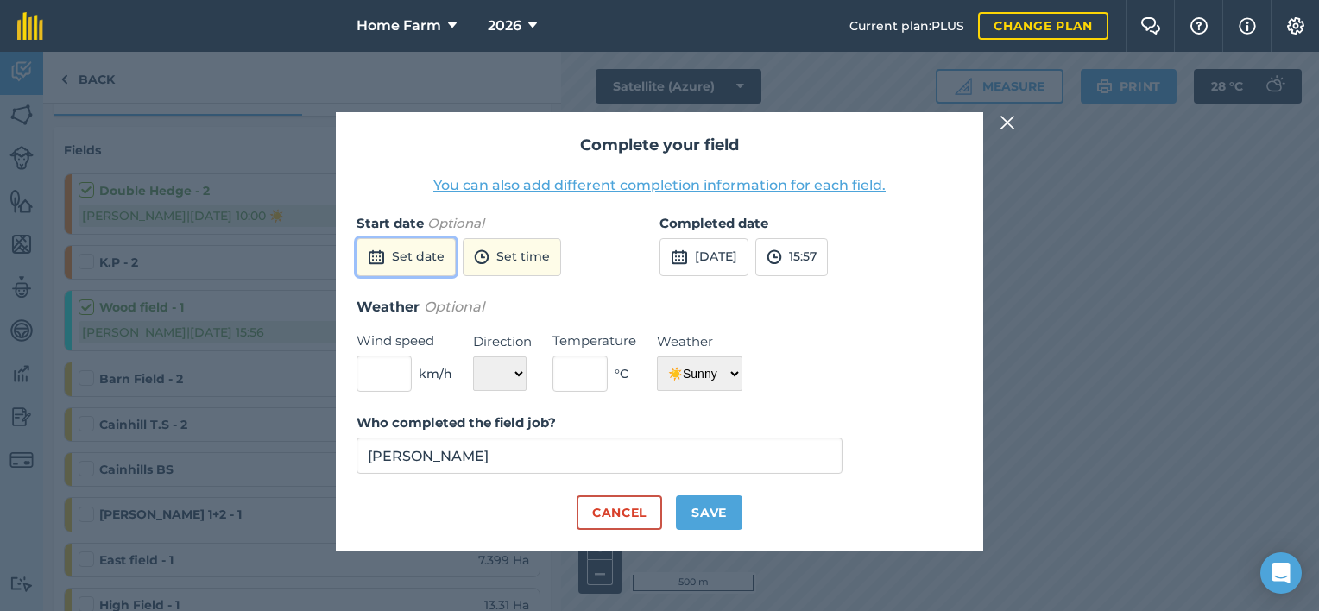
click at [421, 256] on button "Set date" at bounding box center [406, 257] width 99 height 38
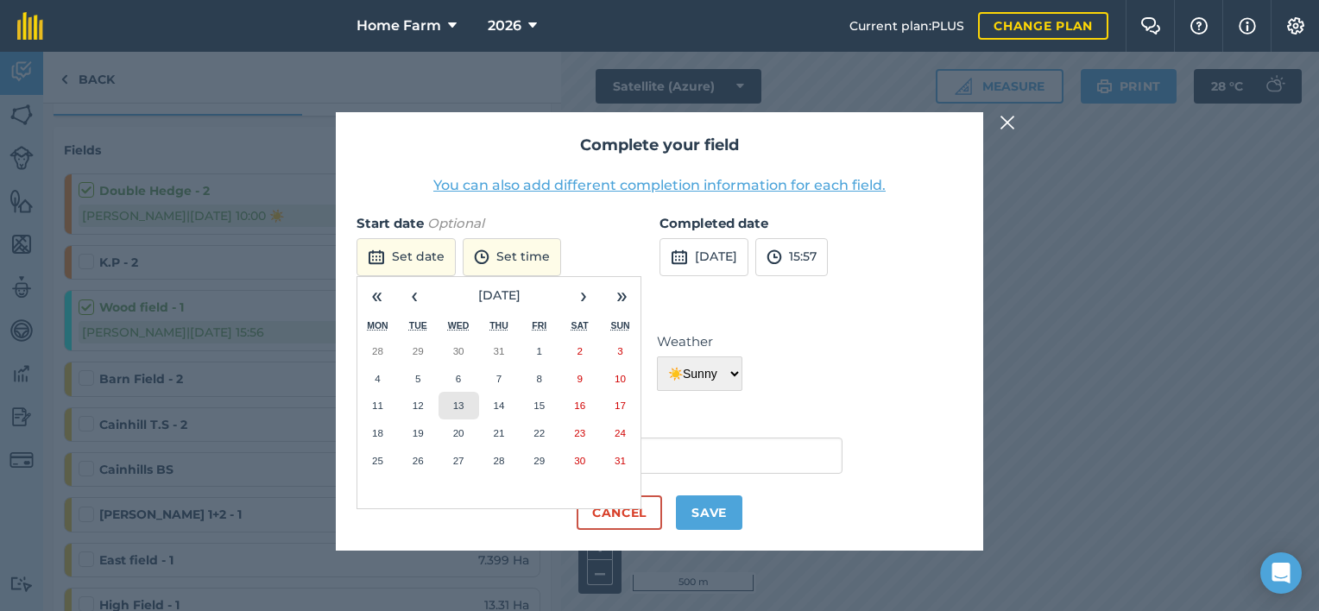
click at [470, 407] on button "13" at bounding box center [459, 406] width 41 height 28
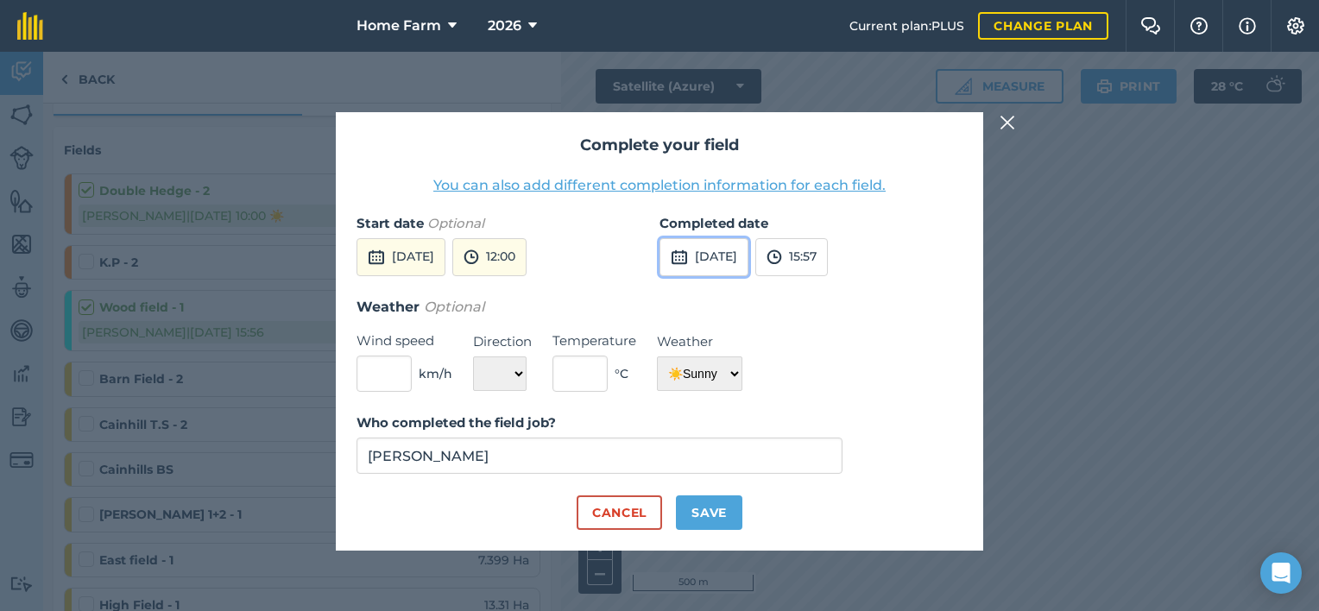
click at [728, 259] on button "[DATE]" at bounding box center [704, 257] width 89 height 38
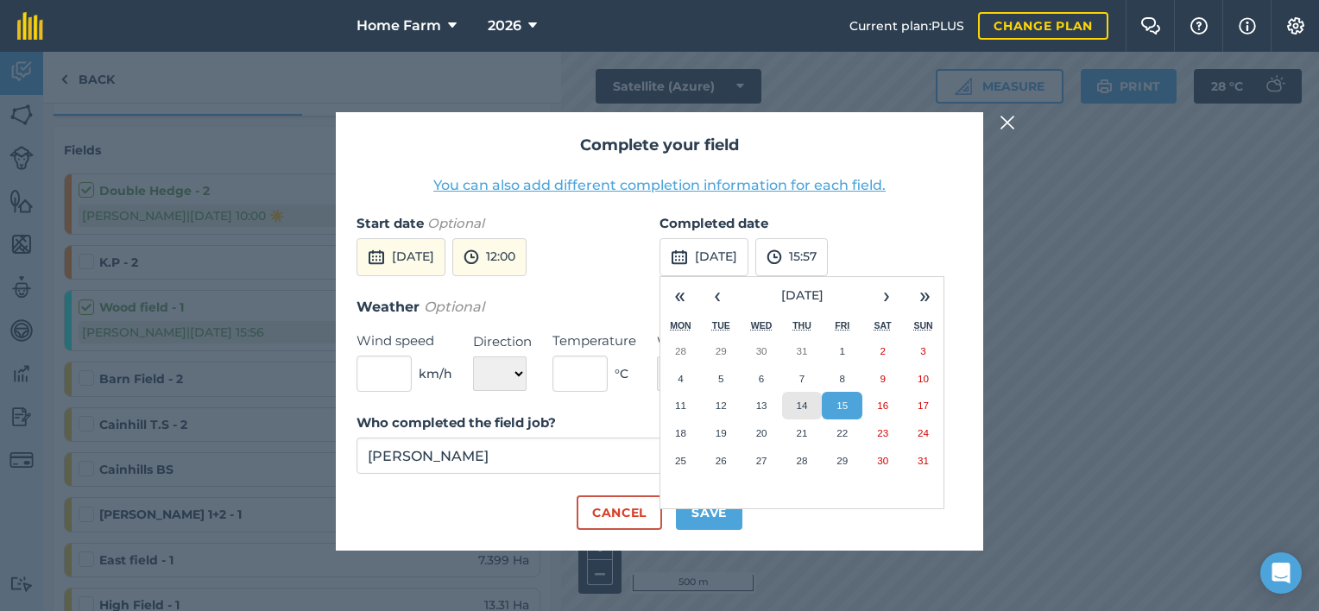
click at [802, 407] on abbr "14" at bounding box center [801, 405] width 11 height 11
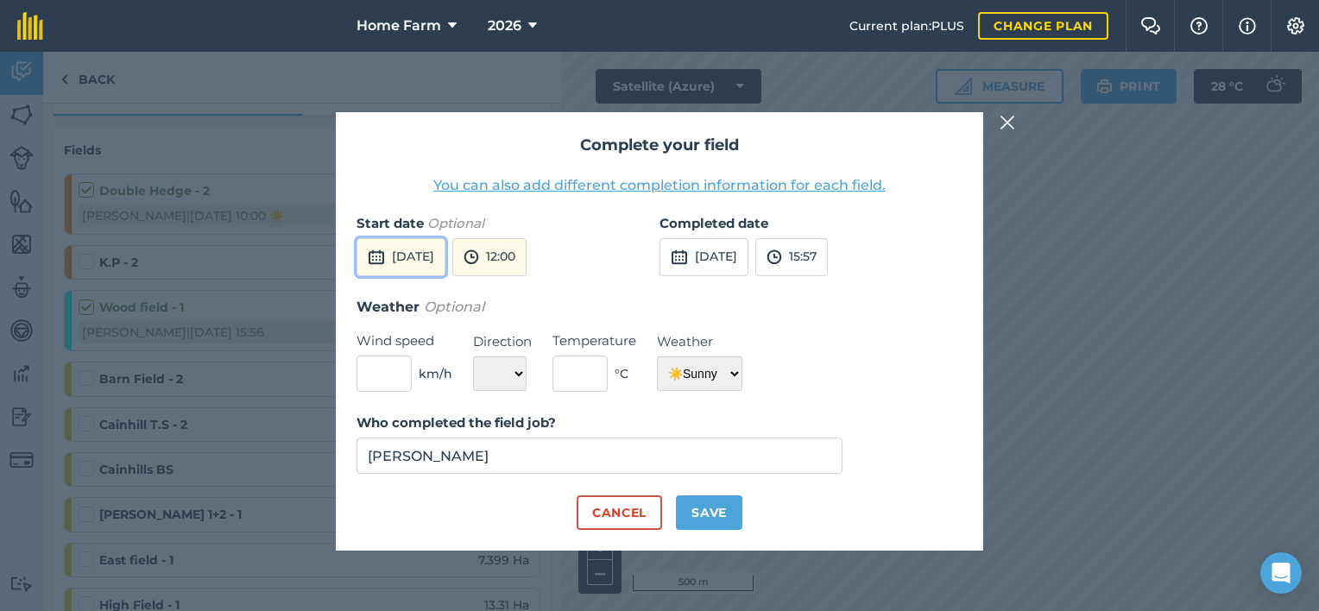
click at [444, 252] on button "[DATE]" at bounding box center [401, 257] width 89 height 38
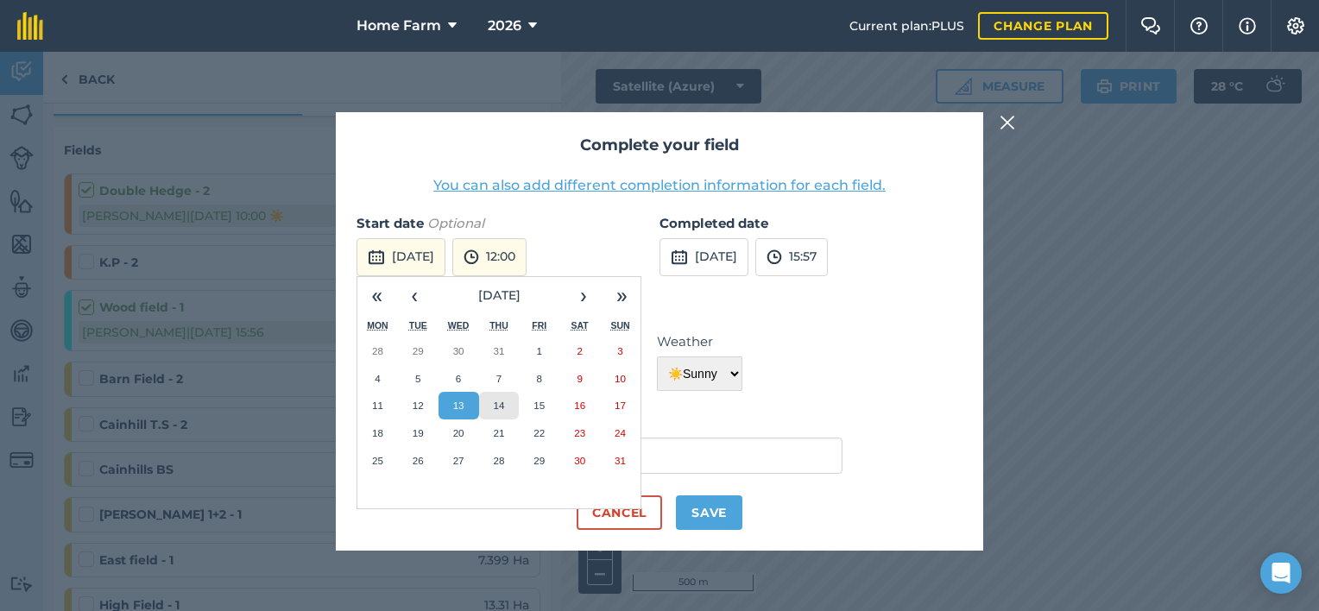
click at [497, 408] on abbr "14" at bounding box center [498, 405] width 11 height 11
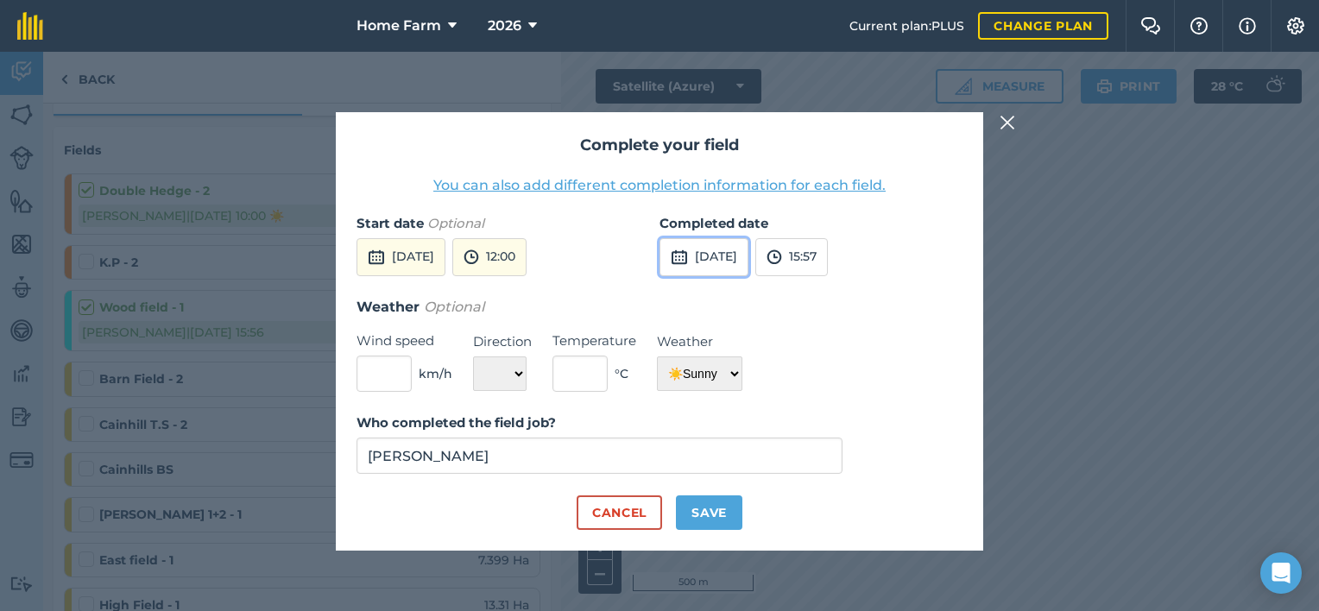
click at [739, 263] on button "[DATE]" at bounding box center [704, 257] width 89 height 38
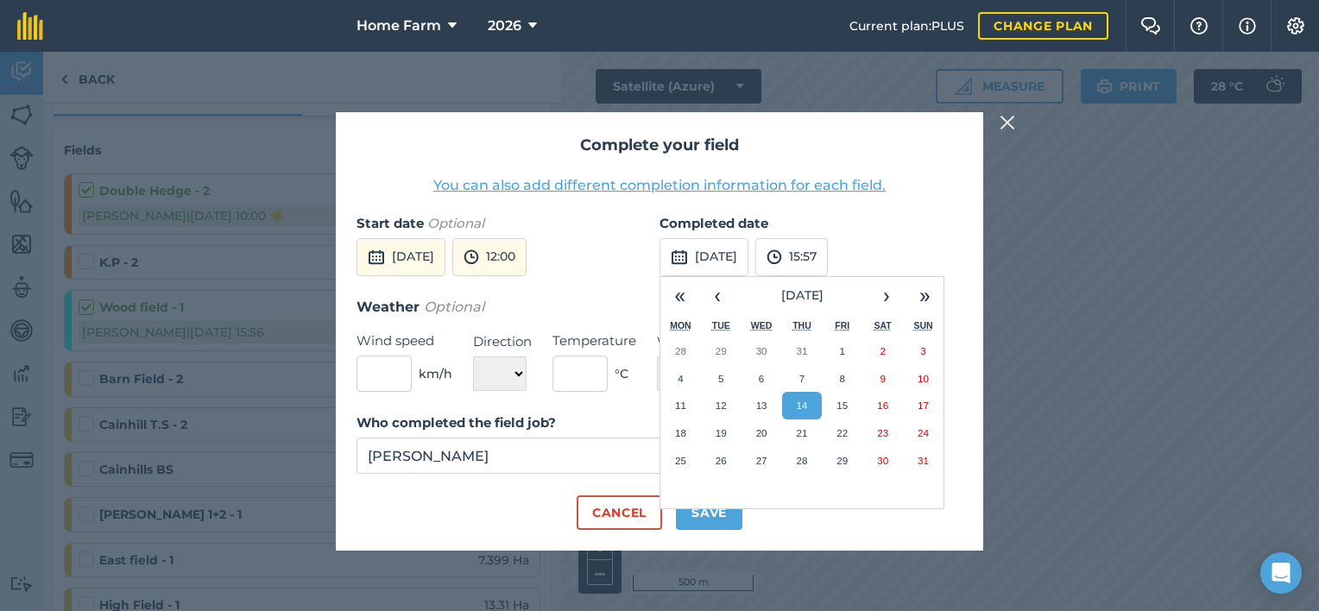
click at [786, 517] on div "Cancel Save" at bounding box center [660, 513] width 606 height 35
click at [622, 427] on label "Who completed the field job?" at bounding box center [600, 423] width 486 height 21
click at [622, 438] on input "[PERSON_NAME]" at bounding box center [600, 456] width 486 height 36
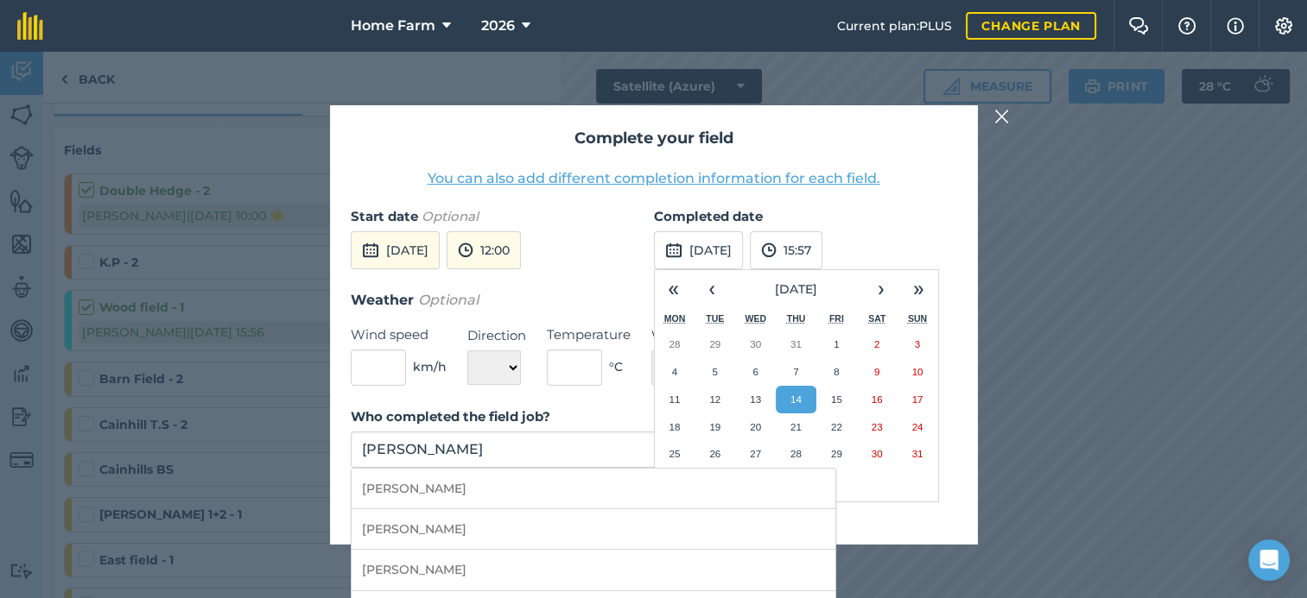
click at [648, 402] on form "Start date Optional [DATE] 12:00 Completed date [DATE] « ‹ [DATE] › » Mon Tue W…" at bounding box center [654, 365] width 606 height 318
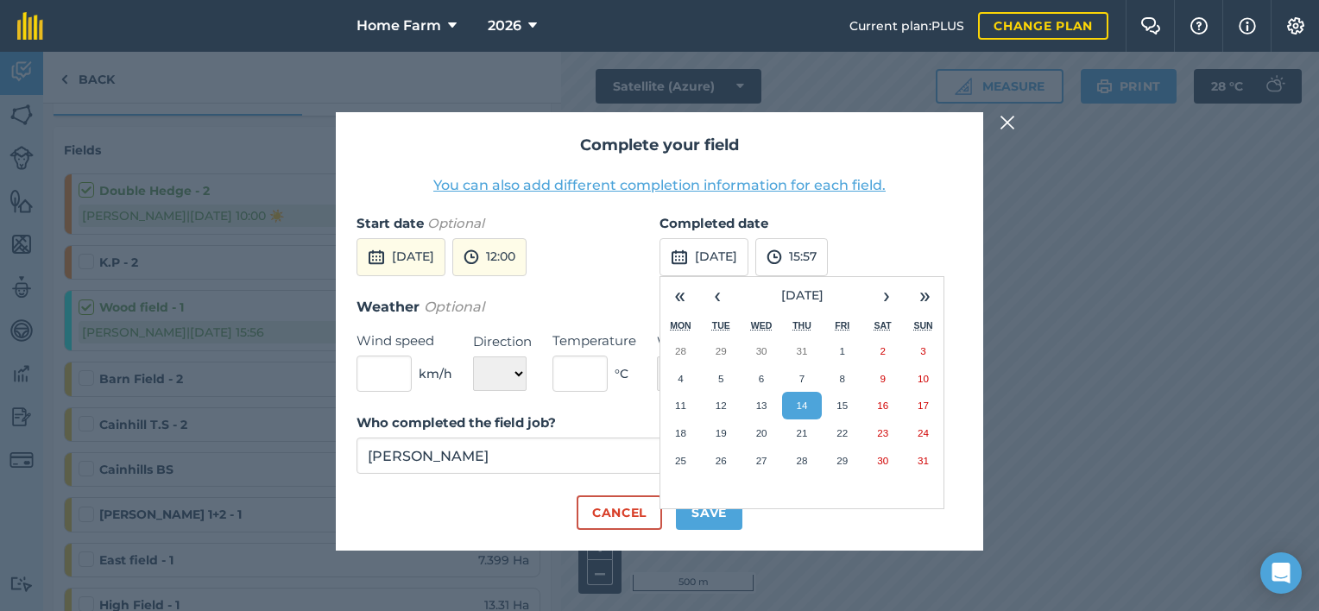
click at [922, 273] on div "Completed date [DATE] « ‹ [DATE] › » Mon Tue Wed Thu Fri Sat Sun 28 29 30 31 1 …" at bounding box center [811, 254] width 303 height 83
click at [915, 221] on label "Completed date" at bounding box center [811, 223] width 303 height 21
click at [798, 401] on abbr "14" at bounding box center [801, 405] width 11 height 11
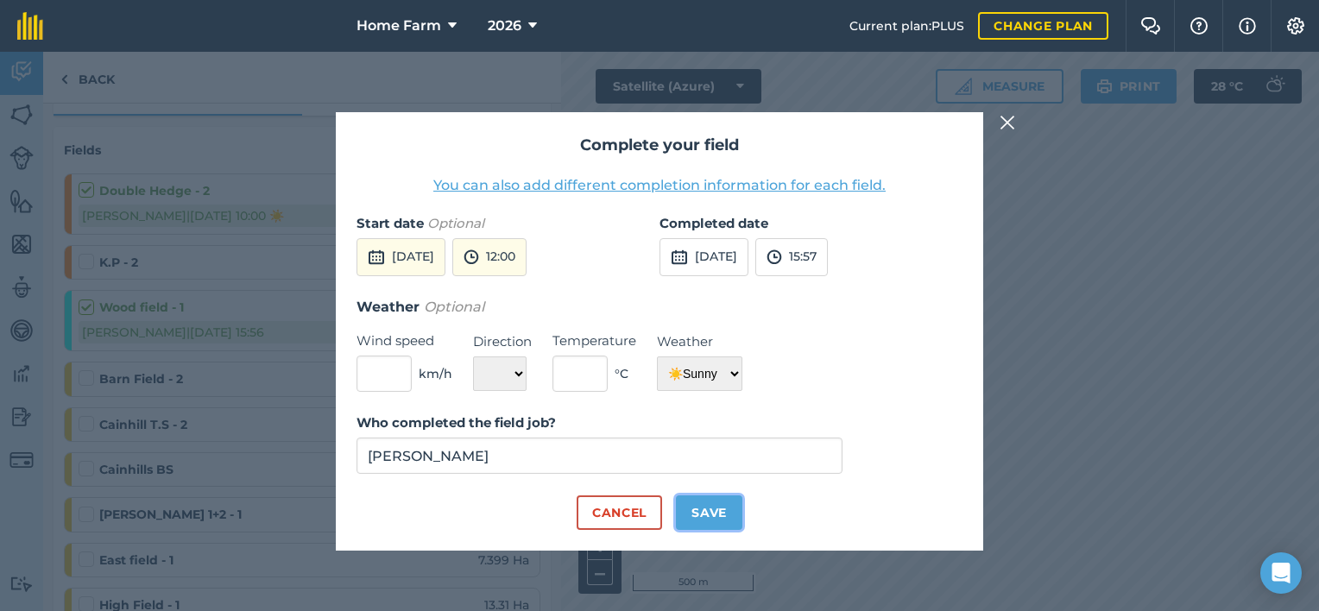
click at [725, 515] on button "Save" at bounding box center [709, 513] width 66 height 35
checkbox input "true"
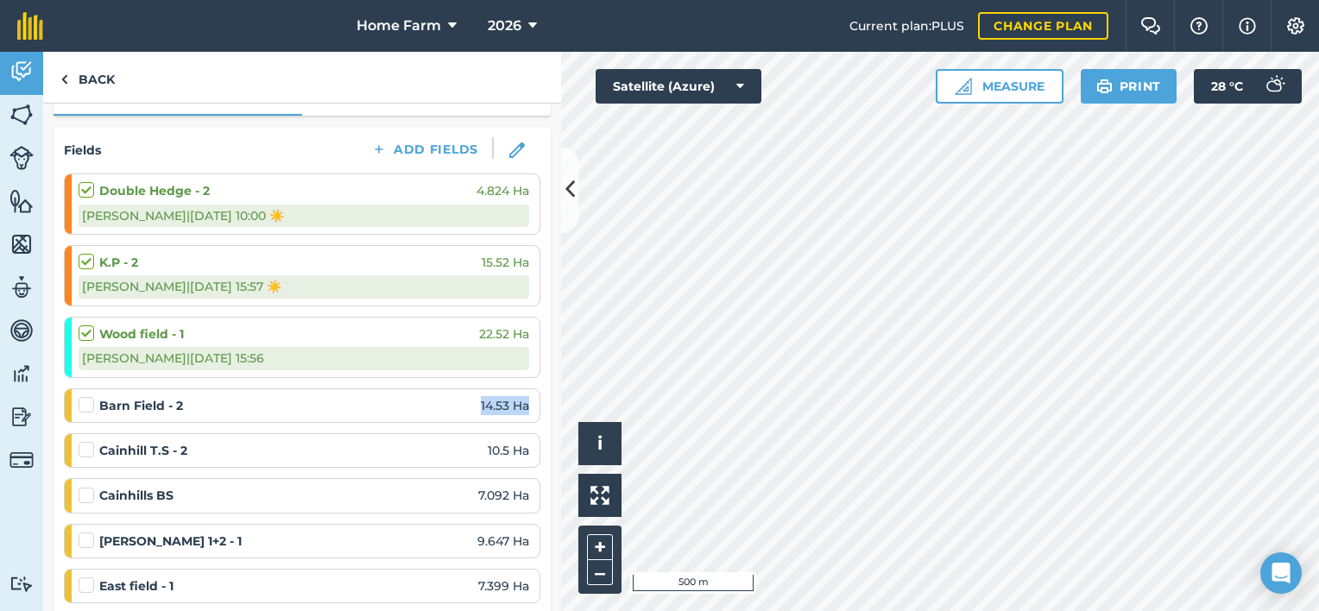
drag, startPoint x: 380, startPoint y: 394, endPoint x: 535, endPoint y: 383, distance: 154.9
click at [535, 383] on div "Fields Add Fields Double Hedge - 2 4.824 [PERSON_NAME] S | [DATE] 10:00 ☀️ K.P …" at bounding box center [302, 521] width 497 height 788
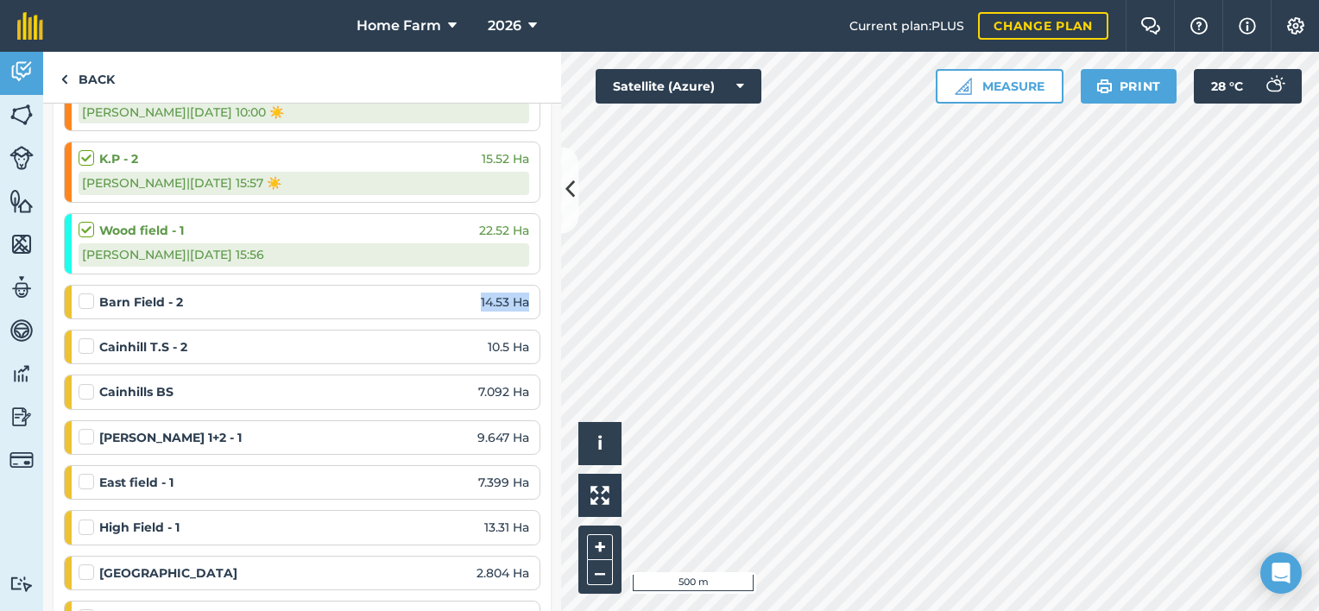
scroll to position [79, 0]
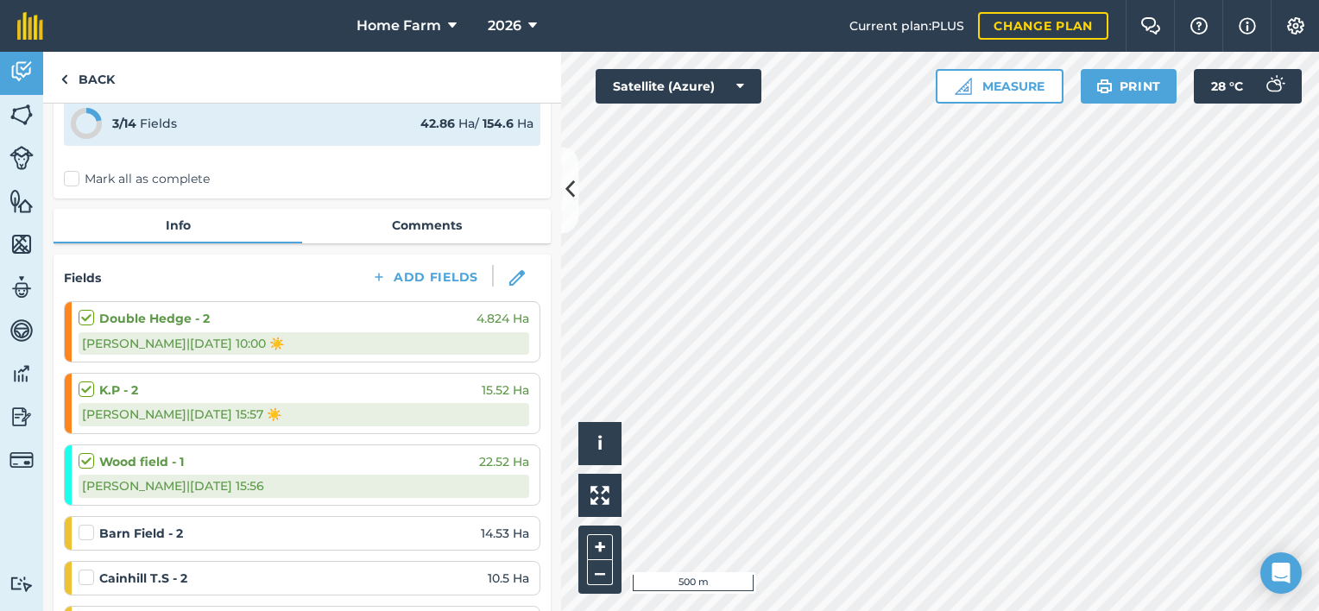
click at [508, 177] on div "Mark all as complete" at bounding box center [302, 179] width 477 height 18
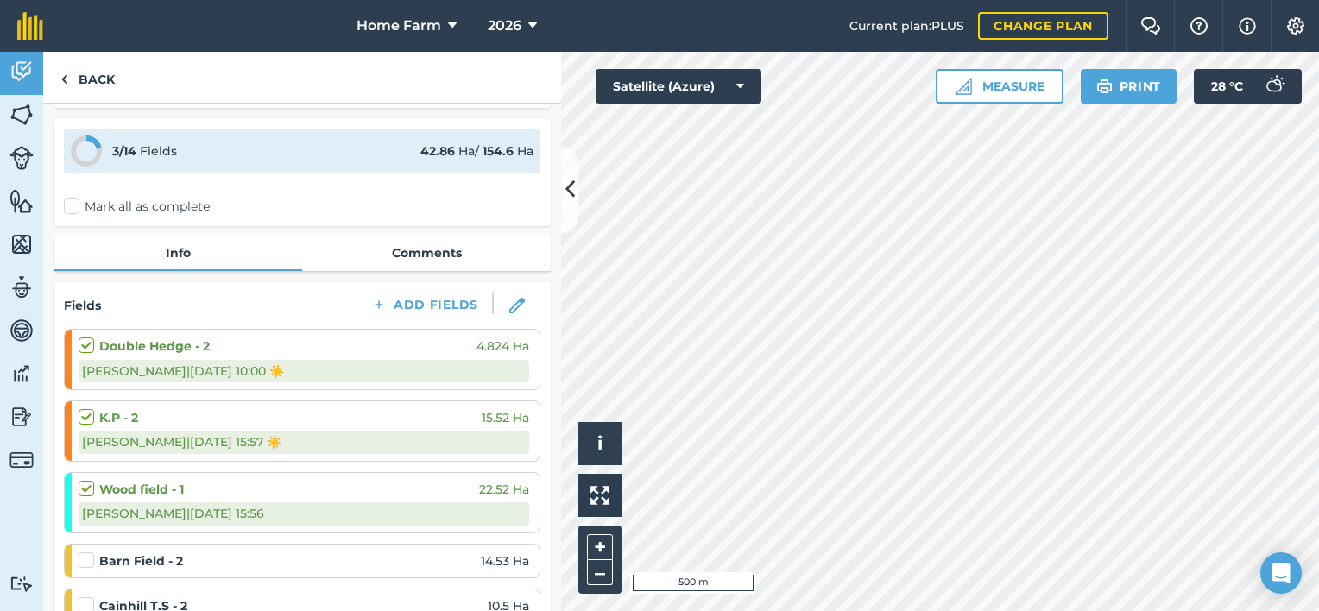
scroll to position [0, 0]
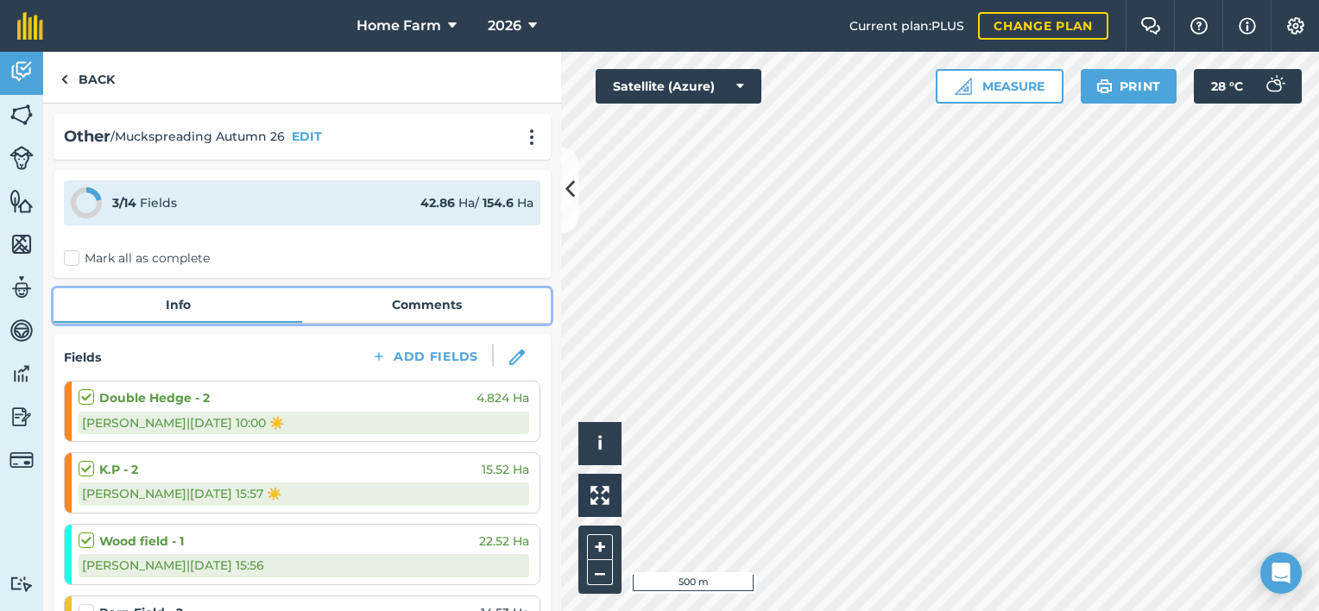
click at [438, 308] on link "Comments" at bounding box center [426, 304] width 249 height 33
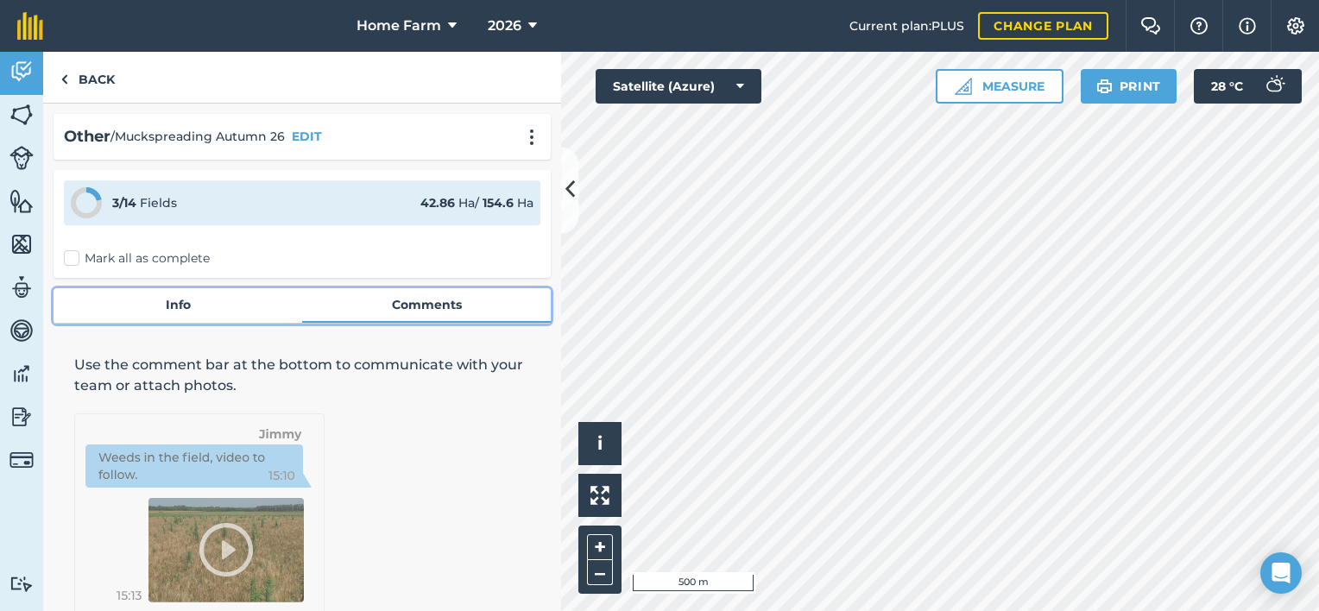
scroll to position [98, 0]
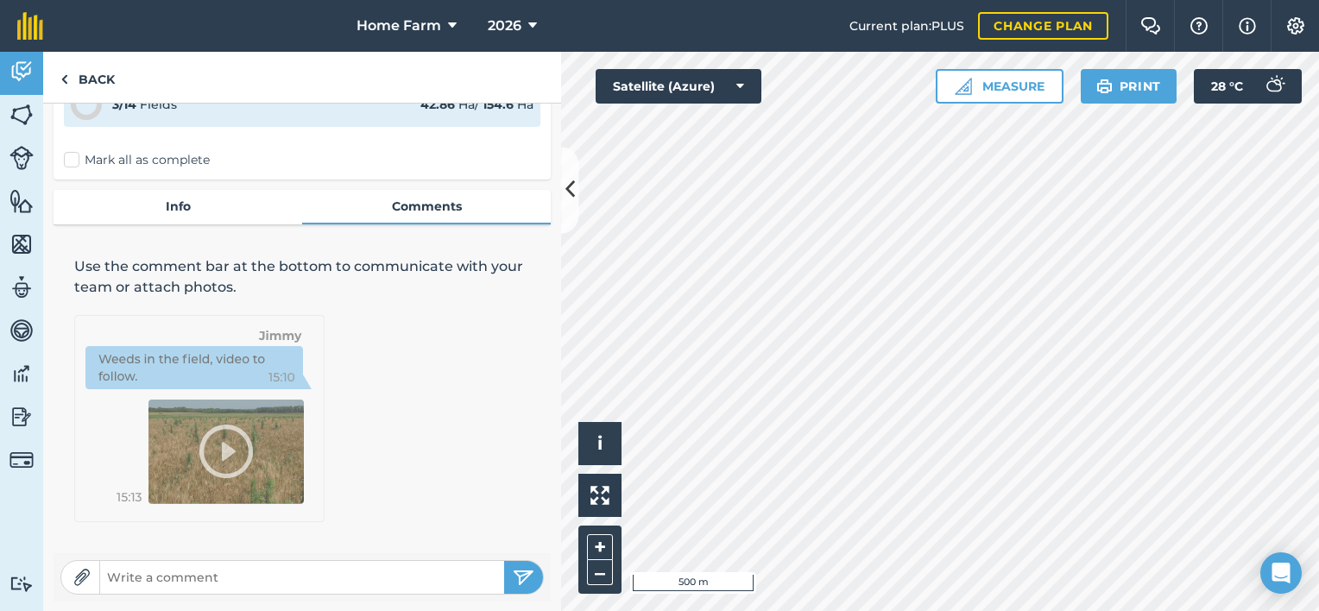
click at [364, 610] on div "Other / Muckspreading Autumn 26 EDIT 3 / 14 Fields 42.86 Ha / 154.6 [PERSON_NAM…" at bounding box center [302, 358] width 518 height 508
click at [364, 586] on input "text" at bounding box center [302, 578] width 404 height 24
